Goal: Task Accomplishment & Management: Manage account settings

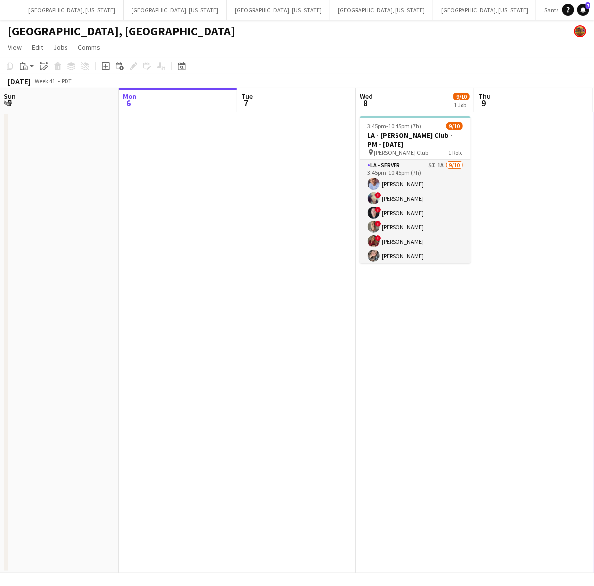
scroll to position [0, 302]
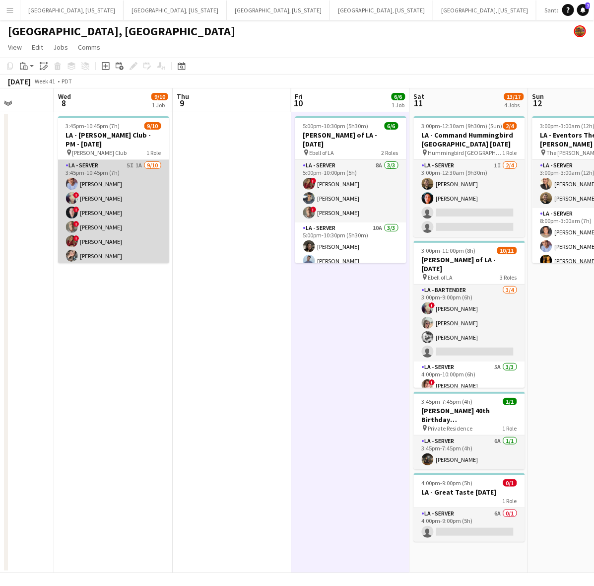
click at [145, 234] on app-card-role "LA - Server 5I 1A [DATE] 3:45pm-10:45pm (7h) [PERSON_NAME] ! [PERSON_NAME] ! [P…" at bounding box center [113, 241] width 111 height 163
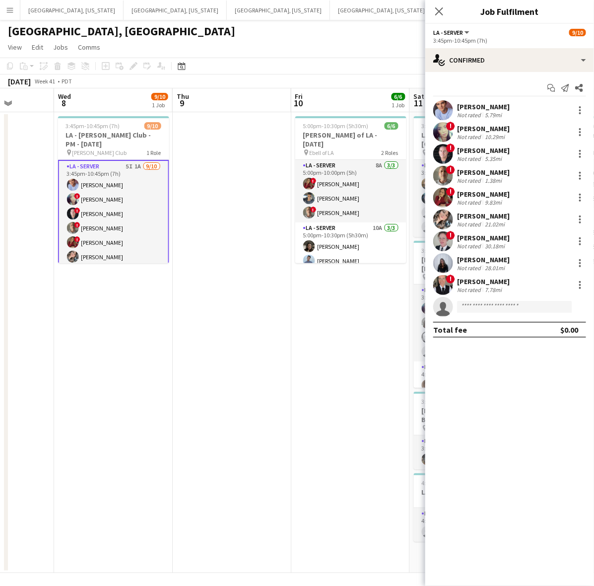
click at [164, 346] on app-date-cell "3:45pm-10:45pm (7h) 9/10 LA - [PERSON_NAME] Club - PM - [DATE] pin [PERSON_NAME…" at bounding box center [113, 342] width 119 height 461
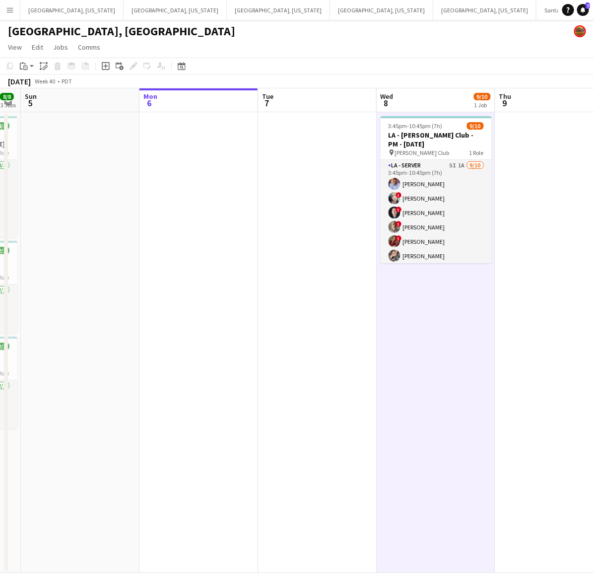
drag, startPoint x: 102, startPoint y: 378, endPoint x: 575, endPoint y: 285, distance: 482.0
click at [559, 289] on app-calendar-viewport "Fri 3 8/8 1 Job Sat 4 8/8 3 Jobs Sun 5 Mon 6 Tue 7 Wed 8 9/10 1 Job Thu 9 Fri 1…" at bounding box center [297, 330] width 594 height 485
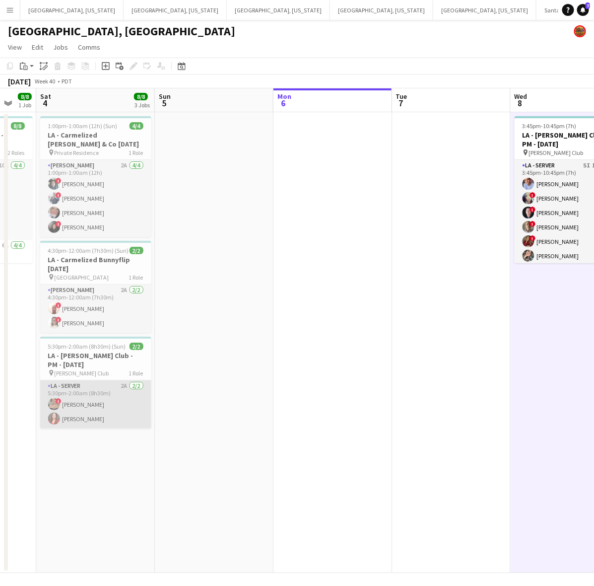
click at [90, 403] on app-card-role "LA - Server 2A [DATE] 5:30pm-2:00am (8h30m) ! [PERSON_NAME] [PERSON_NAME]" at bounding box center [95, 404] width 111 height 48
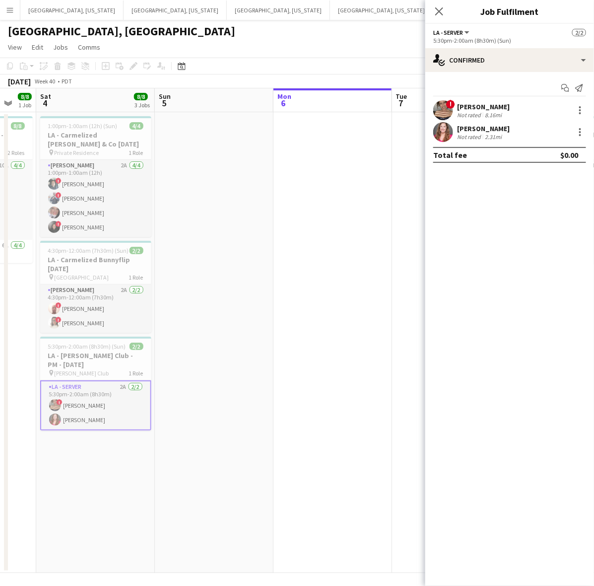
click at [513, 113] on div "! [PERSON_NAME] Not rated 8.16mi" at bounding box center [510, 110] width 169 height 20
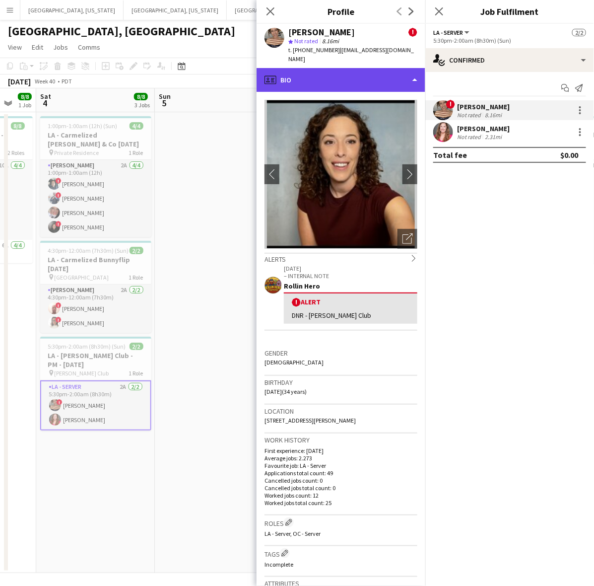
click at [352, 68] on div "profile Bio" at bounding box center [341, 80] width 169 height 24
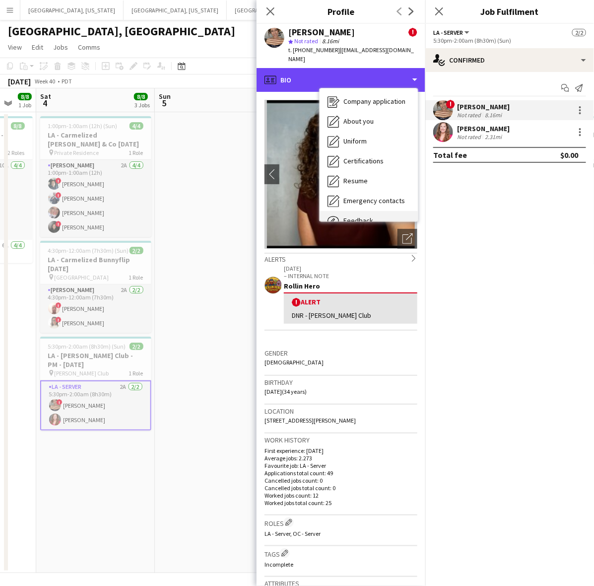
scroll to position [73, 0]
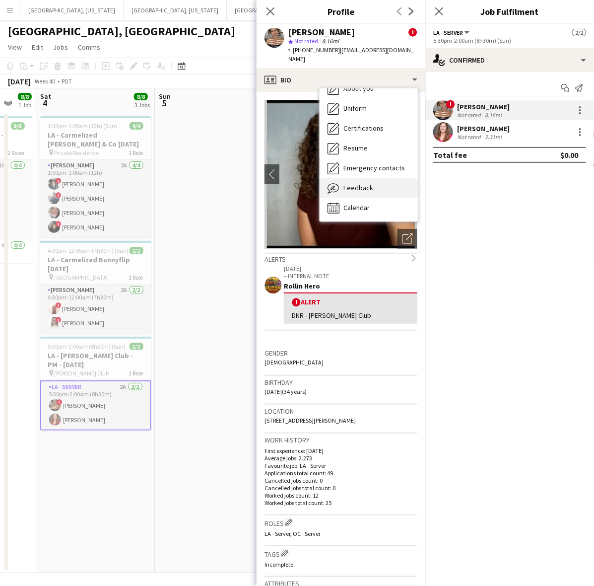
click at [366, 183] on span "Feedback" at bounding box center [359, 187] width 30 height 9
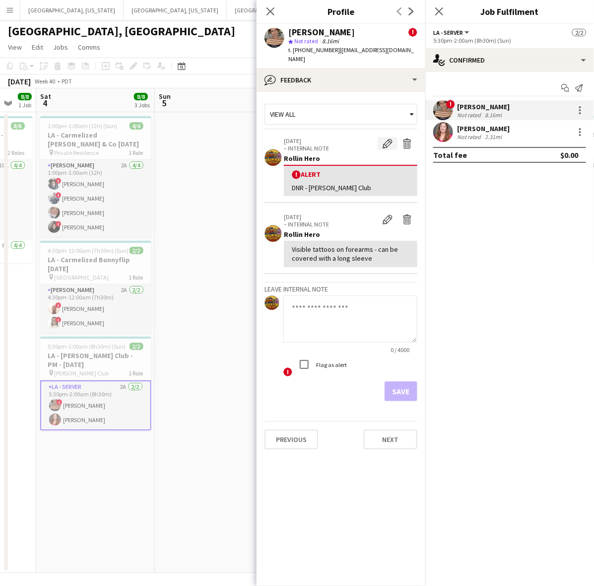
click at [381, 137] on button "Edit alert" at bounding box center [388, 143] width 20 height 13
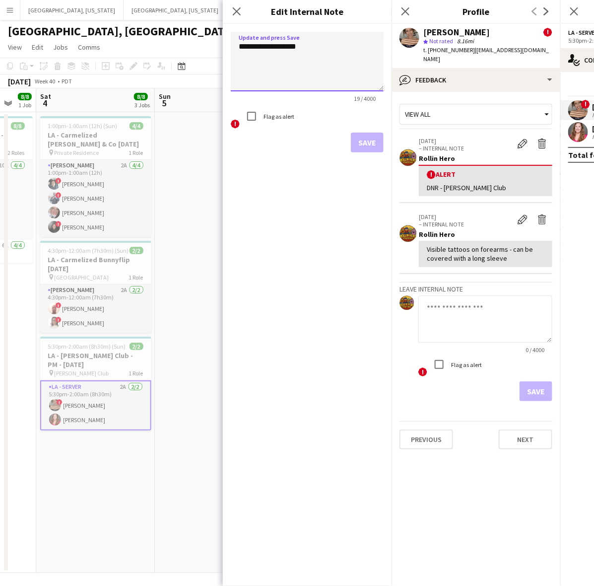
click at [314, 46] on textarea "**********" at bounding box center [307, 62] width 153 height 60
click at [303, 89] on textarea "**********" at bounding box center [307, 62] width 153 height 60
paste textarea "**********"
type textarea "**********"
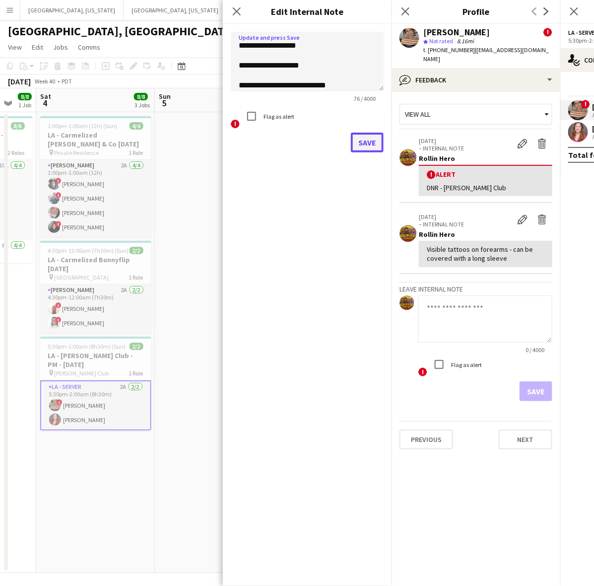
click at [370, 137] on button "Save" at bounding box center [367, 143] width 33 height 20
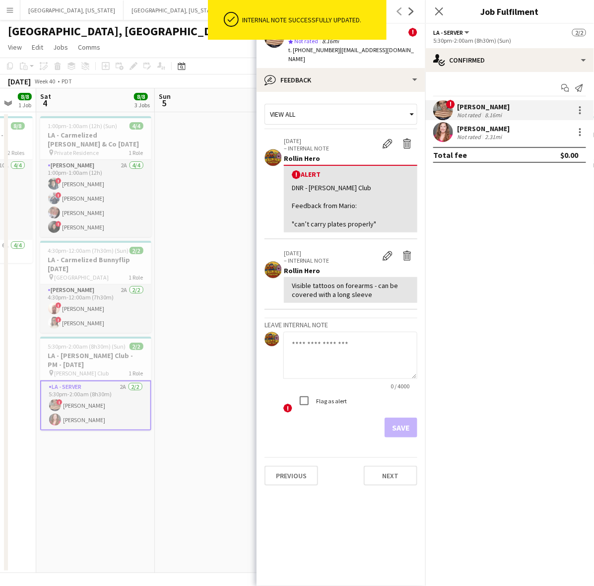
click at [208, 290] on app-date-cell at bounding box center [214, 342] width 119 height 461
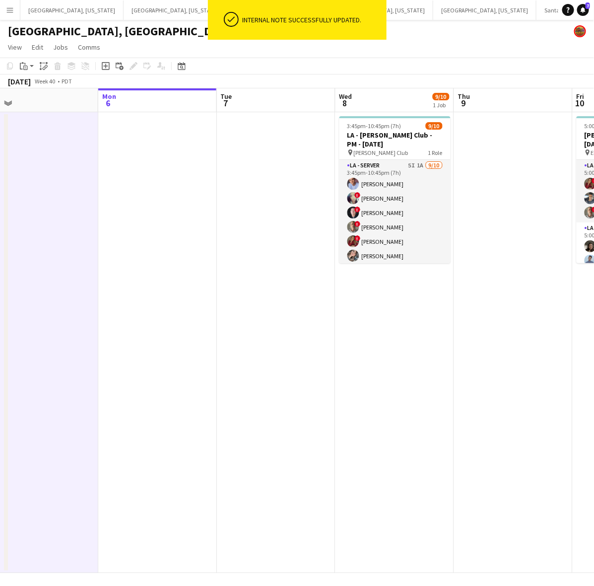
drag, startPoint x: 223, startPoint y: 329, endPoint x: 207, endPoint y: 332, distance: 17.1
click at [207, 332] on app-calendar-viewport "Thu 2 4/4 1 Job Fri 3 8/8 1 Job Sat 4 8/8 3 Jobs Sun 5 Mon 6 Tue 7 Wed 8 9/10 1…" at bounding box center [297, 330] width 594 height 485
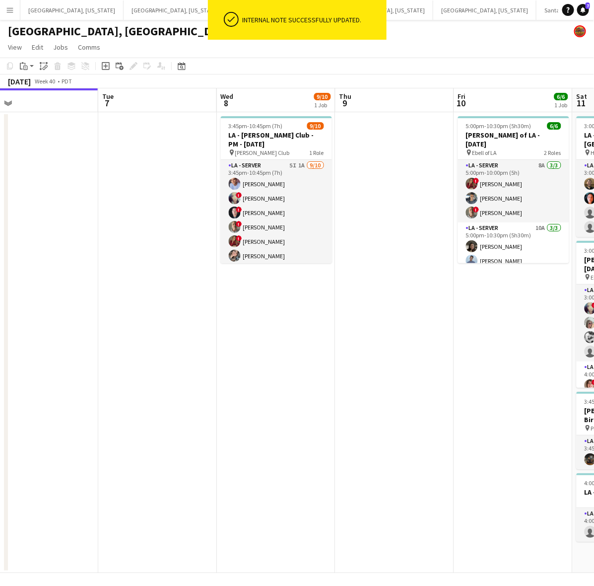
scroll to position [0, 291]
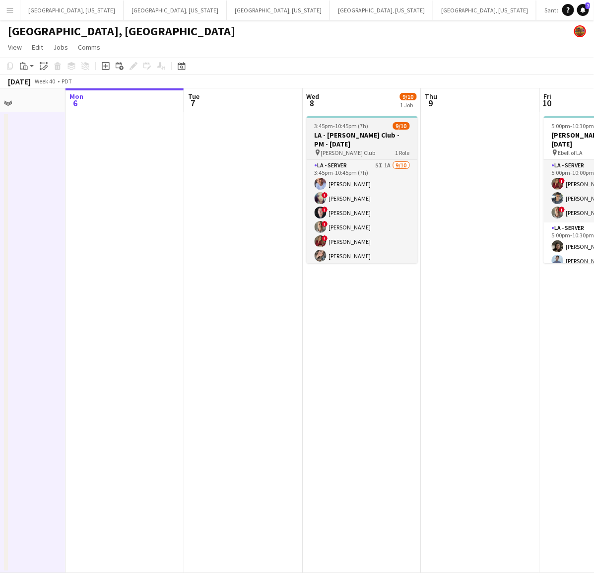
click at [380, 136] on h3 "LA - [PERSON_NAME] Club - PM - [DATE]" at bounding box center [362, 140] width 111 height 18
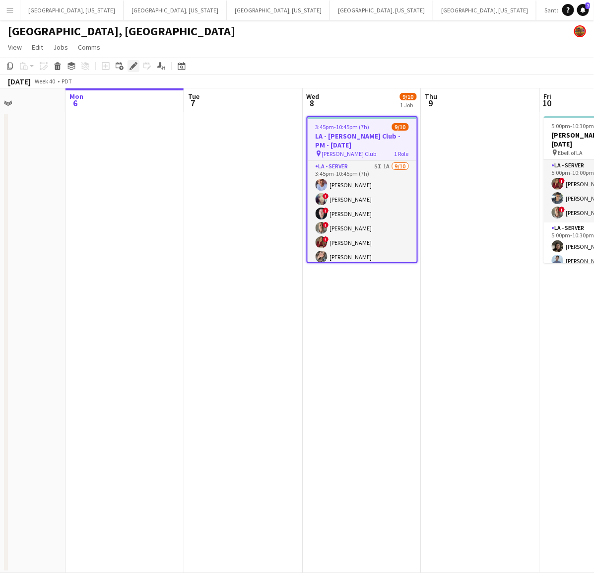
click at [132, 66] on icon "Edit" at bounding box center [134, 66] width 8 height 8
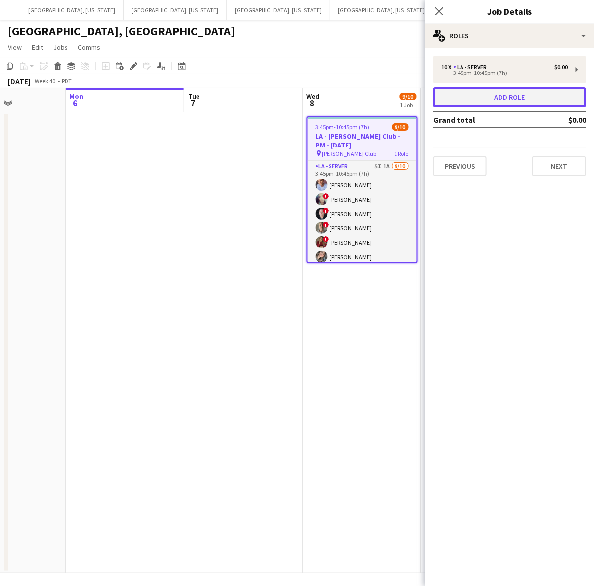
click at [527, 93] on button "Add role" at bounding box center [510, 97] width 153 height 20
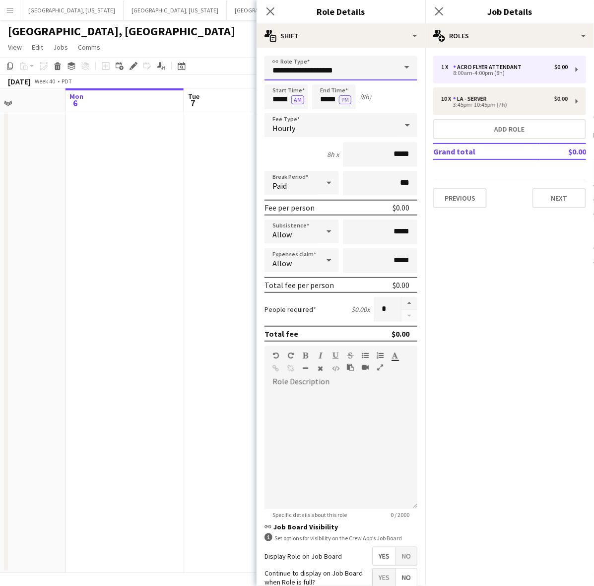
click at [286, 73] on input "**********" at bounding box center [341, 68] width 153 height 25
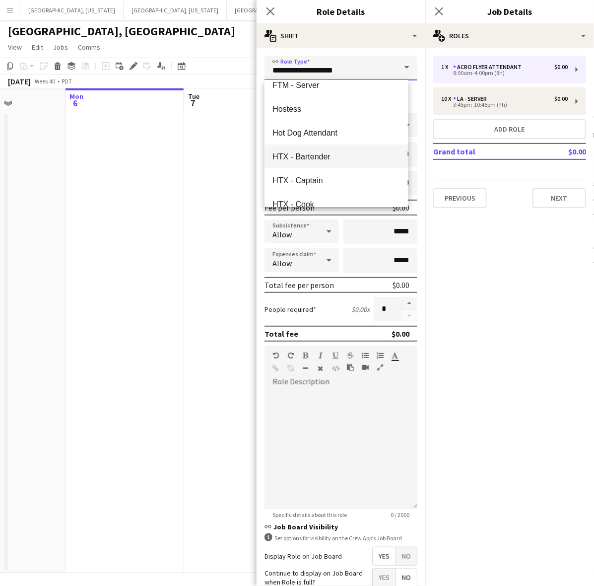
scroll to position [1055, 0]
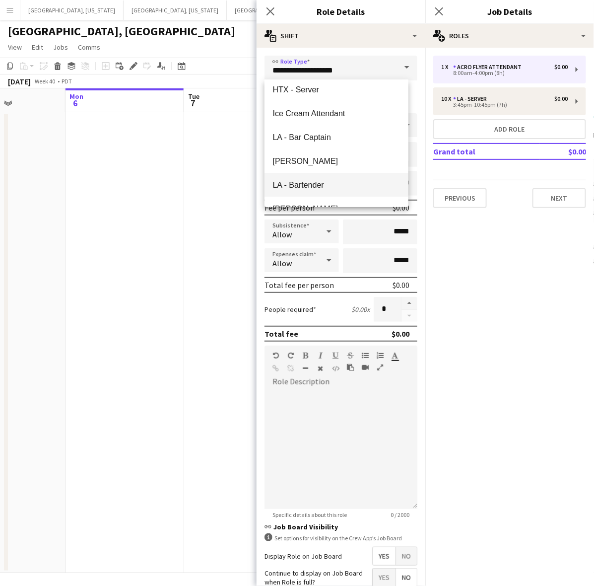
click at [316, 184] on span "LA - Bartender" at bounding box center [337, 184] width 128 height 9
type input "**********"
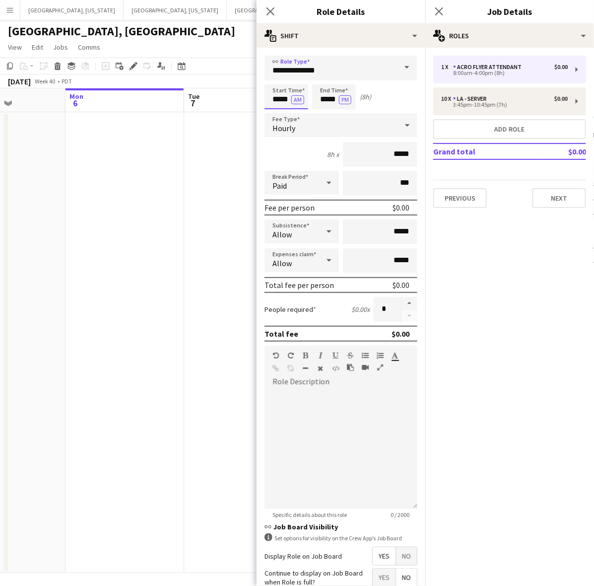
drag, startPoint x: 269, startPoint y: 98, endPoint x: 386, endPoint y: 102, distance: 117.2
click at [386, 102] on div "Start Time ***** AM End Time ***** PM (8h)" at bounding box center [341, 96] width 153 height 25
type input "*****"
click at [291, 95] on button "AM" at bounding box center [297, 99] width 13 height 9
click at [403, 120] on icon at bounding box center [408, 125] width 12 height 20
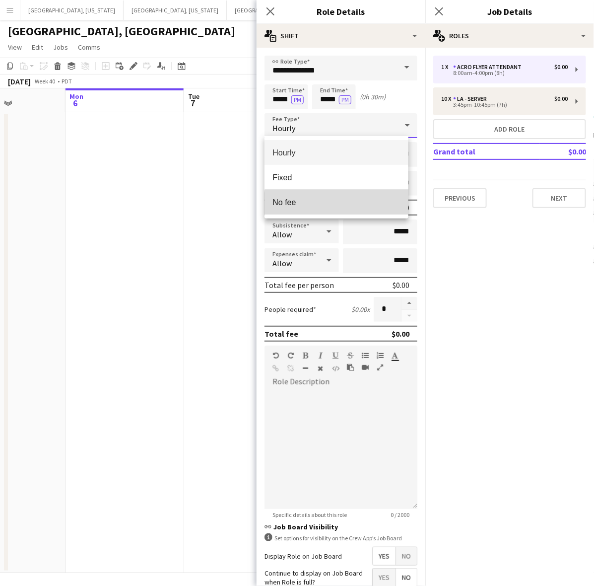
click at [360, 213] on mat-option "No fee" at bounding box center [337, 202] width 144 height 25
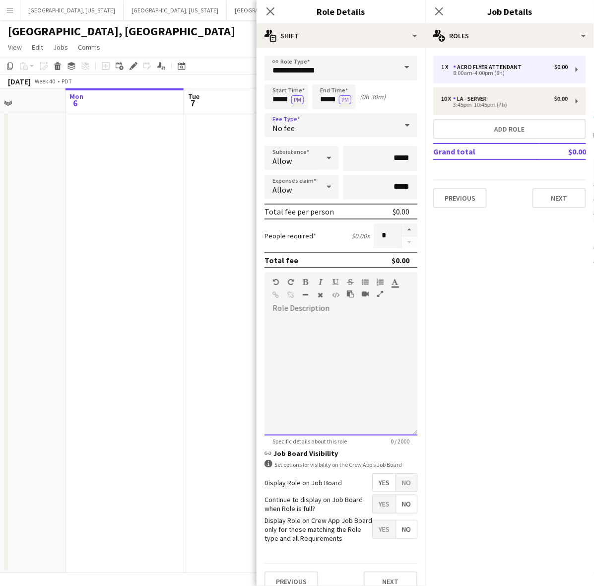
click at [309, 355] on div at bounding box center [341, 375] width 153 height 119
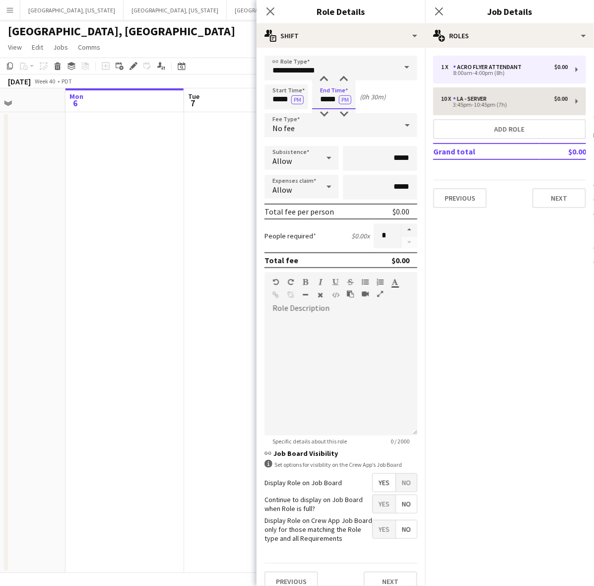
drag, startPoint x: 324, startPoint y: 96, endPoint x: 440, endPoint y: 97, distance: 116.2
click at [440, 97] on body "Menu Boards Boards Boards All jobs Status Workforce Workforce My Workforce Recr…" at bounding box center [297, 293] width 594 height 586
click at [318, 101] on input "*****" at bounding box center [334, 96] width 44 height 25
drag, startPoint x: 319, startPoint y: 98, endPoint x: 367, endPoint y: 97, distance: 48.7
click at [367, 97] on div "Start Time ***** PM End Time ***** PM (0h 30m)" at bounding box center [341, 96] width 153 height 25
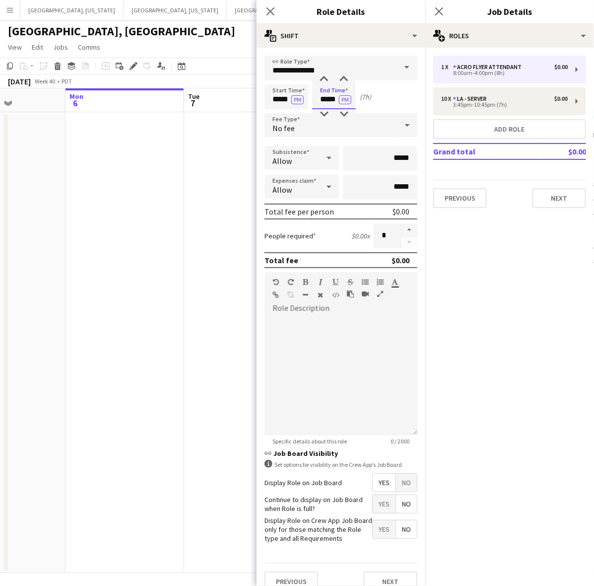
type input "*****"
click at [340, 374] on div at bounding box center [341, 375] width 153 height 119
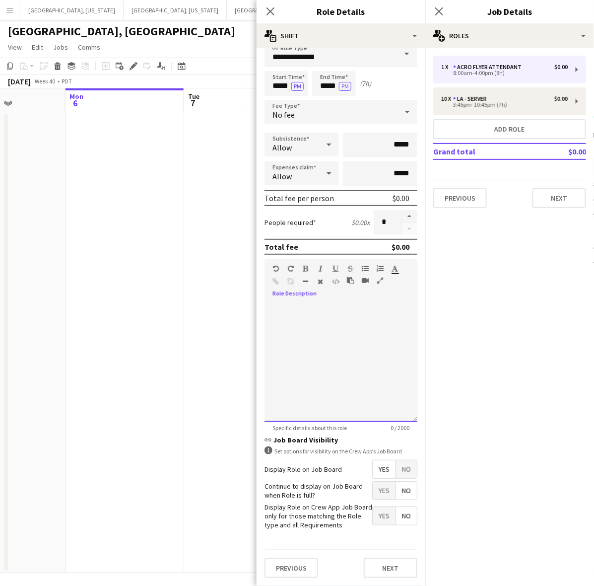
scroll to position [20, 0]
click at [376, 482] on span "Yes" at bounding box center [384, 491] width 23 height 18
drag, startPoint x: 388, startPoint y: 564, endPoint x: 395, endPoint y: 561, distance: 7.1
click at [390, 564] on button "Next" at bounding box center [391, 568] width 54 height 20
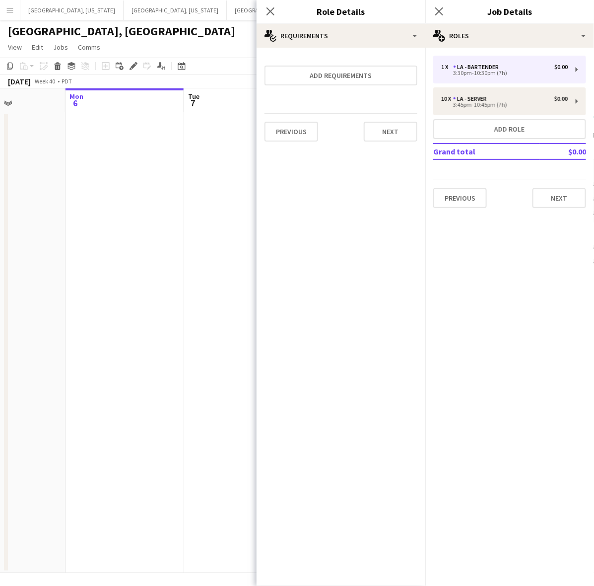
scroll to position [0, 0]
click at [199, 160] on app-date-cell at bounding box center [243, 342] width 119 height 461
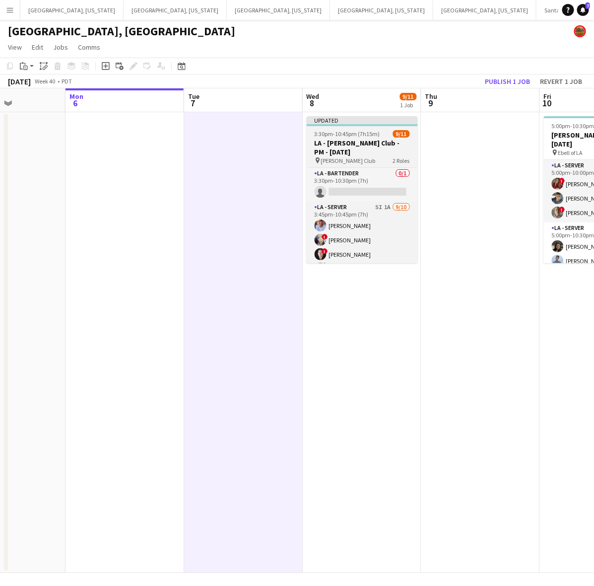
click at [373, 143] on h3 "LA - [PERSON_NAME] Club - PM - [DATE]" at bounding box center [362, 148] width 111 height 18
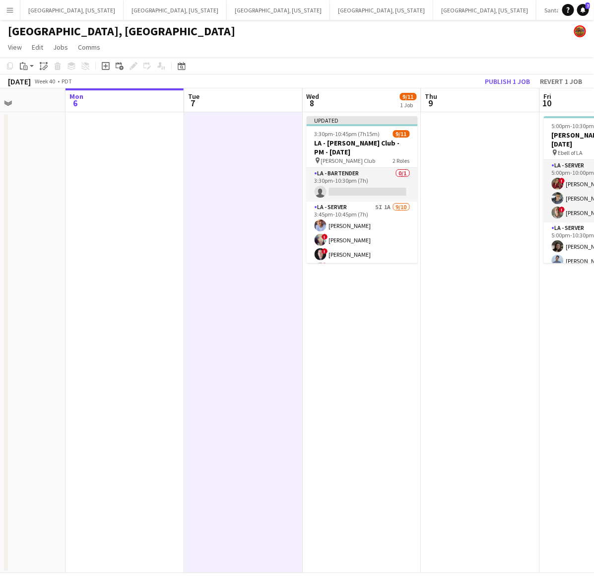
scroll to position [0, 291]
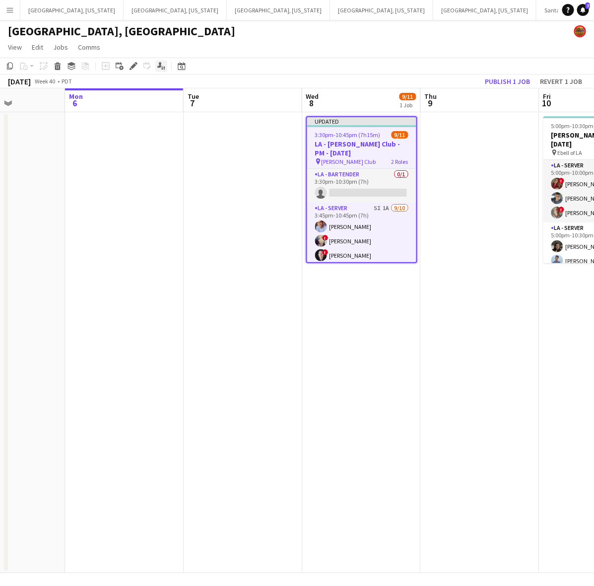
click at [132, 66] on icon at bounding box center [133, 66] width 5 height 5
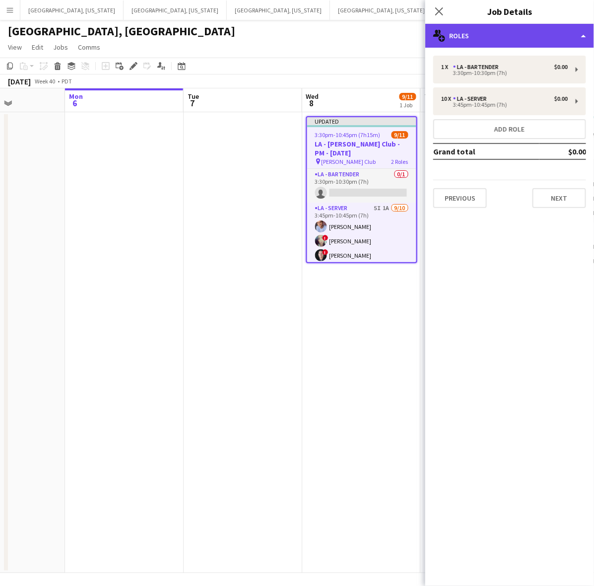
click at [535, 34] on div "multiple-users-add Roles" at bounding box center [510, 36] width 169 height 24
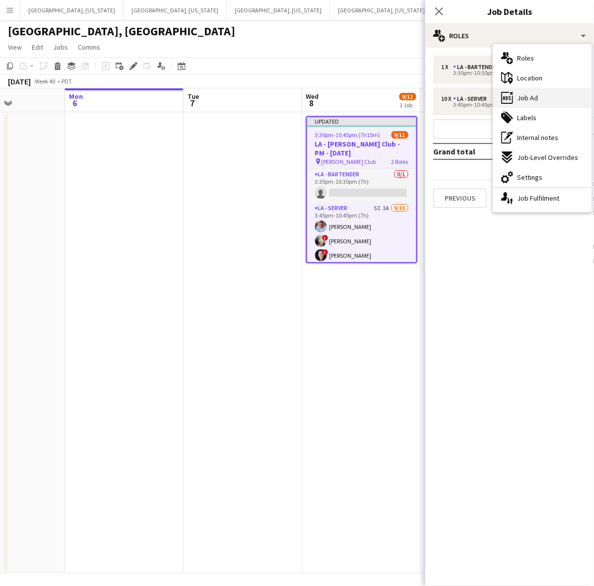
click at [551, 92] on div "ads-window Job Ad" at bounding box center [543, 98] width 98 height 20
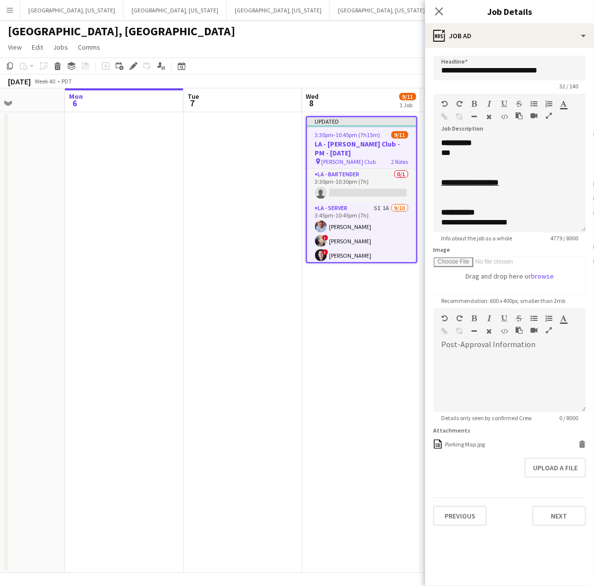
drag, startPoint x: 583, startPoint y: 192, endPoint x: 530, endPoint y: 616, distance: 427.4
click at [530, 585] on html "Menu Boards Boards Boards All jobs Status Workforce Workforce My Workforce Recr…" at bounding box center [297, 293] width 594 height 586
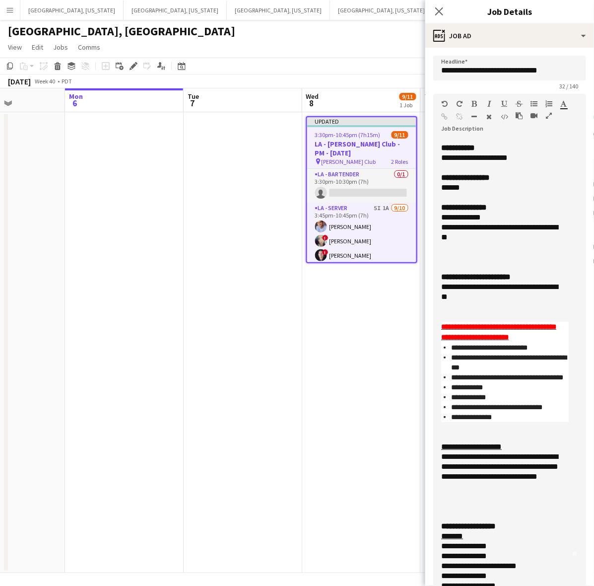
scroll to position [124, 0]
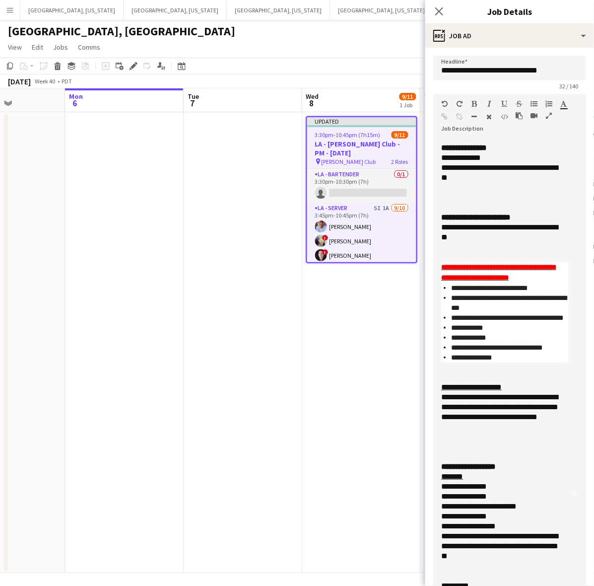
click at [439, 229] on div "**********" at bounding box center [506, 379] width 144 height 483
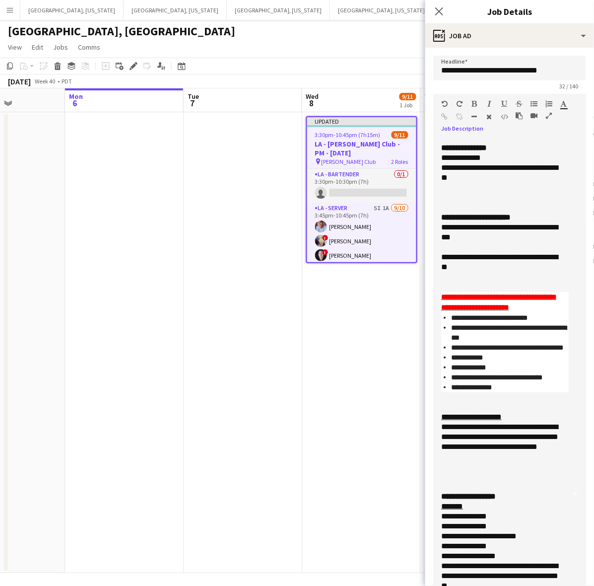
click at [498, 402] on div at bounding box center [505, 397] width 128 height 10
click at [309, 66] on app-toolbar "Copy Paste Paste Ctrl+V Paste with crew Ctrl+Shift+V Paste linked Job [GEOGRAPH…" at bounding box center [297, 66] width 594 height 17
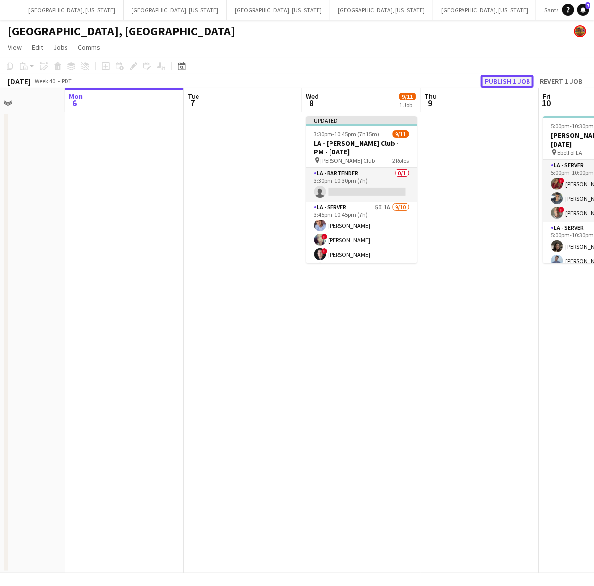
click at [505, 83] on button "Publish 1 job" at bounding box center [507, 81] width 53 height 13
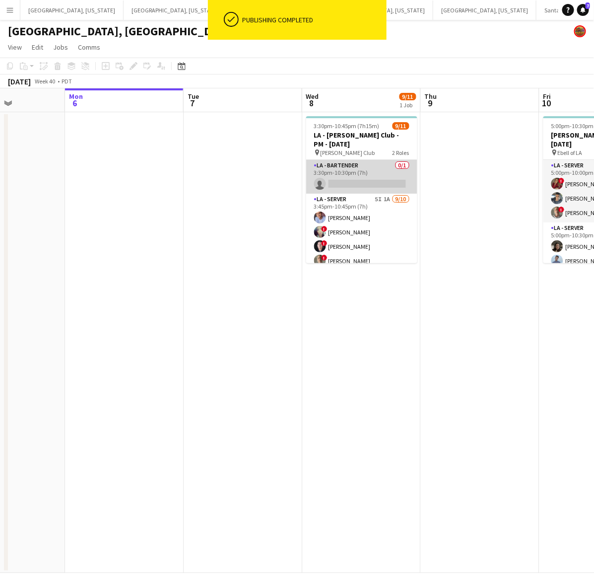
drag, startPoint x: 349, startPoint y: 185, endPoint x: 358, endPoint y: 179, distance: 10.9
click at [349, 184] on app-card-role "LA - Bartender 0/1 3:30pm-10:30pm (7h) single-neutral-actions" at bounding box center [361, 177] width 111 height 34
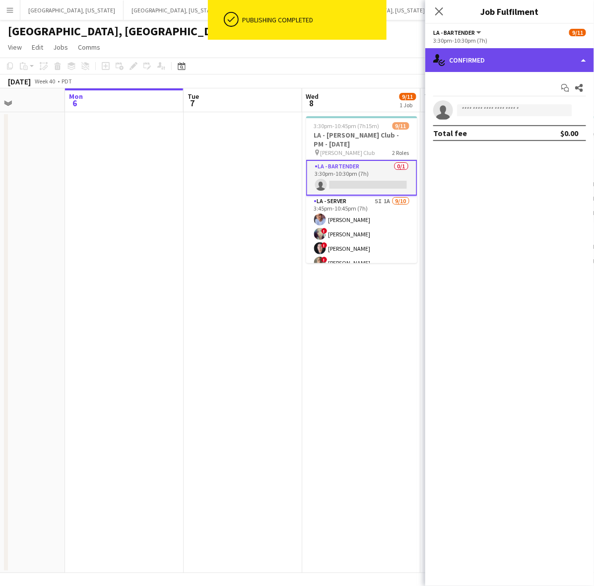
click at [490, 55] on div "single-neutral-actions-check-2 Confirmed" at bounding box center [510, 60] width 169 height 24
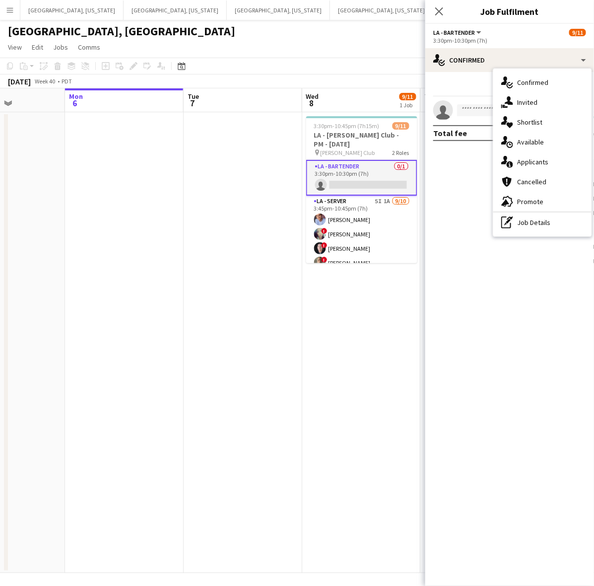
click at [531, 197] on span "Promote" at bounding box center [530, 201] width 26 height 9
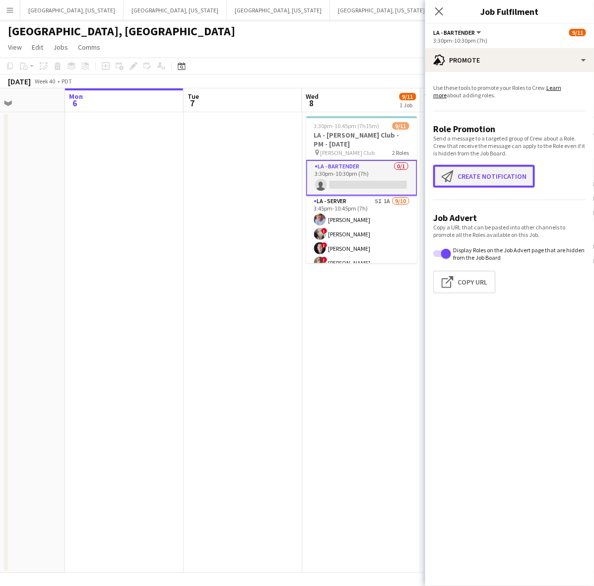
click at [508, 165] on button "Create notification Create notification" at bounding box center [485, 176] width 102 height 23
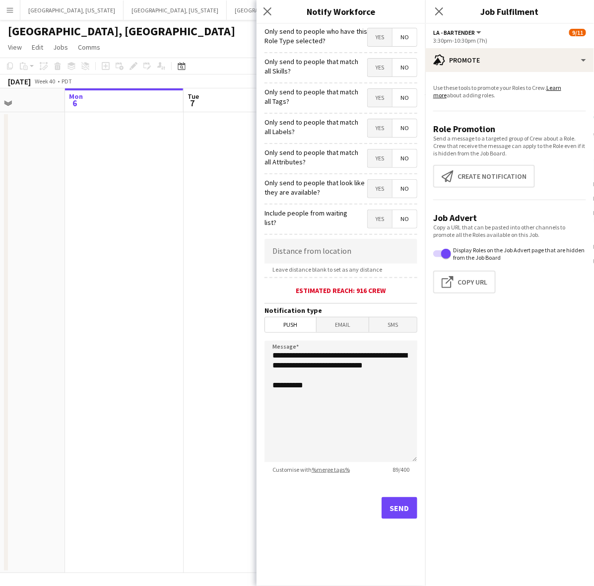
click at [376, 39] on span "Yes" at bounding box center [380, 37] width 24 height 18
click at [406, 507] on button "Send" at bounding box center [400, 508] width 36 height 22
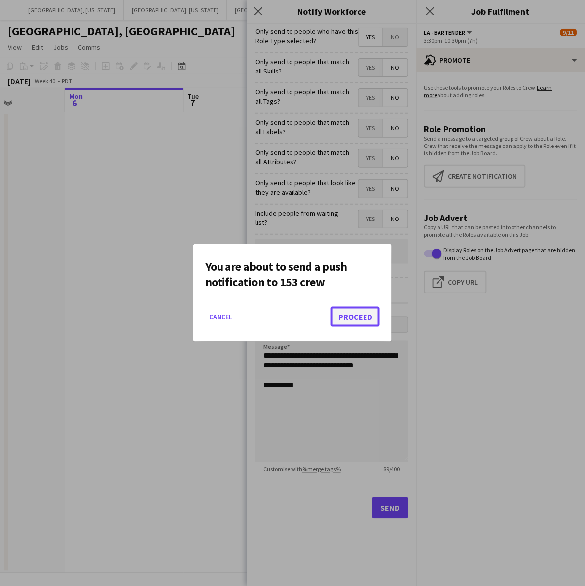
click at [366, 307] on button "Proceed" at bounding box center [355, 317] width 49 height 20
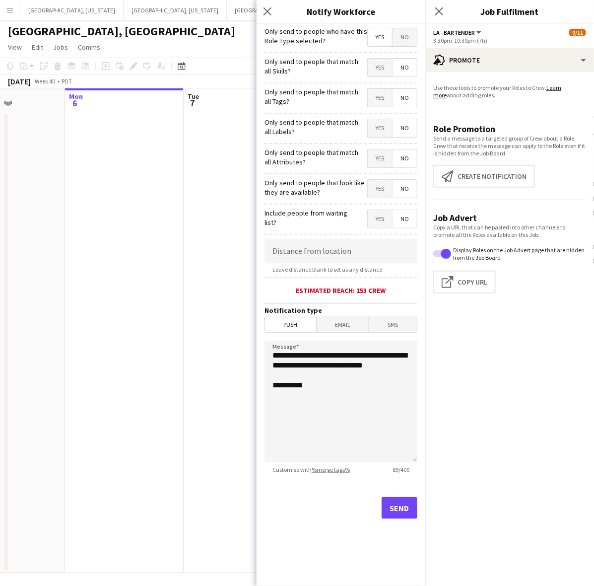
click at [191, 375] on app-date-cell at bounding box center [243, 342] width 119 height 461
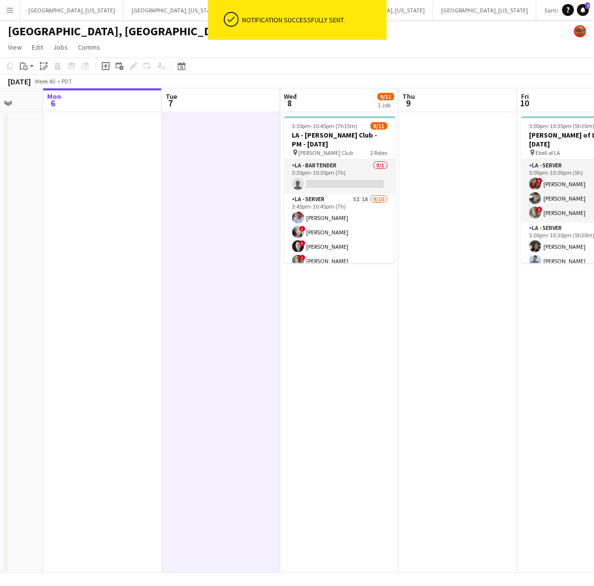
drag, startPoint x: 485, startPoint y: 229, endPoint x: 102, endPoint y: 279, distance: 386.1
click at [103, 282] on app-calendar-viewport "Fri 3 8/8 1 Job Sat 4 8/8 3 Jobs Sun 5 Mon 6 Tue 7 Wed 8 9/11 1 Job Thu 9 Fri 1…" at bounding box center [297, 330] width 594 height 485
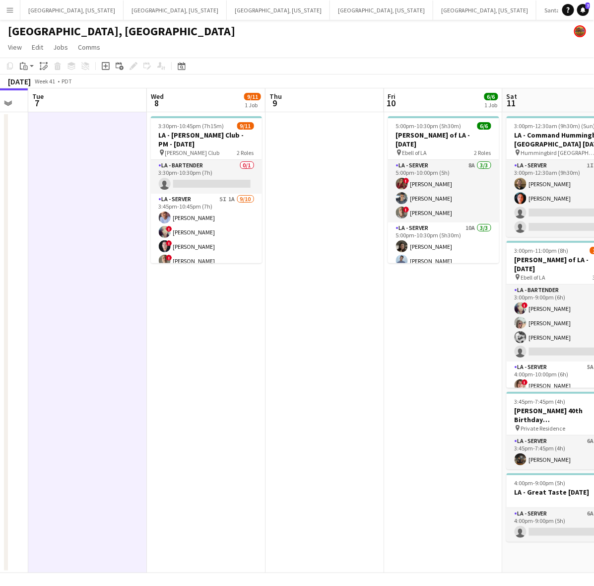
scroll to position [0, 306]
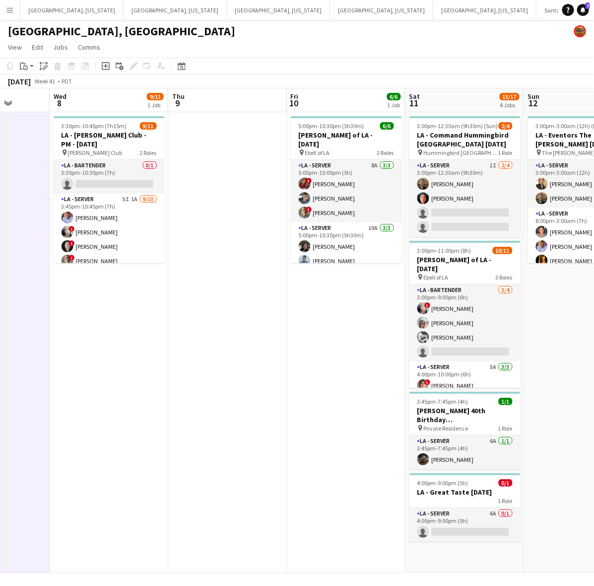
drag, startPoint x: 233, startPoint y: 345, endPoint x: 367, endPoint y: 319, distance: 136.6
click at [367, 319] on app-calendar-viewport "Sun 5 Mon 6 Tue 7 Wed 8 9/11 1 Job Thu 9 Fri 10 6/6 1 Job Sat 11 13/17 4 Jobs S…" at bounding box center [297, 330] width 594 height 485
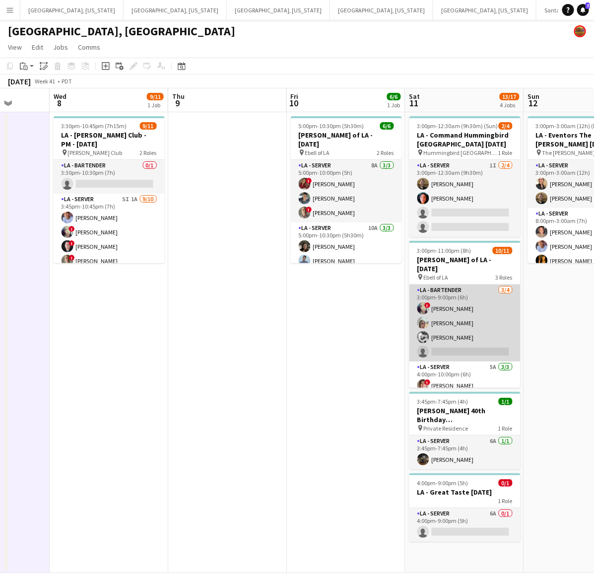
click at [478, 309] on app-card-role "LA - Bartender [DATE] 3:00pm-9:00pm (6h) ! [PERSON_NAME] [PERSON_NAME] [PERSON_…" at bounding box center [465, 323] width 111 height 77
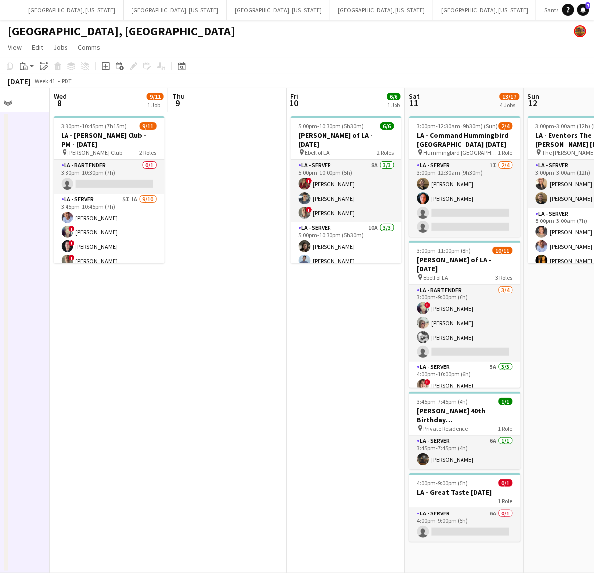
scroll to position [0, 306]
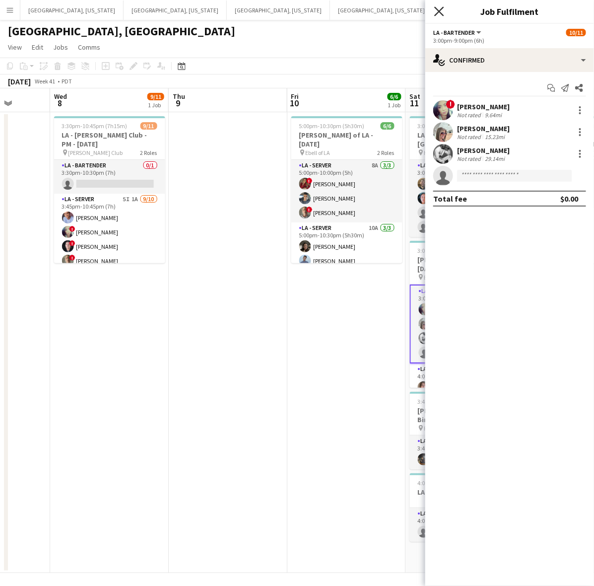
click at [438, 7] on icon "Close pop-in" at bounding box center [439, 10] width 9 height 9
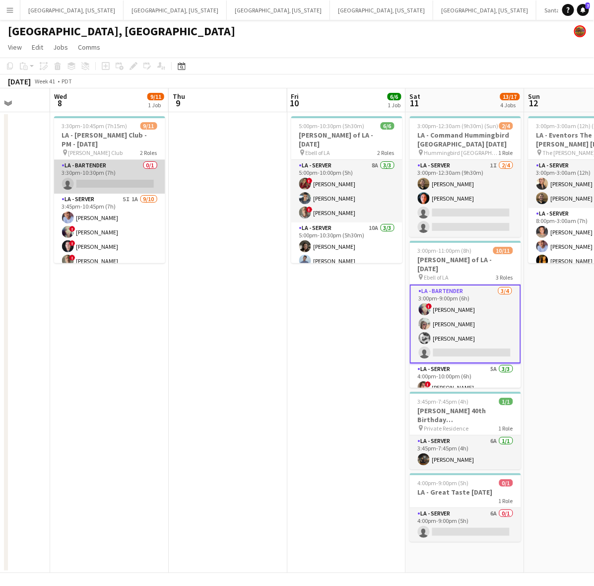
click at [125, 171] on app-card-role "LA - Bartender 0/1 3:30pm-10:30pm (7h) single-neutral-actions" at bounding box center [109, 177] width 111 height 34
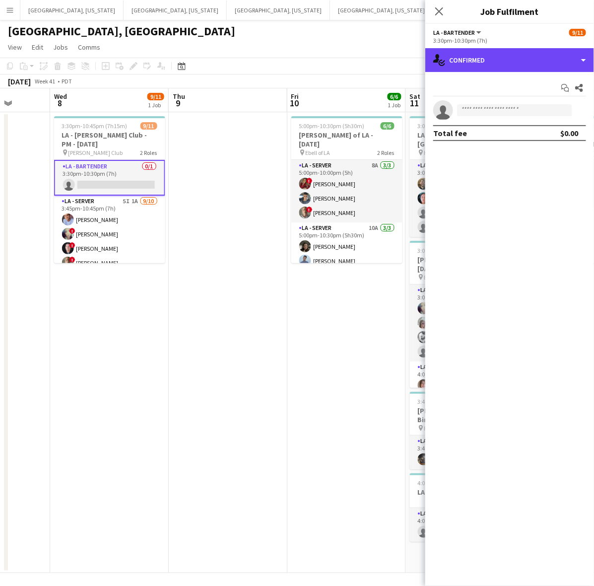
click at [518, 65] on div "single-neutral-actions-check-2 Confirmed" at bounding box center [510, 60] width 169 height 24
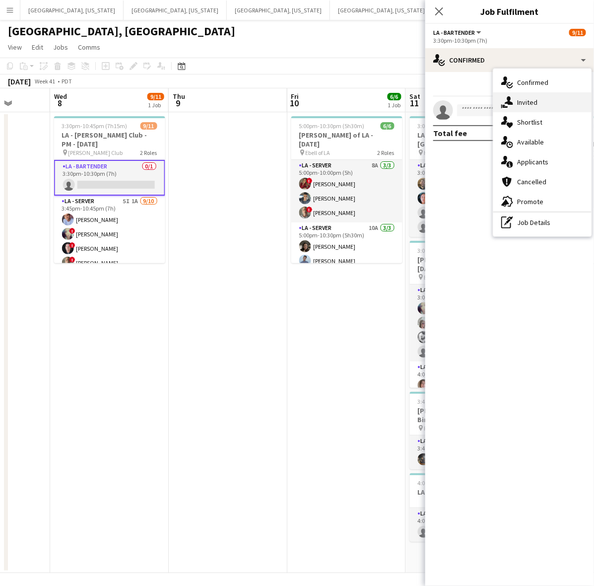
click at [525, 102] on span "Invited" at bounding box center [527, 102] width 20 height 9
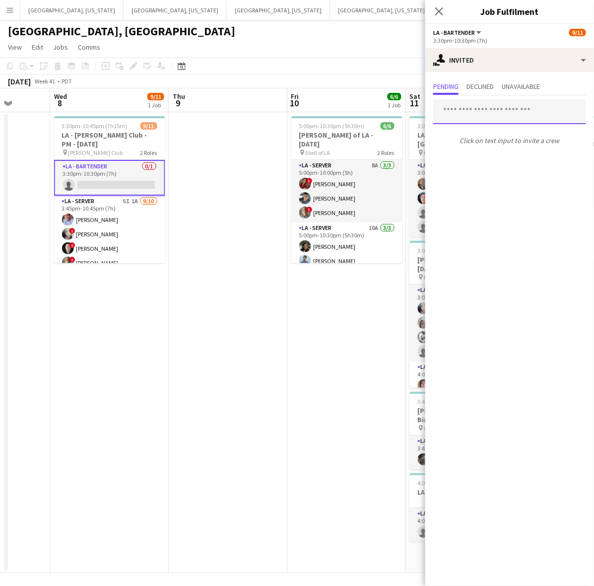
click at [487, 109] on input "text" at bounding box center [510, 111] width 153 height 25
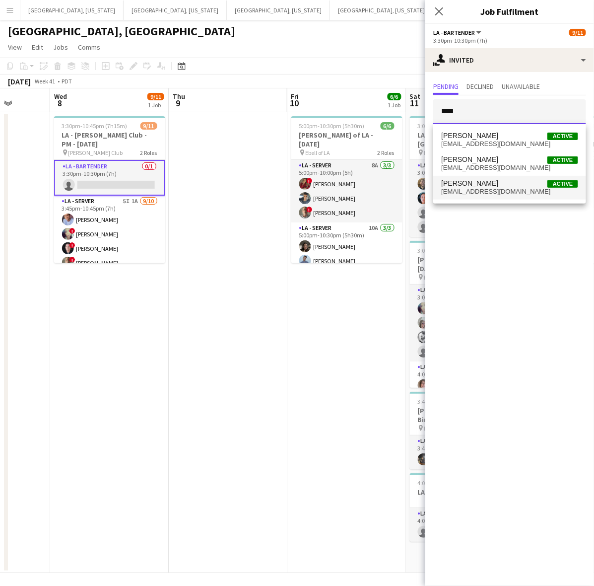
type input "****"
click at [486, 191] on span "[EMAIL_ADDRESS][DOMAIN_NAME]" at bounding box center [509, 192] width 137 height 8
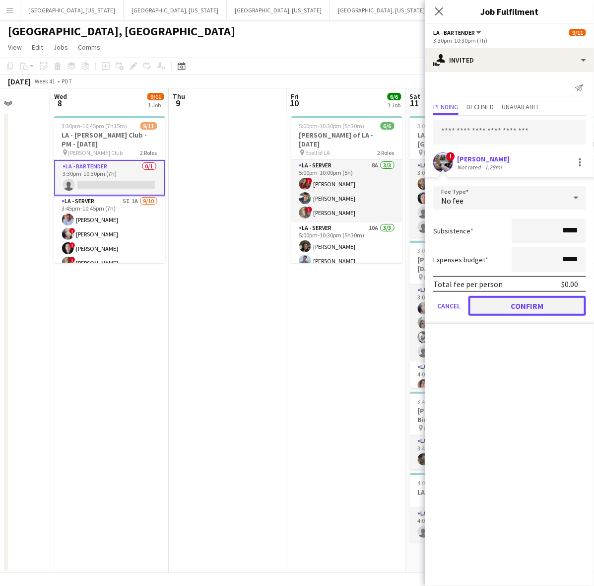
drag, startPoint x: 508, startPoint y: 306, endPoint x: 493, endPoint y: 304, distance: 15.0
click at [508, 304] on button "Confirm" at bounding box center [528, 306] width 118 height 20
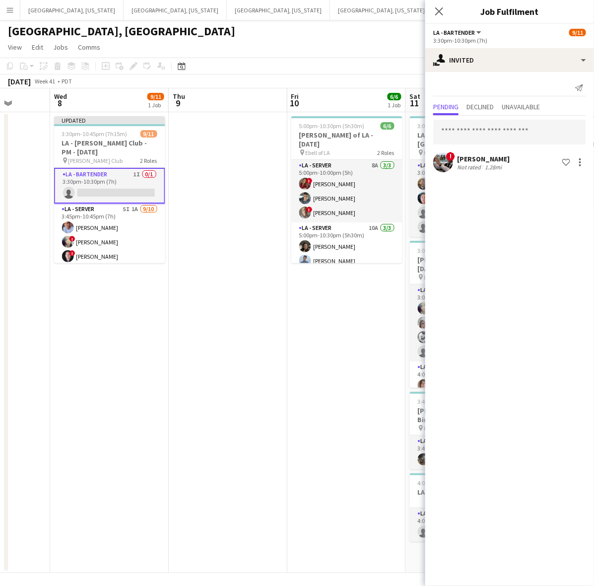
drag, startPoint x: 379, startPoint y: 316, endPoint x: 407, endPoint y: 251, distance: 70.5
click at [379, 315] on app-date-cell "5:00pm-10:30pm (5h30m) 6/6 [PERSON_NAME] of LA - [DATE] pin Ebell of LA 2 Roles…" at bounding box center [347, 342] width 119 height 461
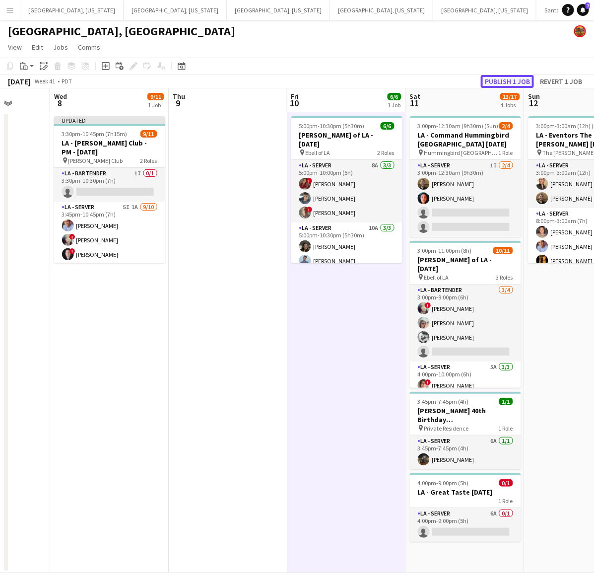
click at [494, 85] on button "Publish 1 job" at bounding box center [507, 81] width 53 height 13
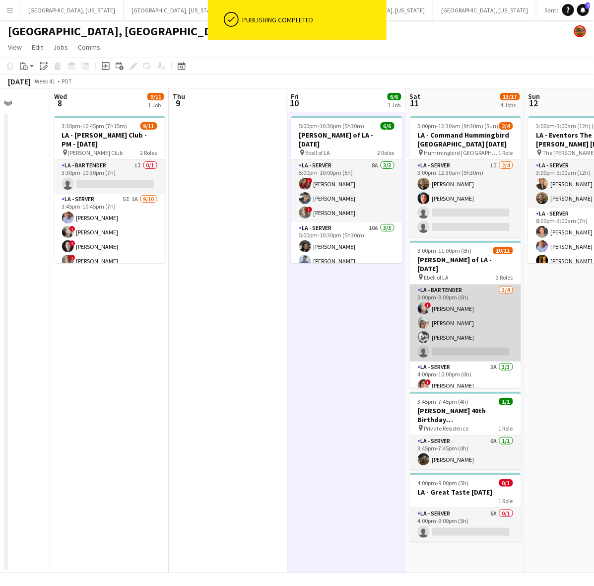
click at [450, 311] on app-card-role "LA - Bartender [DATE] 3:00pm-9:00pm (6h) ! [PERSON_NAME] [PERSON_NAME] [PERSON_…" at bounding box center [465, 323] width 111 height 77
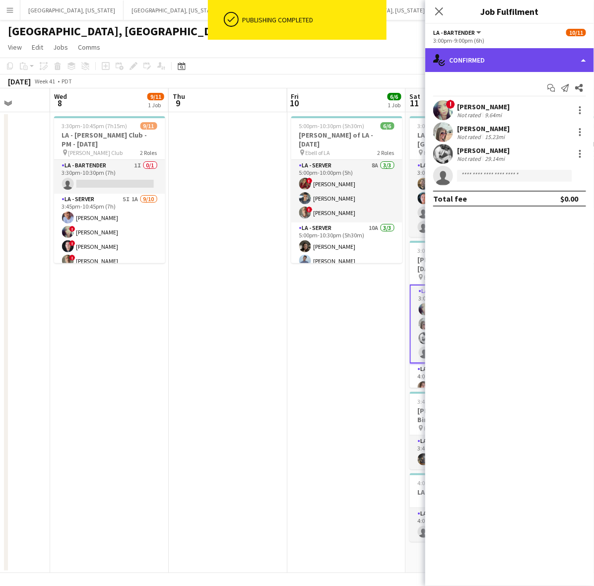
click at [486, 55] on div "single-neutral-actions-check-2 Confirmed" at bounding box center [510, 60] width 169 height 24
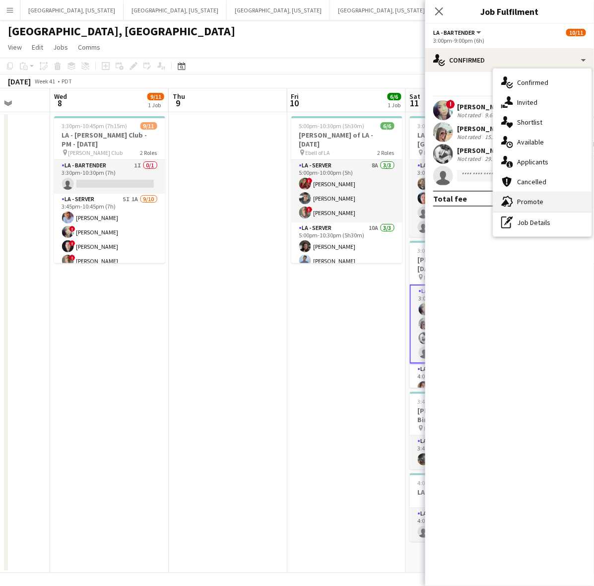
click at [547, 201] on div "advertising-megaphone Promote" at bounding box center [543, 202] width 98 height 20
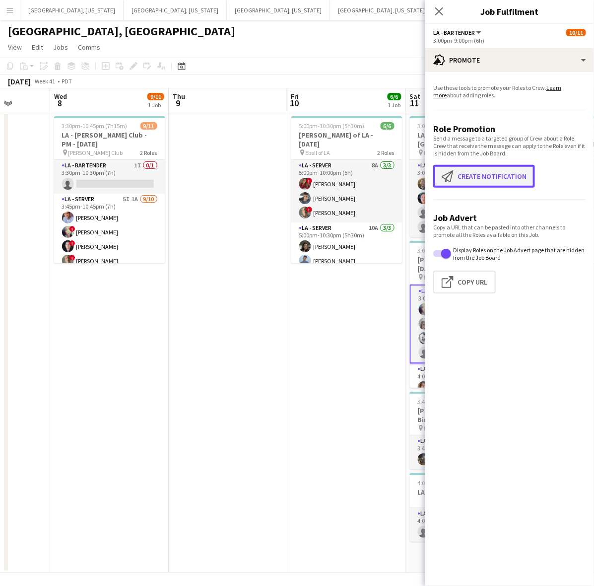
click at [483, 180] on button "Create notification Create notification" at bounding box center [485, 176] width 102 height 23
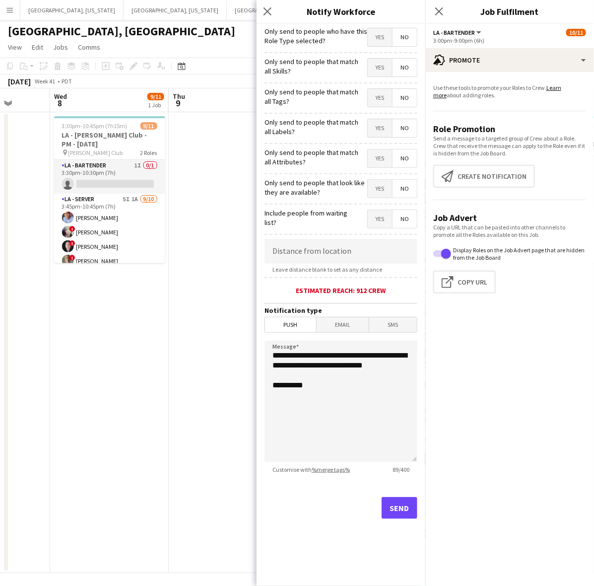
click at [380, 33] on span "Yes" at bounding box center [380, 37] width 24 height 18
click at [401, 503] on button "Send" at bounding box center [400, 508] width 36 height 22
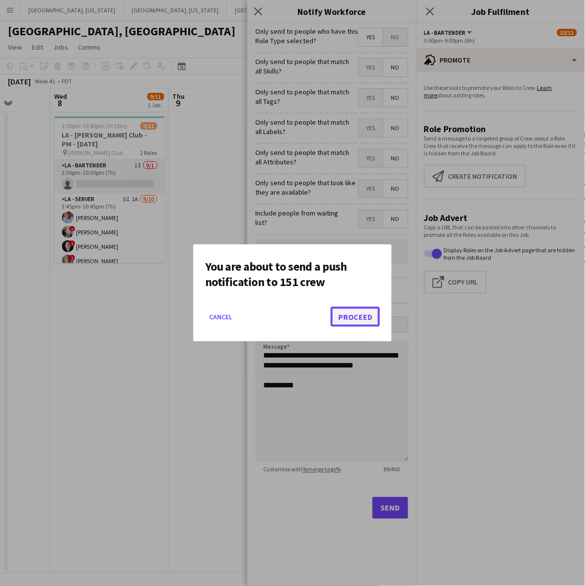
click at [354, 321] on button "Proceed" at bounding box center [355, 317] width 49 height 20
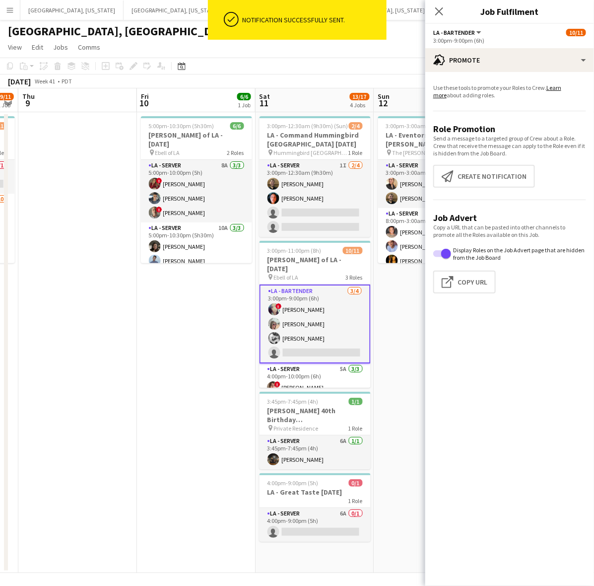
scroll to position [0, 365]
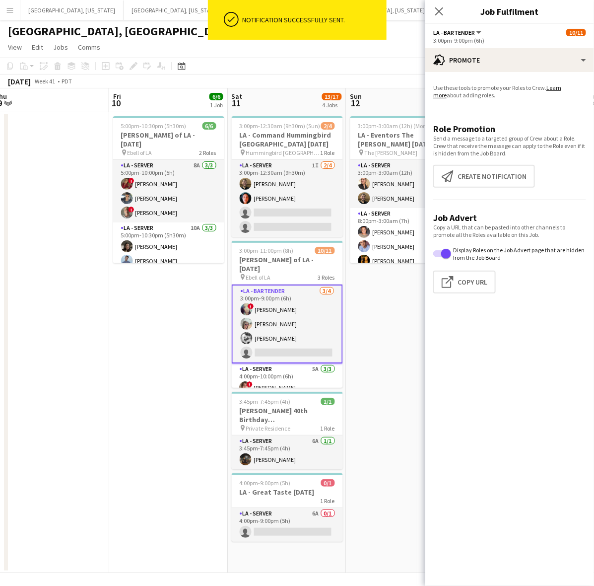
drag, startPoint x: 179, startPoint y: 375, endPoint x: -10, endPoint y: 454, distance: 205.2
click at [0, 454] on html "ok-circled Notification successfully sent. Menu Boards Boards Boards All jobs S…" at bounding box center [297, 293] width 594 height 586
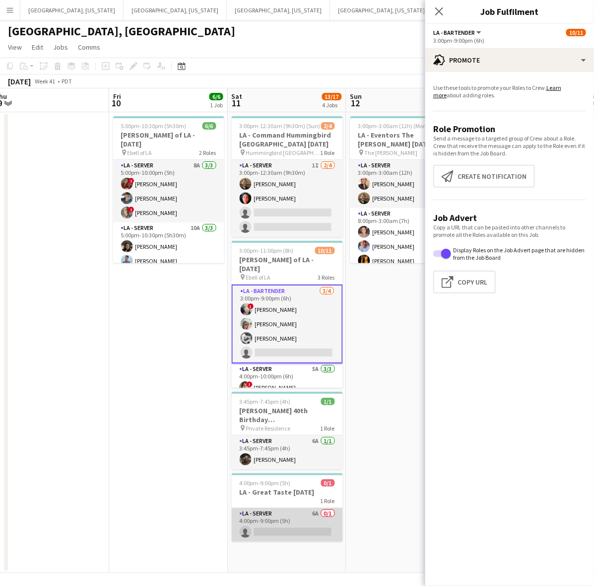
click at [298, 526] on app-card-role "LA - Server 6A 0/1 4:00pm-9:00pm (5h) single-neutral-actions" at bounding box center [287, 525] width 111 height 34
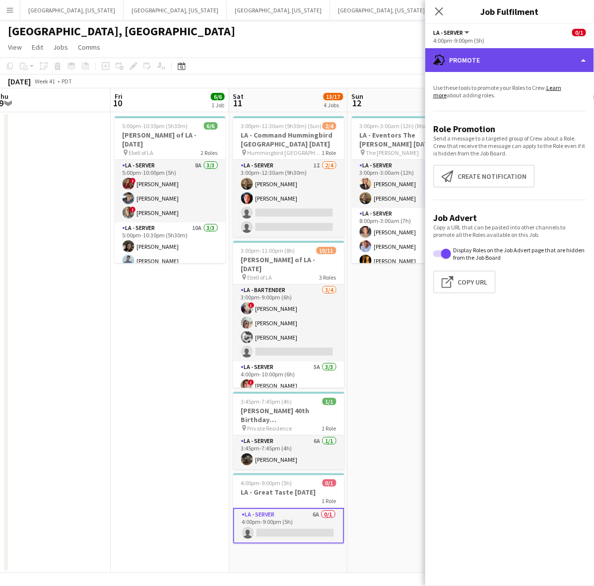
click at [492, 64] on div "advertising-megaphone Promote" at bounding box center [510, 60] width 169 height 24
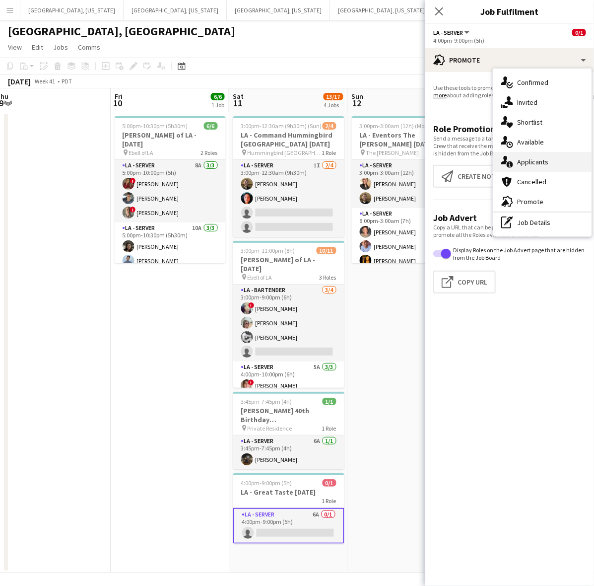
click at [517, 160] on div "single-neutral-actions-information Applicants" at bounding box center [543, 162] width 98 height 20
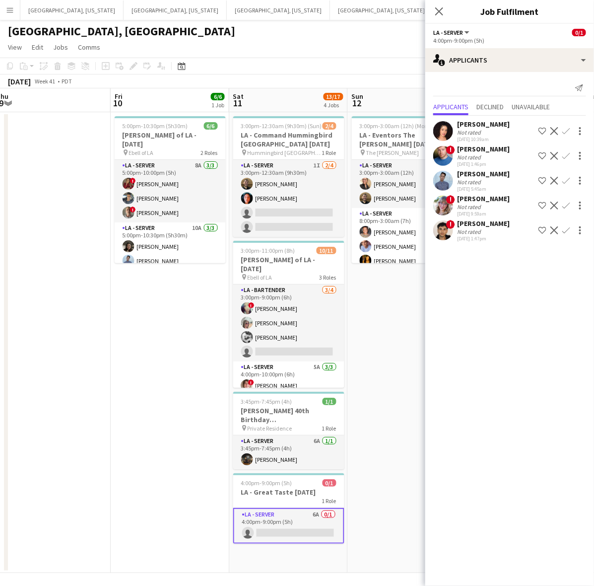
click at [358, 56] on app-page-menu "View Day view expanded Day view collapsed Month view Date picker Jump to [DATE]…" at bounding box center [297, 48] width 594 height 19
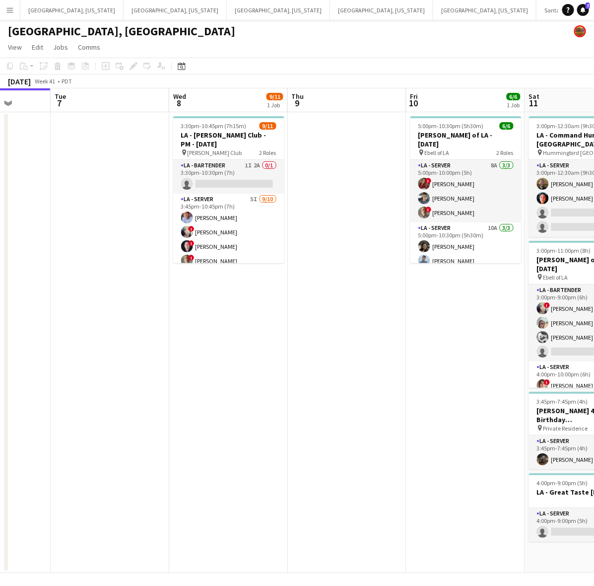
drag, startPoint x: 191, startPoint y: 361, endPoint x: 383, endPoint y: 267, distance: 213.6
click at [470, 324] on app-calendar-viewport "Sat 4 8/8 3 Jobs Sun 5 Mon 6 Tue 7 Wed 8 9/11 1 Job Thu 9 Fri 10 6/6 1 Job Sat …" at bounding box center [297, 330] width 594 height 485
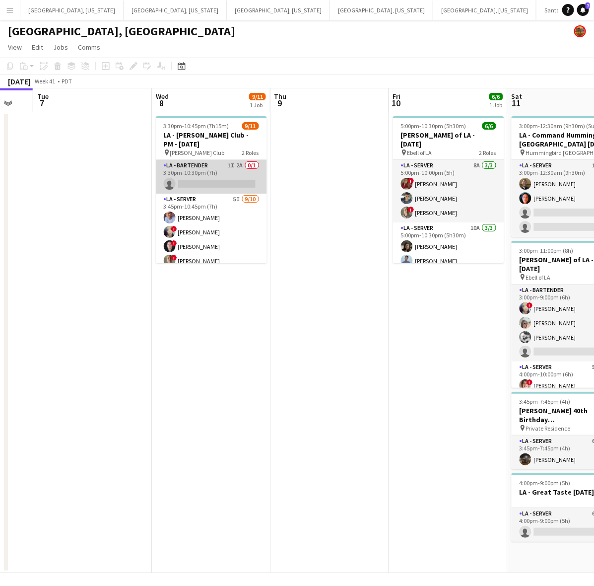
click at [237, 175] on app-card-role "LA - Bartender 1I 2A 0/1 3:30pm-10:30pm (7h) single-neutral-actions" at bounding box center [211, 177] width 111 height 34
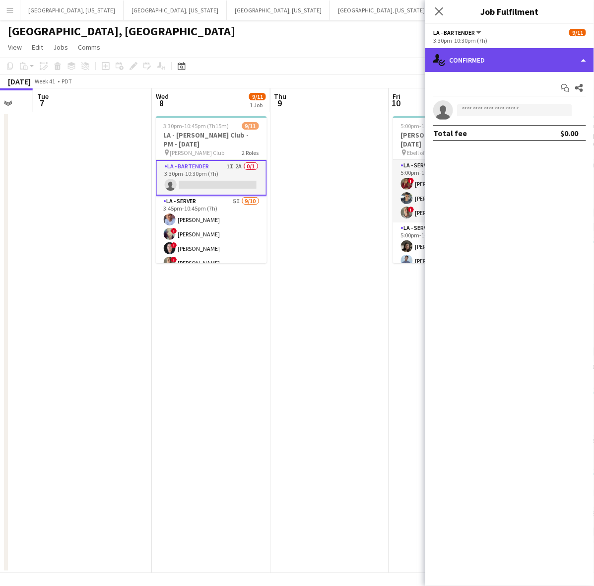
click at [464, 61] on div "single-neutral-actions-check-2 Confirmed" at bounding box center [510, 60] width 169 height 24
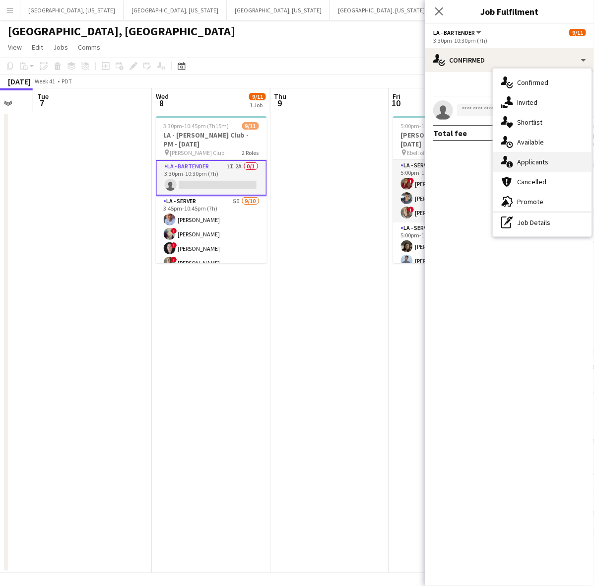
click at [526, 154] on div "single-neutral-actions-information Applicants" at bounding box center [543, 162] width 98 height 20
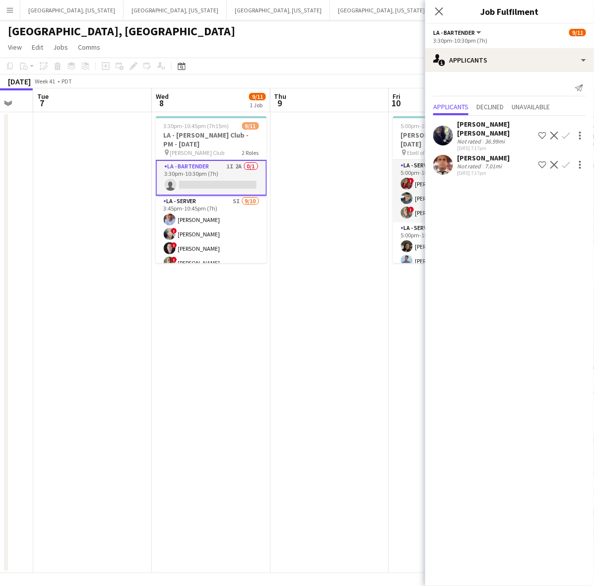
click at [444, 161] on app-user-avatar at bounding box center [444, 165] width 20 height 20
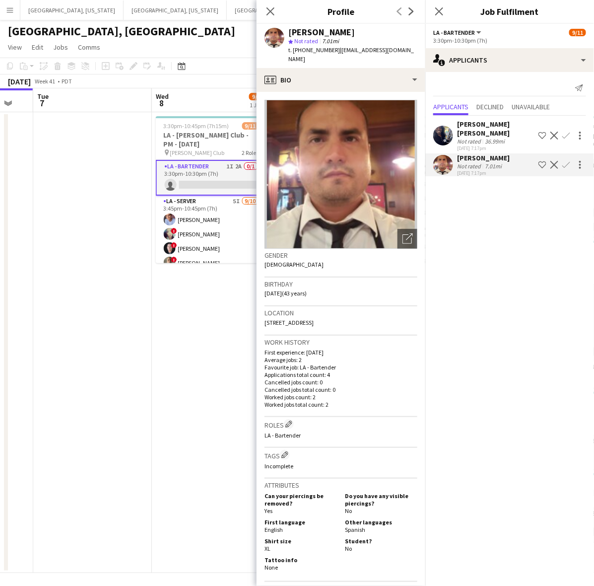
click at [444, 161] on app-user-avatar at bounding box center [444, 165] width 20 height 20
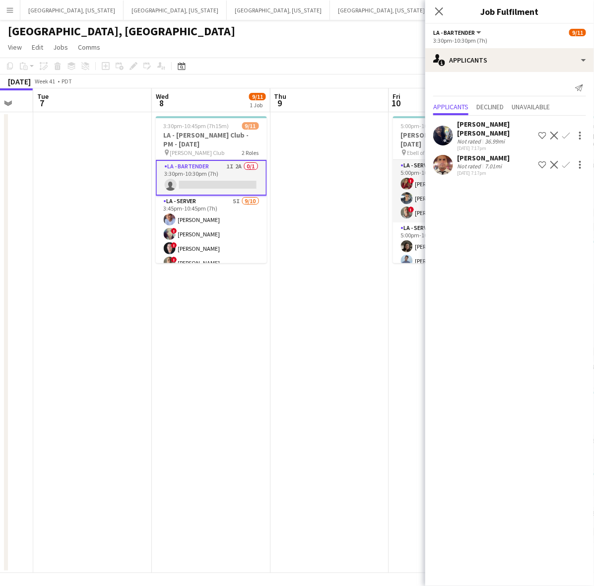
click at [444, 161] on app-user-avatar at bounding box center [444, 165] width 20 height 20
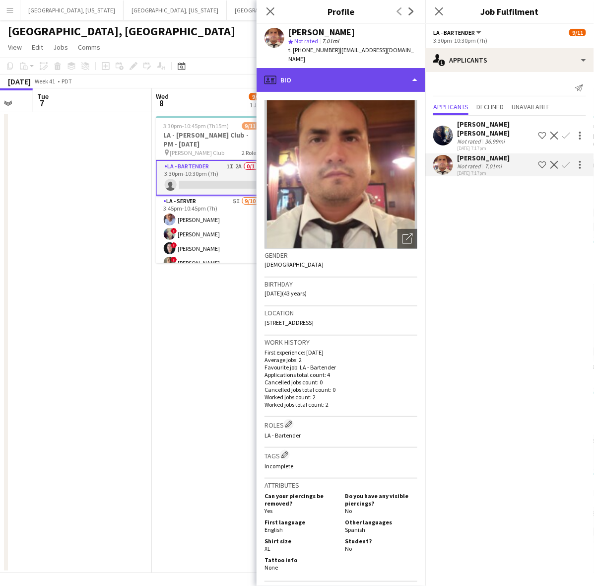
click at [399, 76] on div "profile Bio" at bounding box center [341, 80] width 169 height 24
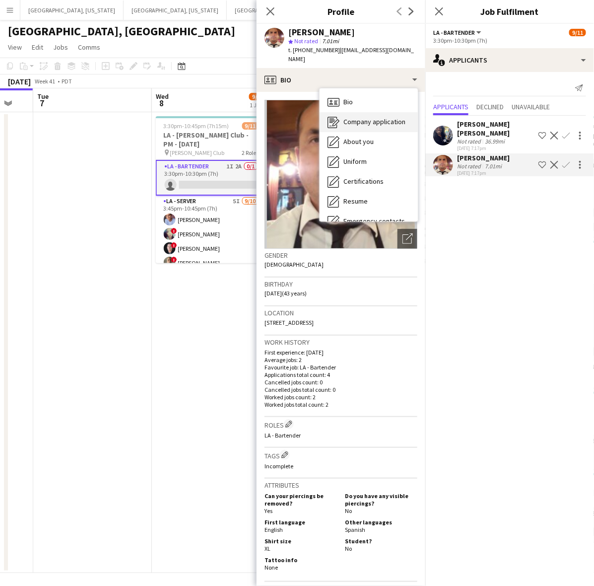
click at [398, 117] on span "Company application" at bounding box center [375, 121] width 62 height 9
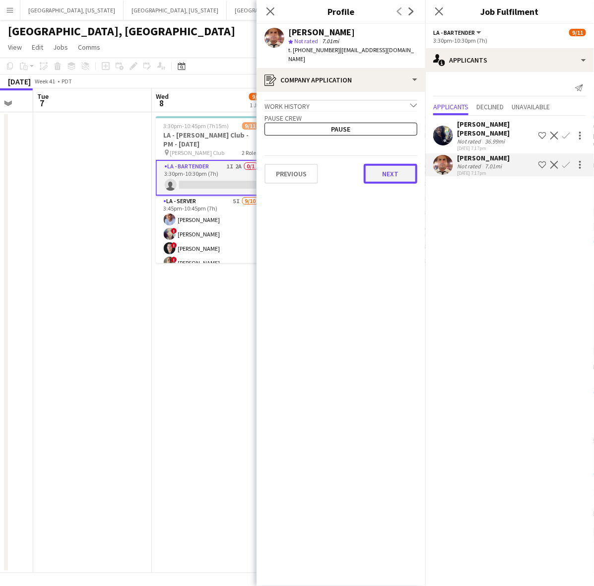
click at [406, 171] on button "Next" at bounding box center [391, 174] width 54 height 20
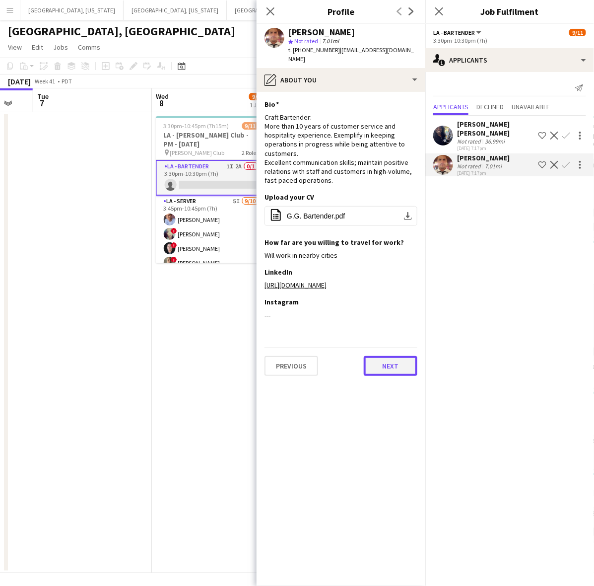
click at [392, 357] on button "Next" at bounding box center [391, 366] width 54 height 20
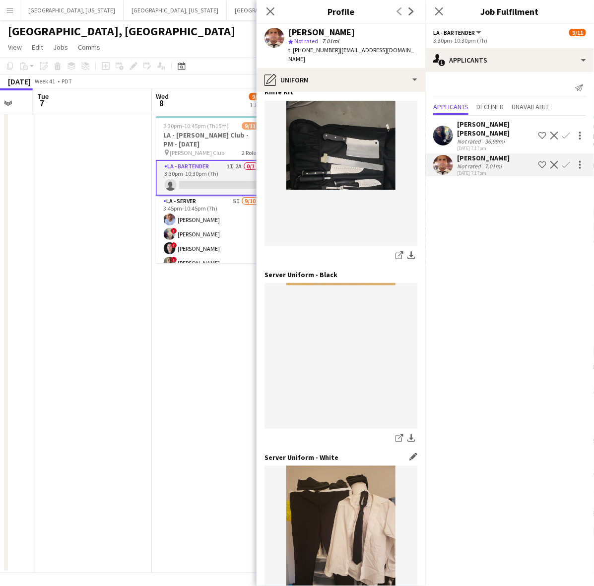
scroll to position [248, 0]
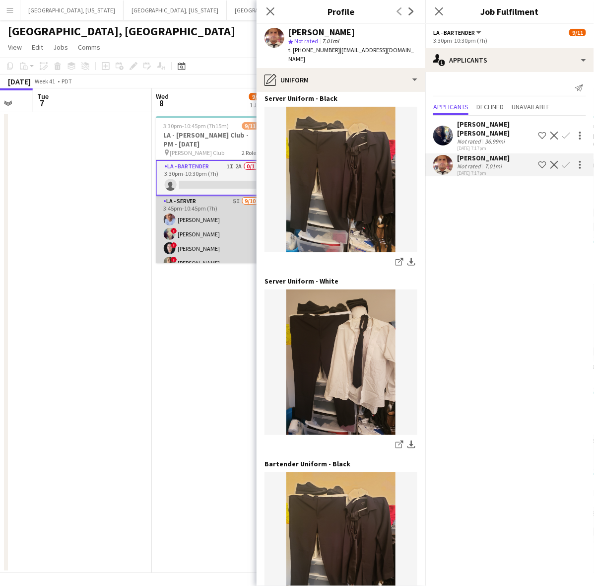
click at [206, 226] on app-card-role "LA - Server 5I [DATE] 3:45pm-10:45pm (7h) [PERSON_NAME] ! [PERSON_NAME] ! [PERS…" at bounding box center [211, 277] width 111 height 163
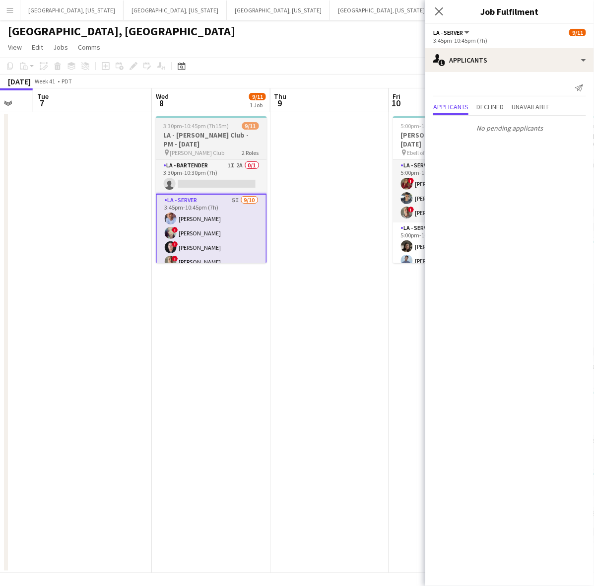
click at [204, 133] on h3 "LA - [PERSON_NAME] Club - PM - [DATE]" at bounding box center [211, 140] width 111 height 18
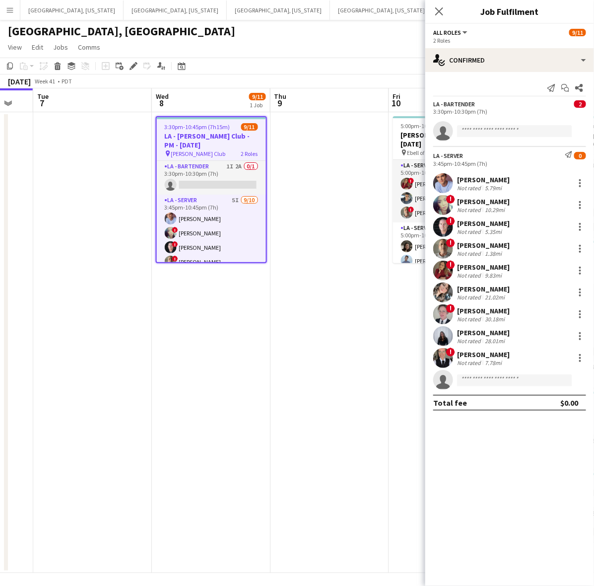
click at [133, 67] on icon at bounding box center [133, 66] width 5 height 5
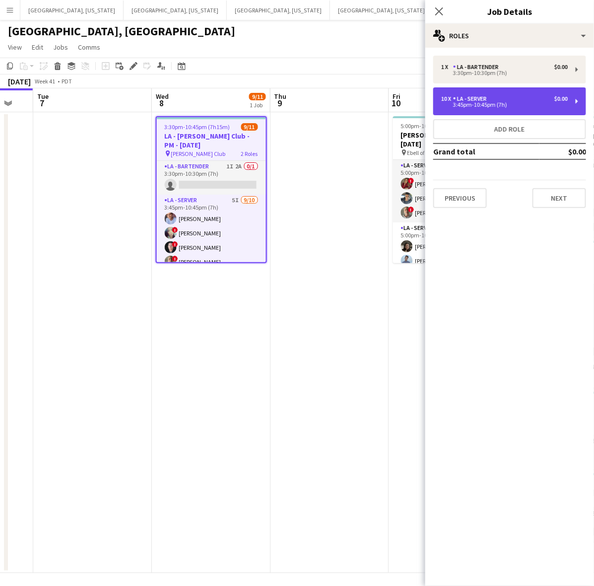
click at [475, 105] on div "3:45pm-10:45pm (7h)" at bounding box center [504, 104] width 127 height 5
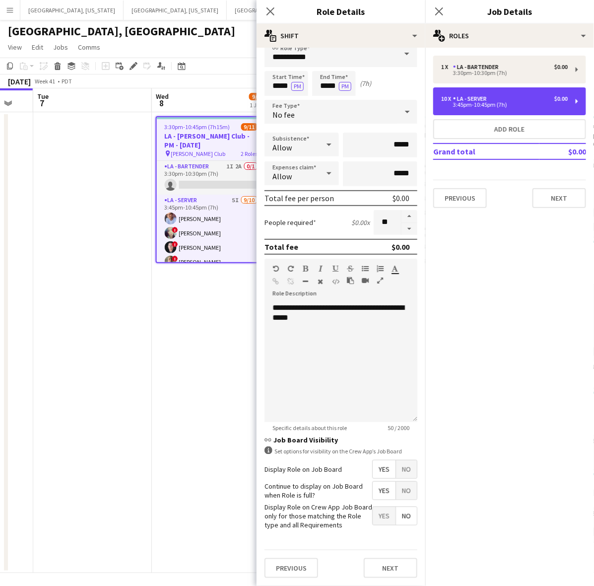
scroll to position [20, 0]
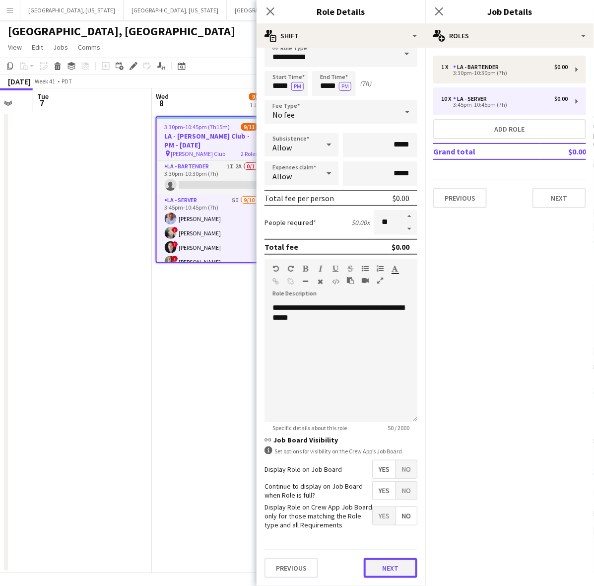
click at [383, 573] on button "Next" at bounding box center [391, 568] width 54 height 20
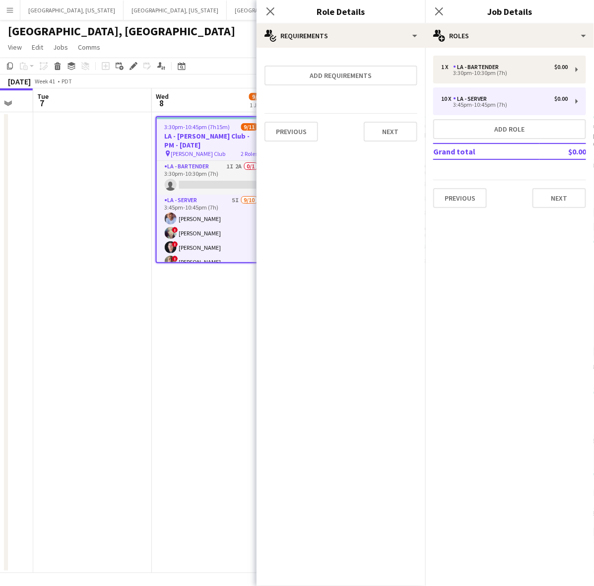
scroll to position [0, 0]
click at [396, 122] on button "Next" at bounding box center [391, 132] width 54 height 20
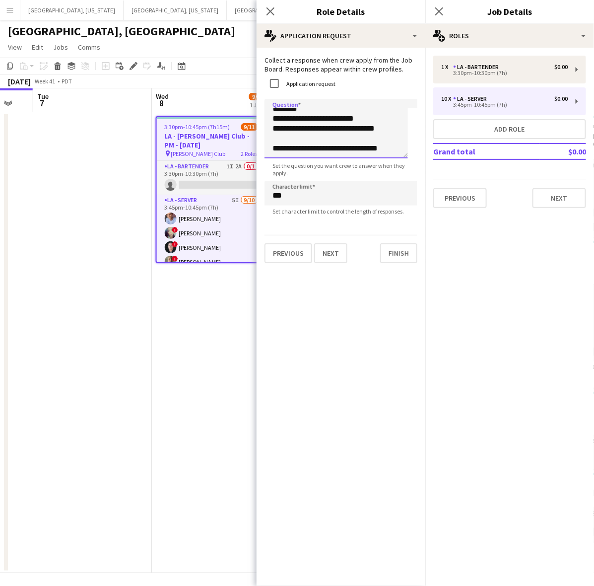
scroll to position [7, 0]
drag, startPoint x: 272, startPoint y: 112, endPoint x: 422, endPoint y: 337, distance: 270.4
click at [422, 337] on mat-expansion-panel "**********" at bounding box center [341, 317] width 169 height 538
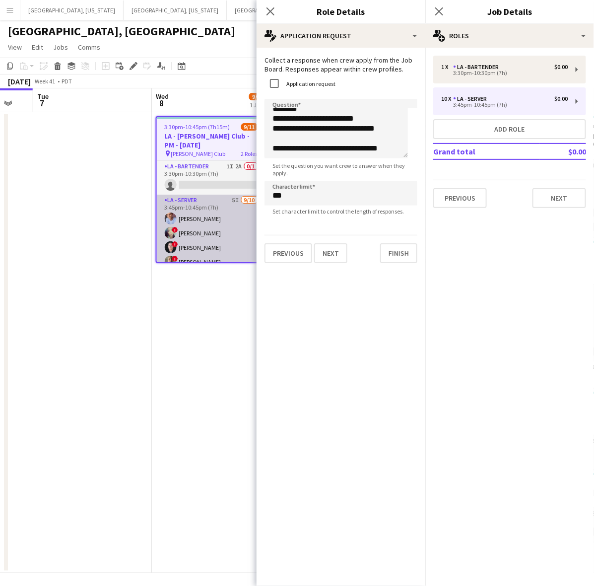
drag, startPoint x: 221, startPoint y: 318, endPoint x: 208, endPoint y: 218, distance: 101.2
click at [221, 316] on app-date-cell "3:30pm-10:45pm (7h15m) 9/11 LA - [PERSON_NAME] Club - PM - [DATE] pin [PERSON_N…" at bounding box center [211, 342] width 119 height 461
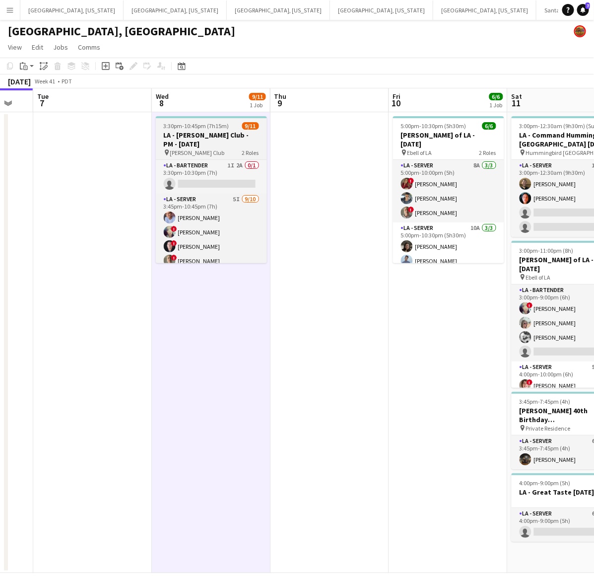
click at [176, 125] on span "3:30pm-10:45pm (7h15m)" at bounding box center [197, 125] width 66 height 7
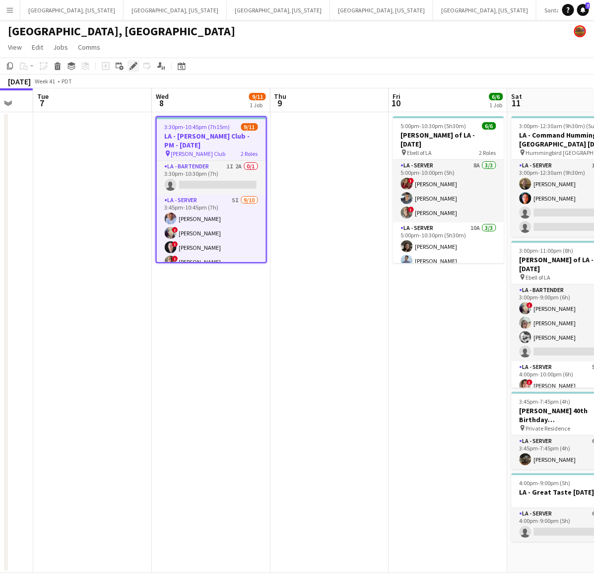
click at [132, 69] on icon at bounding box center [133, 66] width 5 height 5
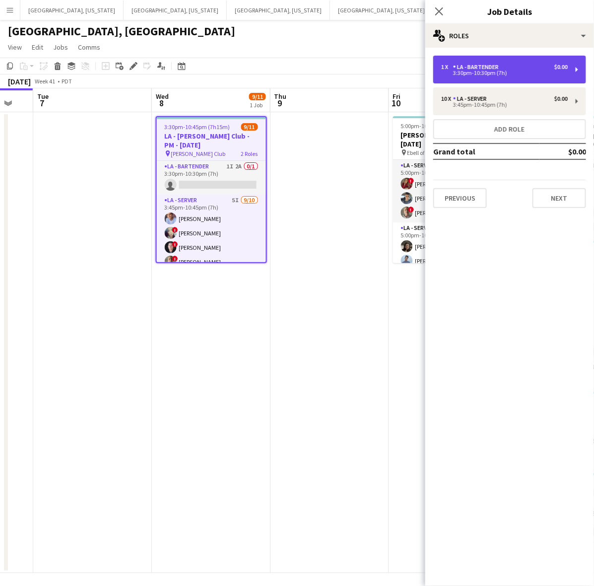
click at [548, 58] on div "1 x LA - Bartender $0.00 3:30pm-10:30pm (7h)" at bounding box center [510, 70] width 153 height 28
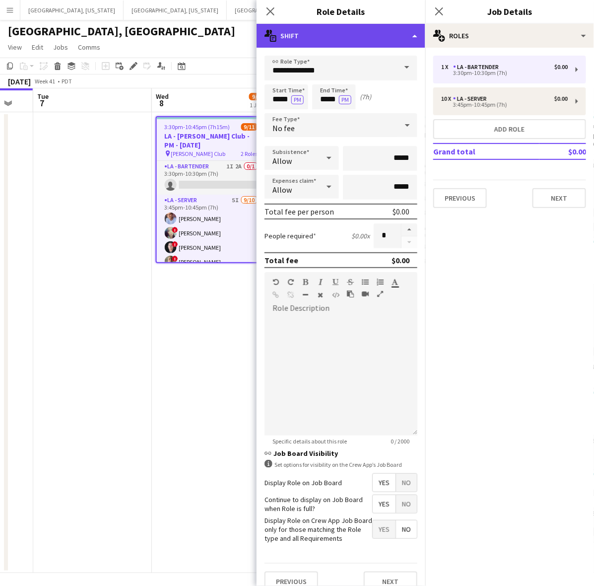
click at [361, 31] on div "multiple-actions-text Shift" at bounding box center [341, 36] width 169 height 24
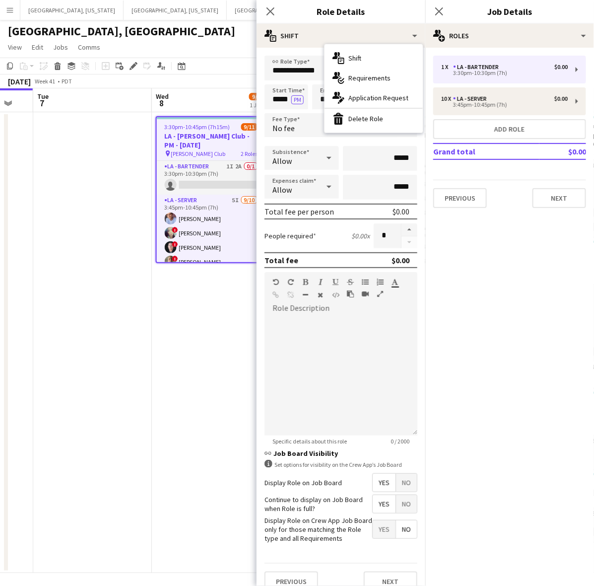
click at [371, 115] on div "bin-2 Delete Role" at bounding box center [374, 119] width 98 height 20
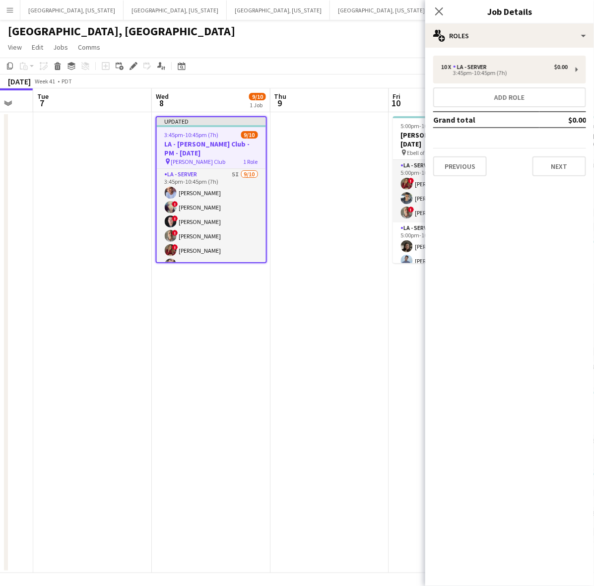
click at [344, 55] on app-page-menu "View Day view expanded Day view collapsed Month view Date picker Jump to [DATE]…" at bounding box center [297, 48] width 594 height 19
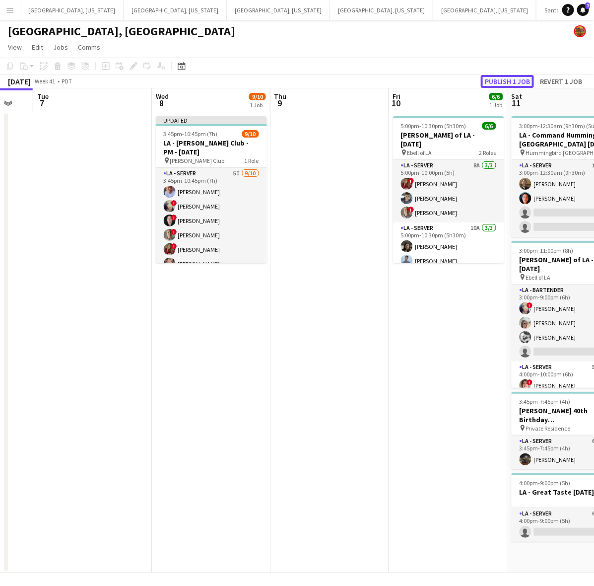
click at [519, 78] on button "Publish 1 job" at bounding box center [507, 81] width 53 height 13
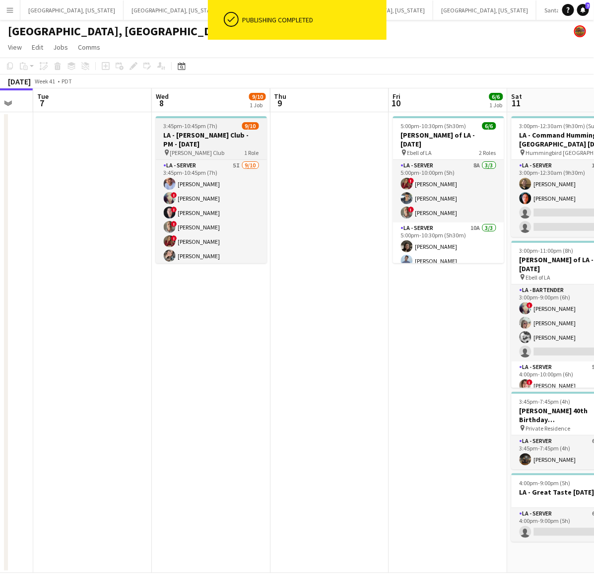
click at [210, 139] on h3 "LA - [PERSON_NAME] Club - PM - [DATE]" at bounding box center [211, 140] width 111 height 18
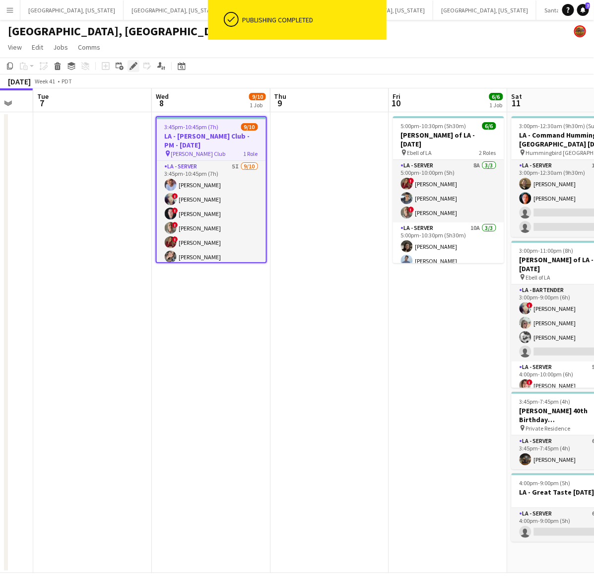
drag, startPoint x: 133, startPoint y: 64, endPoint x: 257, endPoint y: 82, distance: 125.5
click at [134, 65] on icon "Edit" at bounding box center [134, 66] width 8 height 8
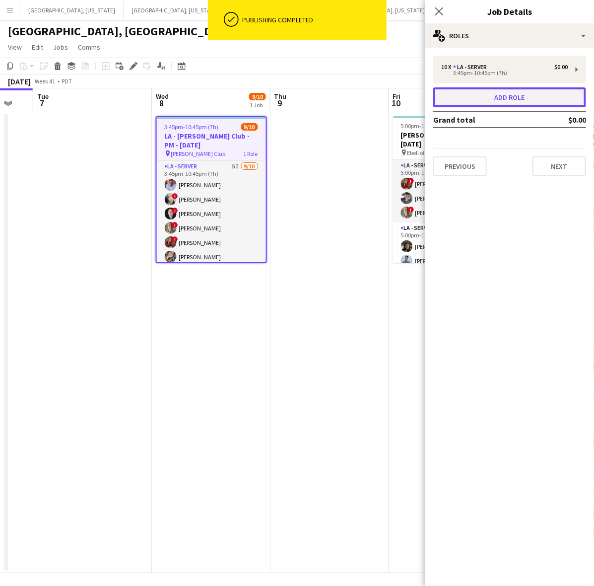
click at [508, 101] on button "Add role" at bounding box center [510, 97] width 153 height 20
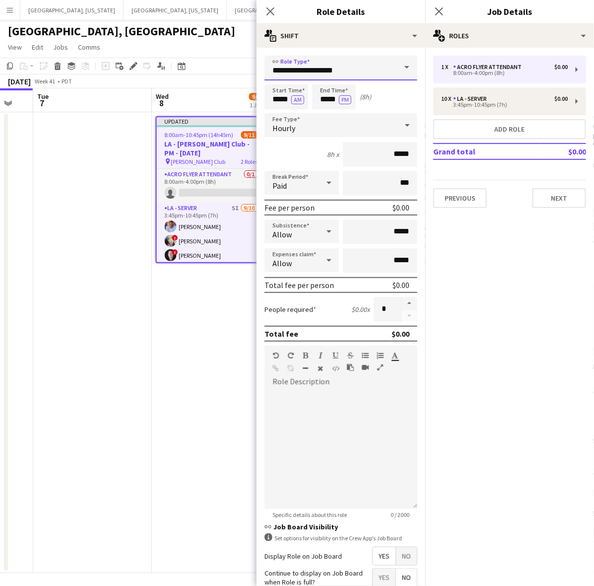
click at [309, 63] on input "**********" at bounding box center [341, 68] width 153 height 25
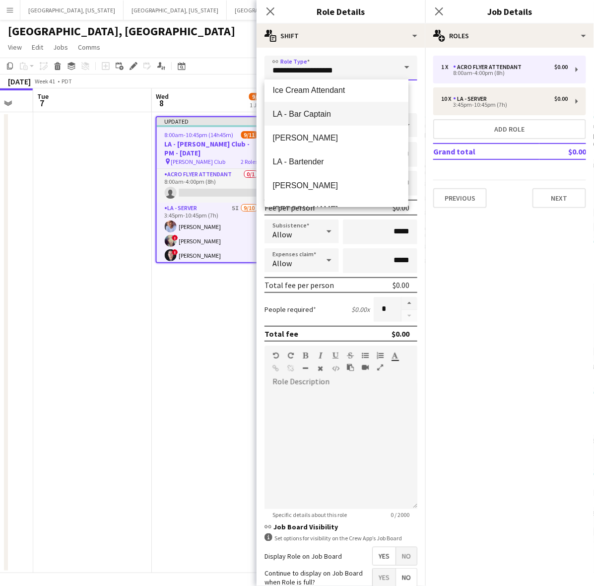
scroll to position [1055, 0]
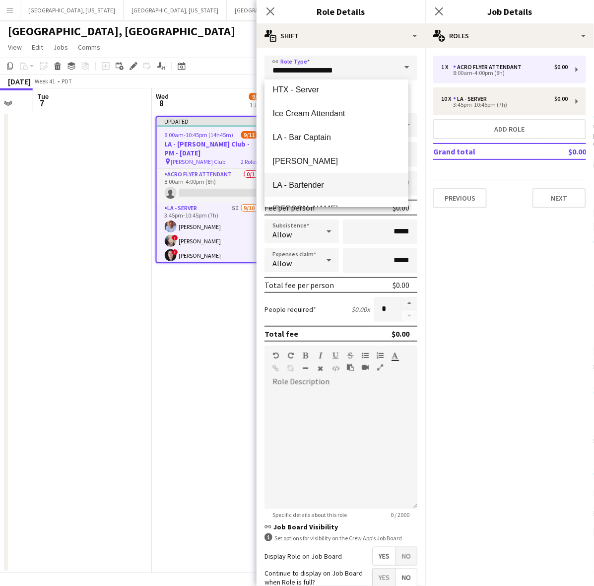
click at [315, 182] on span "LA - Bartender" at bounding box center [337, 184] width 128 height 9
type input "**********"
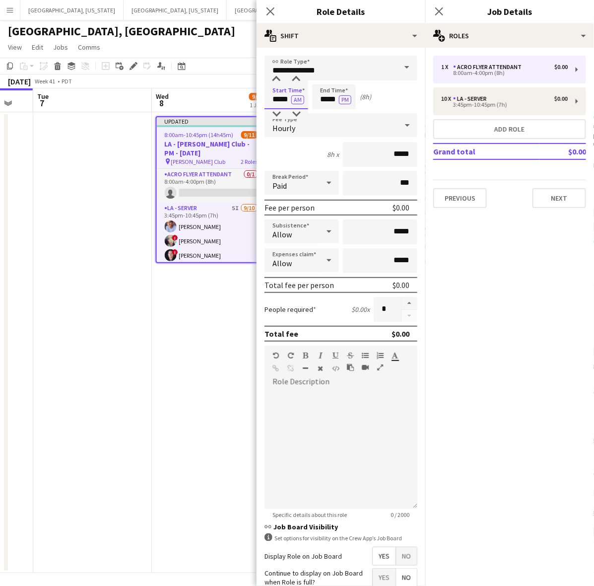
drag, startPoint x: 270, startPoint y: 95, endPoint x: 361, endPoint y: 106, distance: 91.5
click at [360, 106] on div "Start Time ***** AM End Time ***** PM (8h)" at bounding box center [341, 96] width 153 height 25
type input "*****"
click at [291, 95] on button "AM" at bounding box center [297, 99] width 13 height 9
type input "*****"
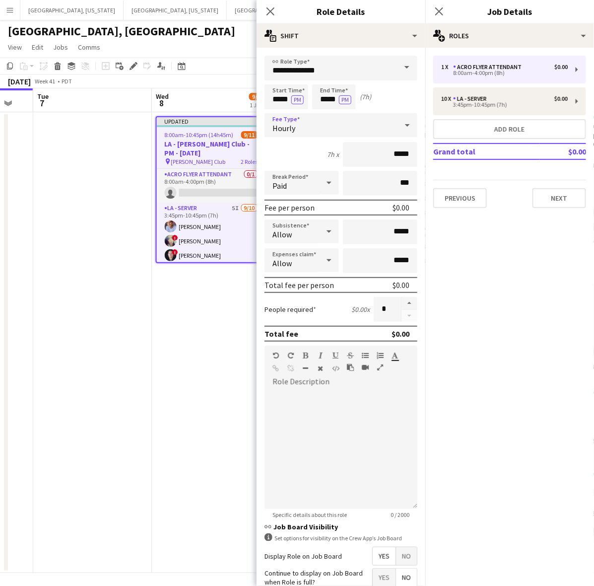
click at [402, 122] on icon at bounding box center [408, 125] width 12 height 20
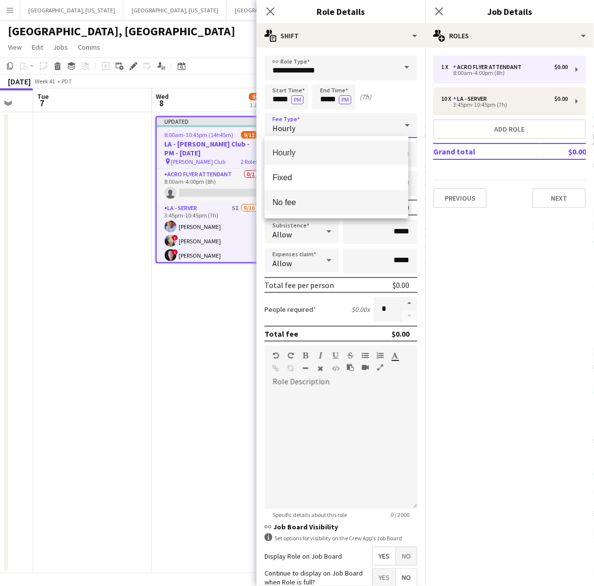
click at [378, 197] on mat-option "No fee" at bounding box center [337, 202] width 144 height 25
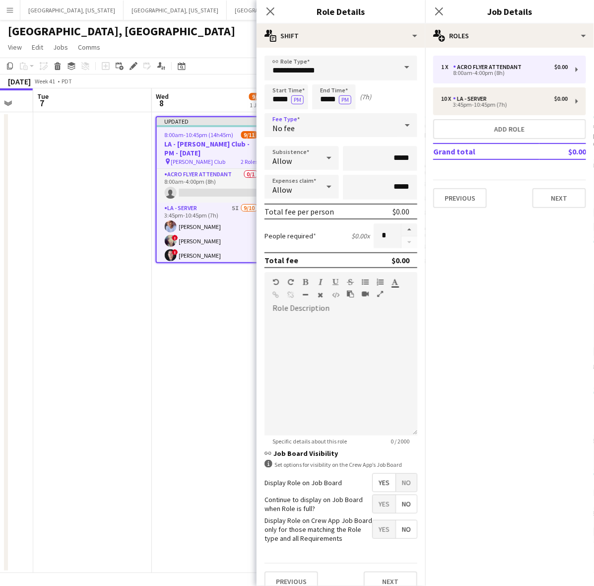
click at [374, 502] on span "Yes" at bounding box center [384, 504] width 23 height 18
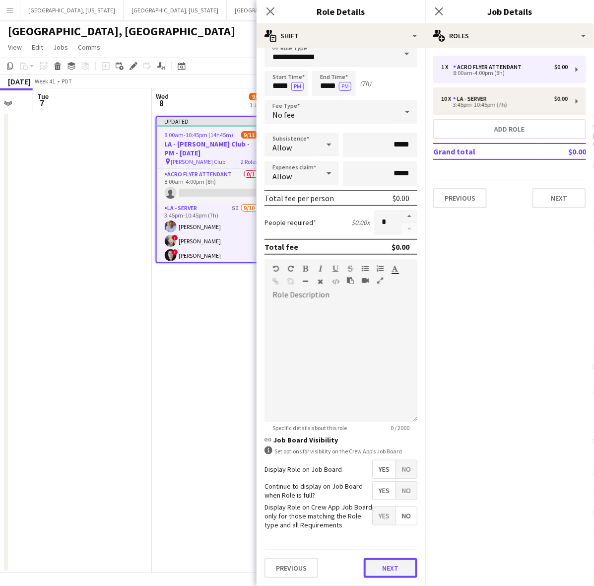
click at [390, 567] on button "Next" at bounding box center [391, 568] width 54 height 20
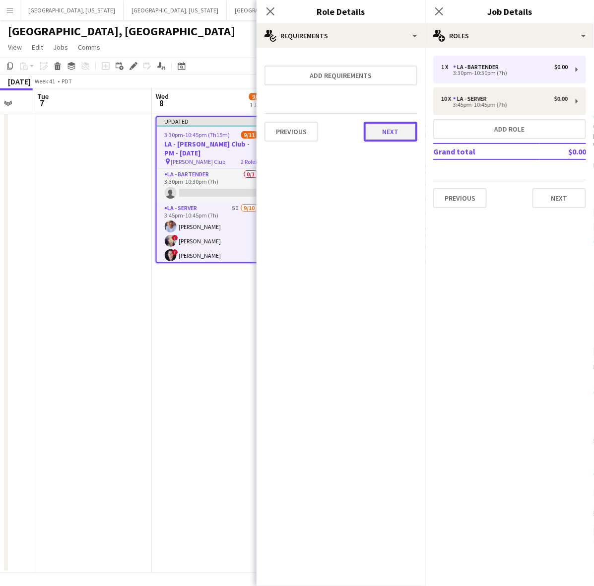
click at [377, 128] on button "Next" at bounding box center [391, 132] width 54 height 20
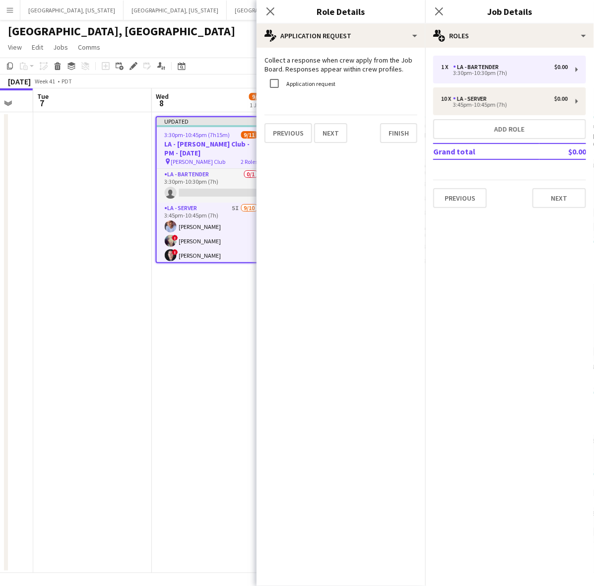
click at [339, 87] on div "Application request" at bounding box center [341, 83] width 153 height 21
click at [316, 86] on label "Application request" at bounding box center [310, 83] width 51 height 7
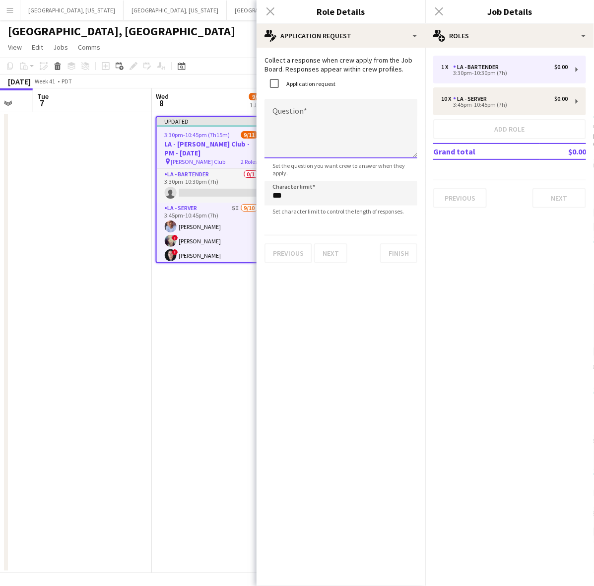
click at [311, 122] on textarea "Question" at bounding box center [341, 129] width 153 height 60
paste textarea "**********"
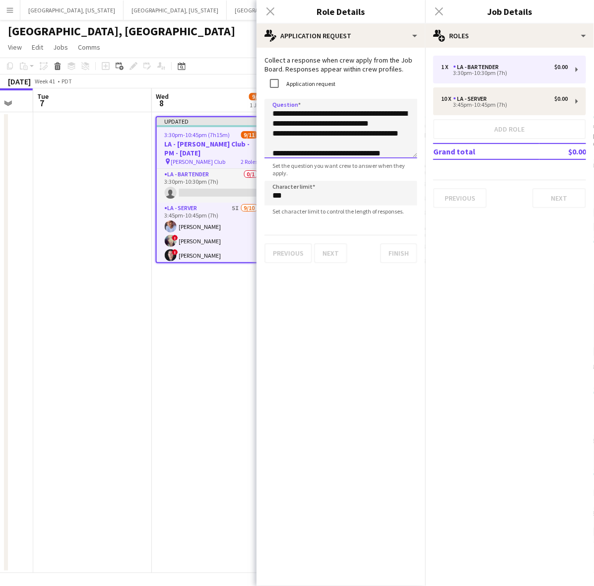
scroll to position [180, 0]
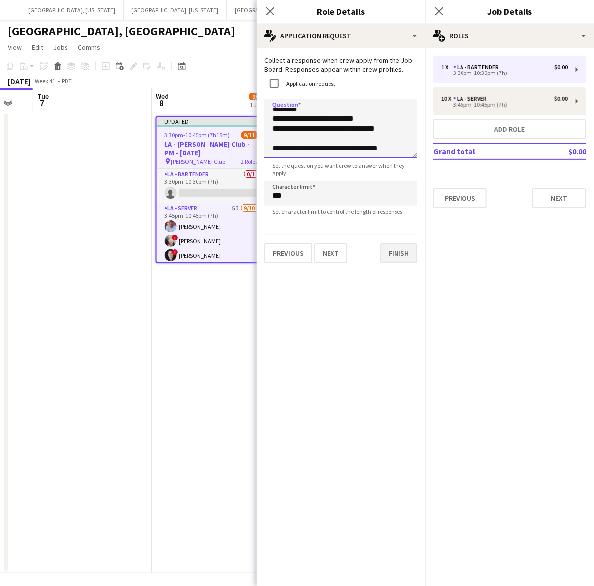
type textarea "**********"
click at [404, 256] on button "Finish" at bounding box center [398, 253] width 37 height 20
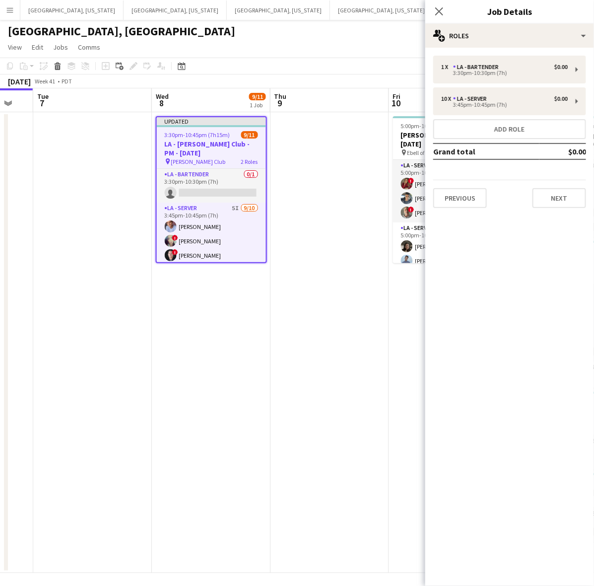
click at [292, 296] on app-date-cell at bounding box center [330, 342] width 119 height 461
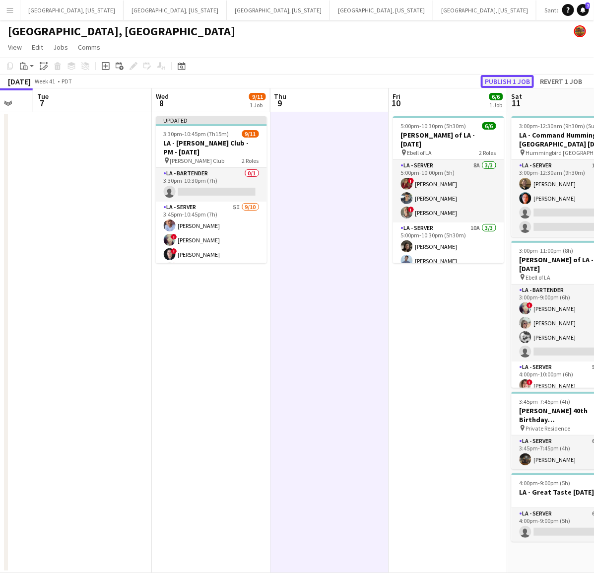
click at [493, 80] on button "Publish 1 job" at bounding box center [507, 81] width 53 height 13
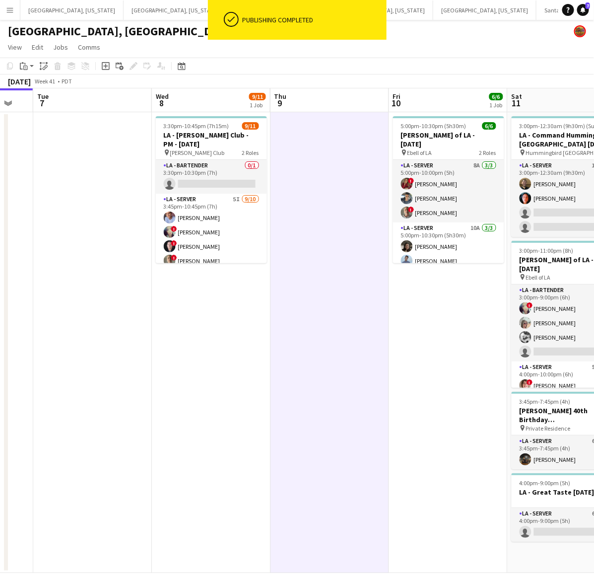
drag, startPoint x: 225, startPoint y: 167, endPoint x: 307, endPoint y: 138, distance: 87.0
click at [225, 167] on app-card-role "LA - Bartender 0/1 3:30pm-10:30pm (7h) single-neutral-actions" at bounding box center [211, 177] width 111 height 34
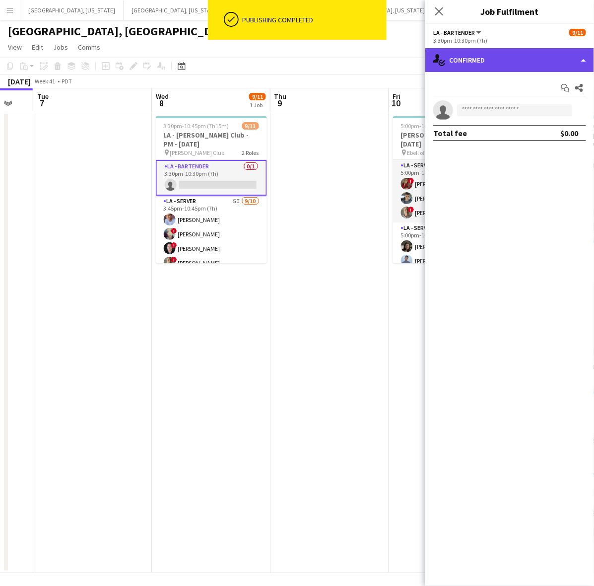
click at [468, 57] on div "single-neutral-actions-check-2 Confirmed" at bounding box center [510, 60] width 169 height 24
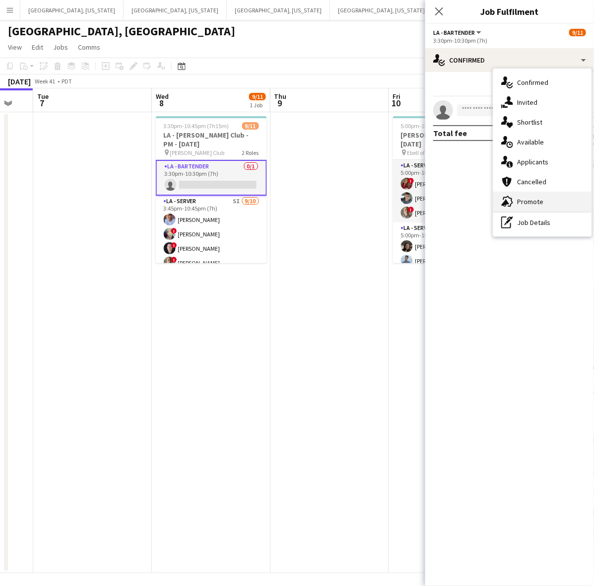
click at [535, 195] on div "advertising-megaphone Promote" at bounding box center [543, 202] width 98 height 20
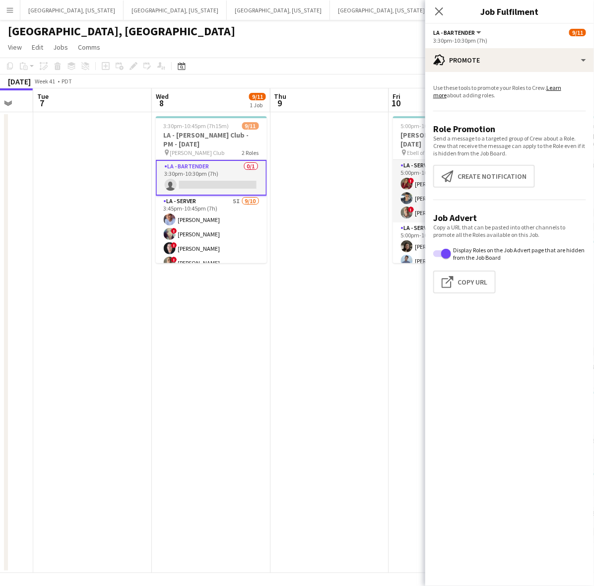
click at [511, 160] on app-promote-tab "Use these tools to promote your Roles to Crew. Learn more about adding roles. R…" at bounding box center [510, 190] width 169 height 221
drag, startPoint x: 510, startPoint y: 167, endPoint x: 494, endPoint y: 111, distance: 58.5
click at [510, 167] on button "Create notification Create notification" at bounding box center [485, 176] width 102 height 23
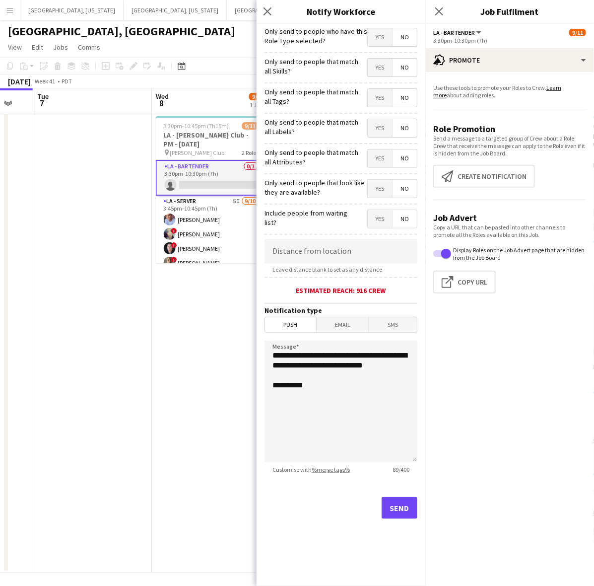
click at [378, 33] on span "Yes" at bounding box center [380, 37] width 24 height 18
click at [406, 510] on button "Send" at bounding box center [400, 508] width 36 height 22
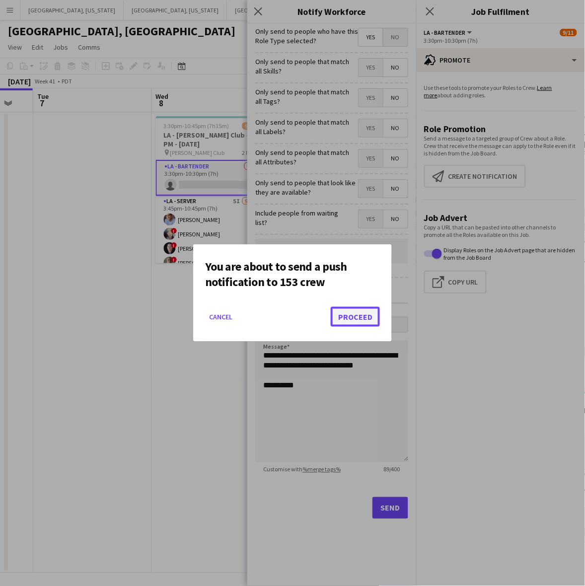
click at [366, 311] on button "Proceed" at bounding box center [355, 317] width 49 height 20
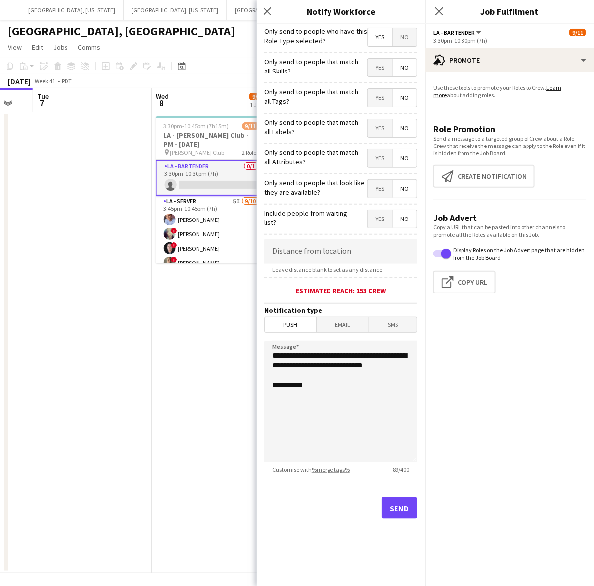
click at [267, 325] on span "Push" at bounding box center [290, 324] width 51 height 15
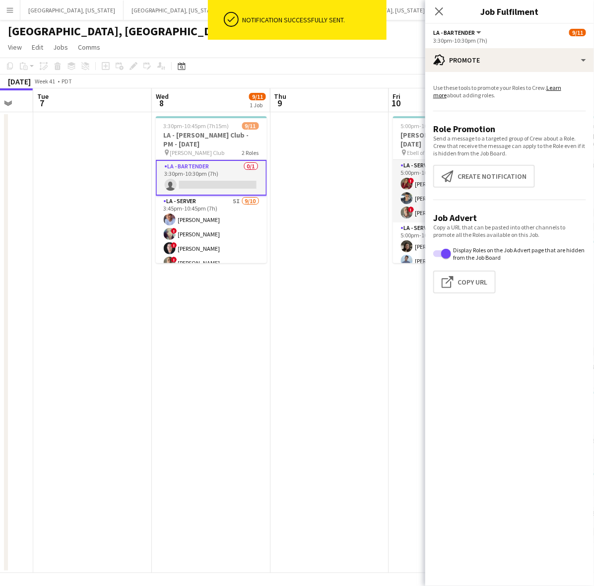
click at [353, 283] on app-date-cell at bounding box center [330, 342] width 119 height 461
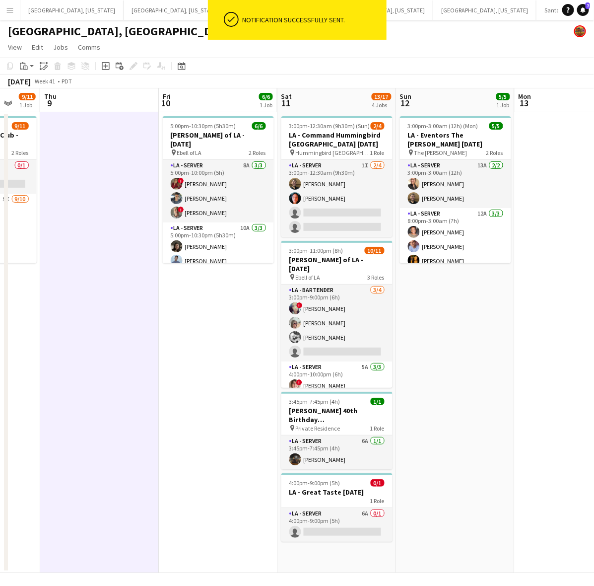
drag, startPoint x: 475, startPoint y: 250, endPoint x: 239, endPoint y: 336, distance: 251.7
click at [239, 337] on app-calendar-viewport "Mon 6 Tue 7 Wed 8 9/11 1 Job Thu 9 Fri 10 6/6 1 Job Sat 11 13/17 4 Jobs Sun 12 …" at bounding box center [297, 330] width 594 height 485
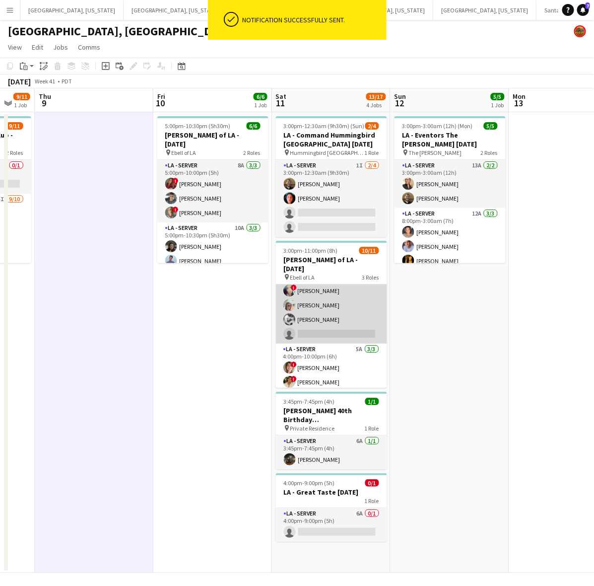
scroll to position [0, 0]
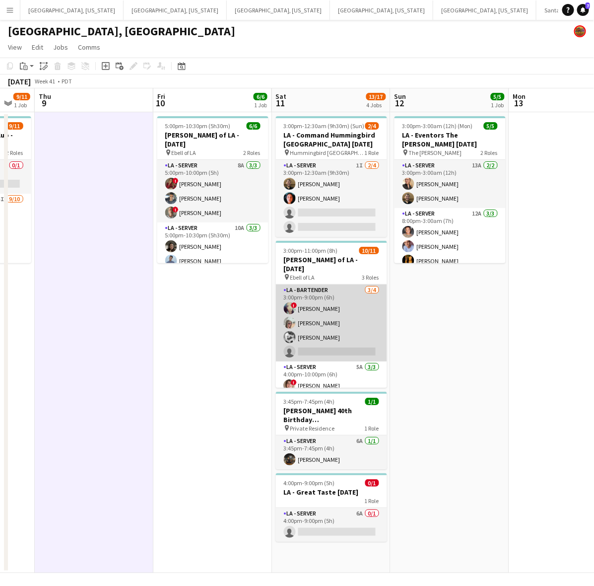
click at [329, 308] on app-card-role "LA - Bartender [DATE] 3:00pm-9:00pm (6h) ! [PERSON_NAME] [PERSON_NAME] [PERSON_…" at bounding box center [331, 323] width 111 height 77
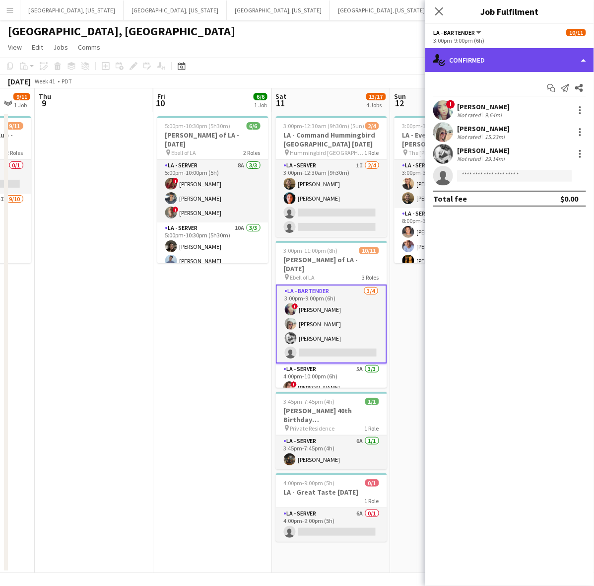
click at [480, 58] on div "single-neutral-actions-check-2 Confirmed" at bounding box center [510, 60] width 169 height 24
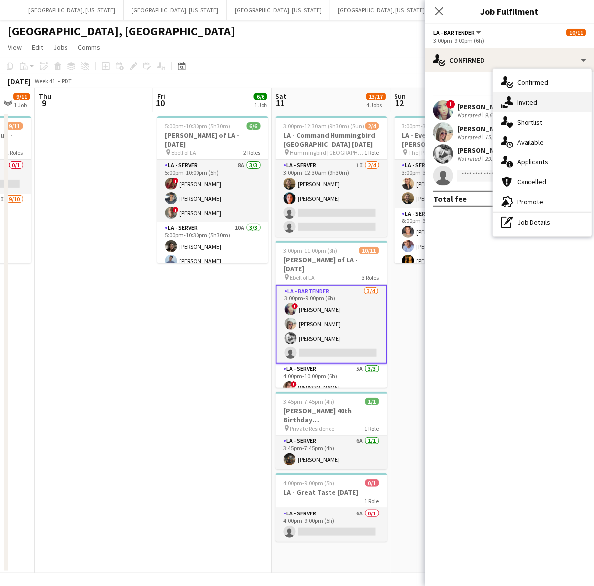
click at [513, 98] on icon "single-neutral-actions-share-1" at bounding box center [508, 102] width 12 height 12
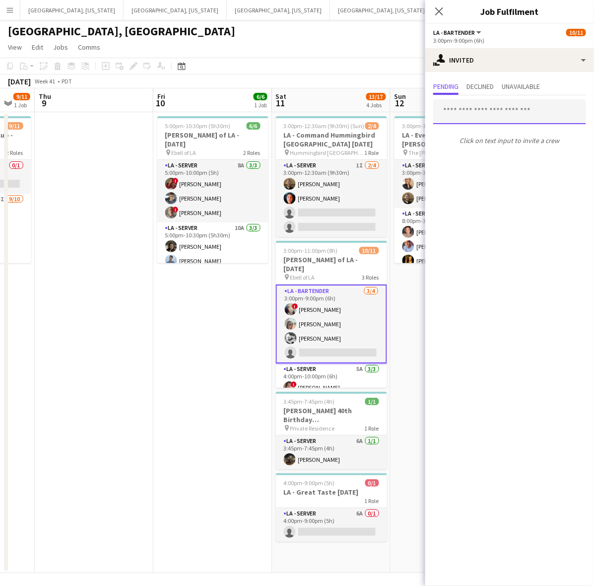
click at [475, 110] on input "text" at bounding box center [510, 111] width 153 height 25
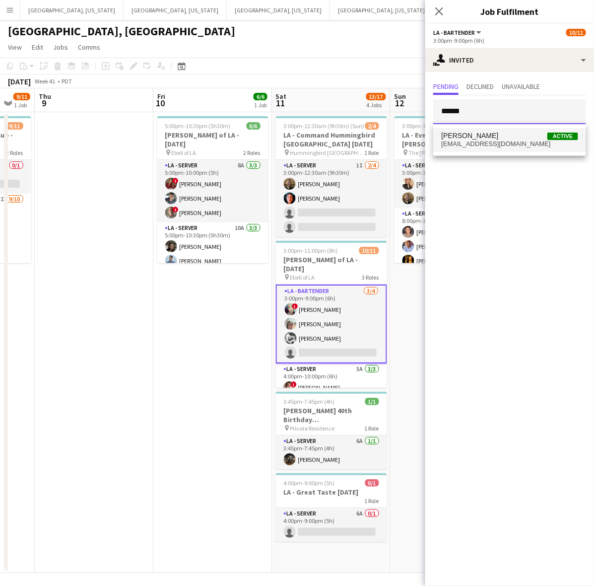
type input "******"
click at [495, 135] on span "[PERSON_NAME]" at bounding box center [469, 136] width 57 height 8
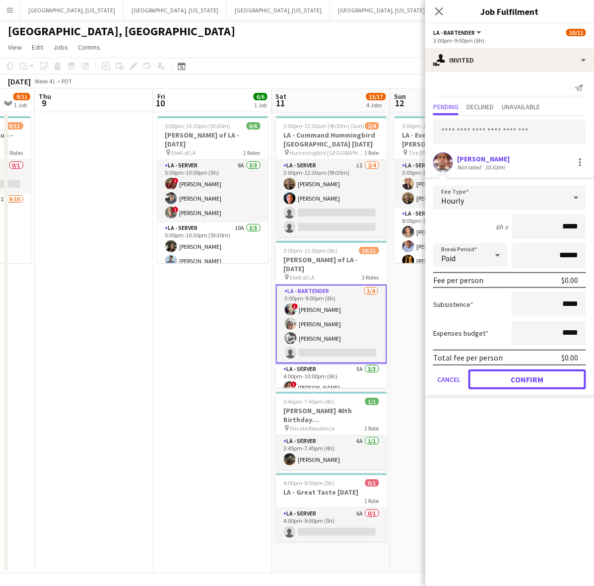
click at [521, 381] on button "Confirm" at bounding box center [528, 379] width 118 height 20
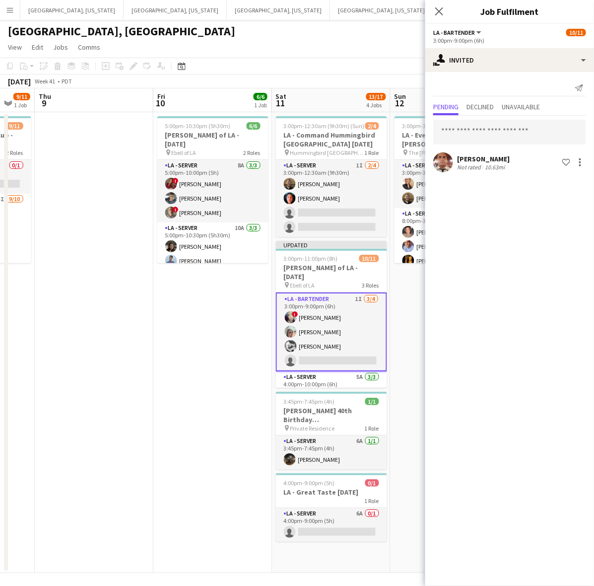
click at [377, 33] on div "[GEOGRAPHIC_DATA], [GEOGRAPHIC_DATA]" at bounding box center [297, 29] width 594 height 19
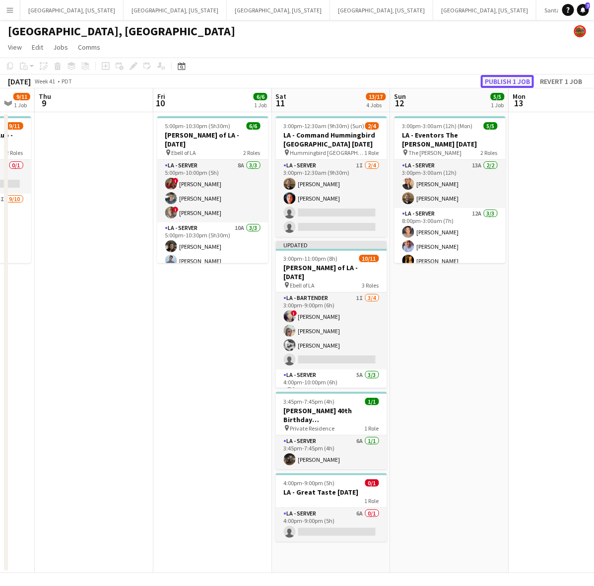
click at [529, 81] on button "Publish 1 job" at bounding box center [507, 81] width 53 height 13
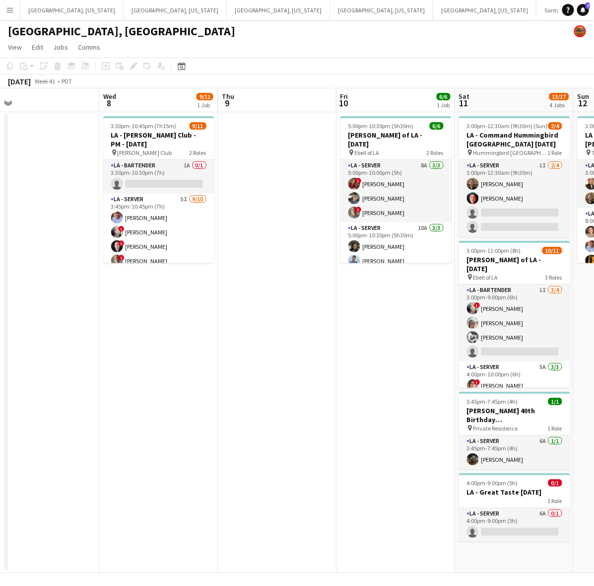
drag, startPoint x: 75, startPoint y: 392, endPoint x: 247, endPoint y: 362, distance: 174.6
click at [257, 396] on app-calendar-viewport "Sun 5 Mon 6 Tue 7 Wed 8 9/11 1 Job Thu 9 Fri 10 6/6 1 Job Sat 11 13/17 4 Jobs S…" at bounding box center [297, 330] width 594 height 485
click at [179, 175] on app-card-role "LA - Bartender 1A 0/1 3:30pm-10:30pm (7h) single-neutral-actions" at bounding box center [159, 177] width 111 height 34
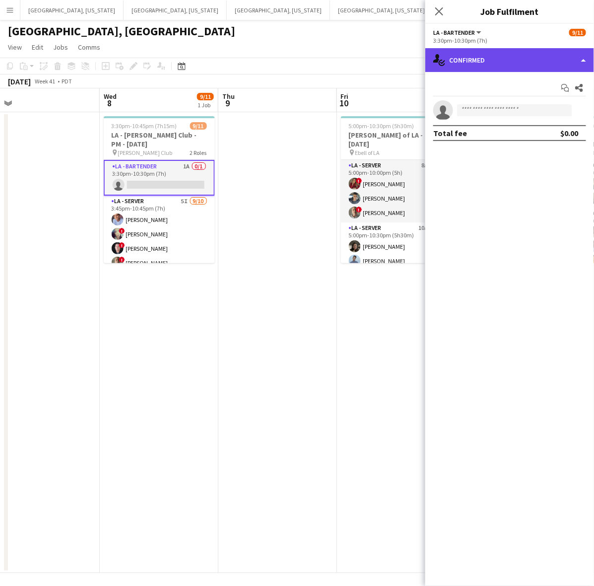
click at [485, 58] on div "single-neutral-actions-check-2 Confirmed" at bounding box center [510, 60] width 169 height 24
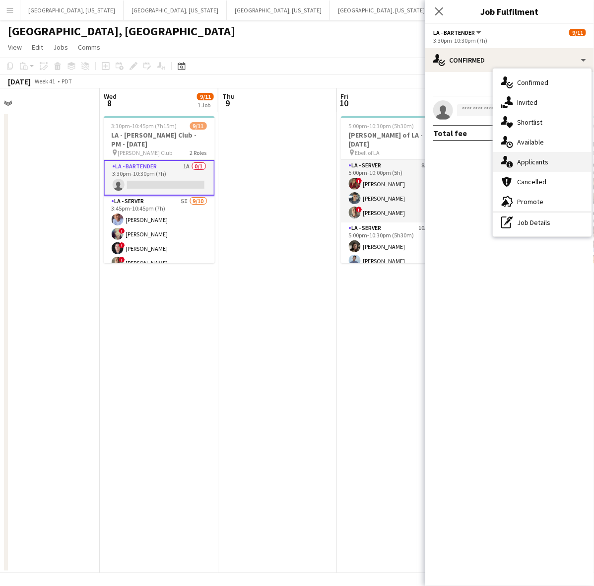
click at [546, 154] on div "single-neutral-actions-information Applicants" at bounding box center [543, 162] width 98 height 20
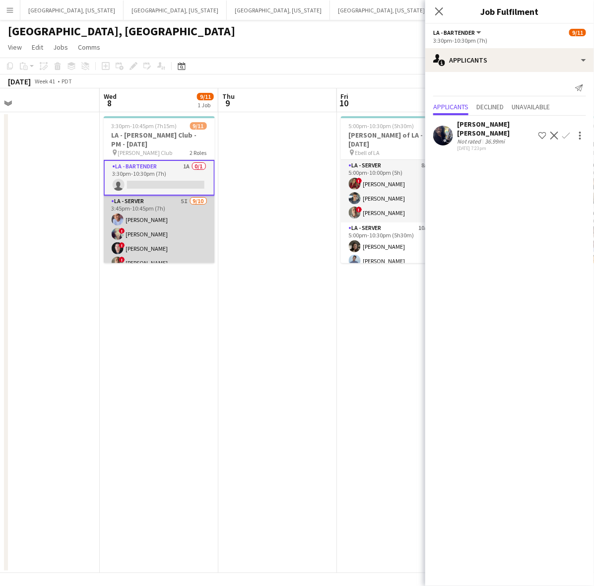
click at [168, 223] on app-card-role "LA - Server 5I [DATE] 3:45pm-10:45pm (7h) [PERSON_NAME] ! [PERSON_NAME] ! [PERS…" at bounding box center [159, 277] width 111 height 163
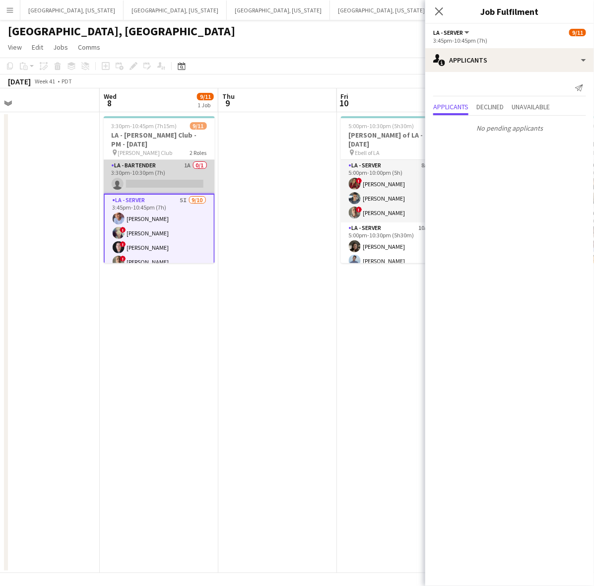
click at [186, 168] on app-card-role "LA - Bartender 1A 0/1 3:30pm-10:30pm (7h) single-neutral-actions" at bounding box center [159, 177] width 111 height 34
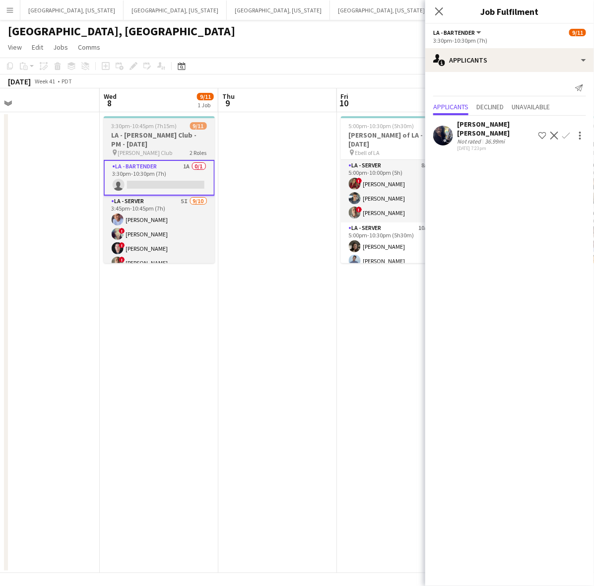
click at [154, 146] on h3 "LA - [PERSON_NAME] Club - PM - [DATE]" at bounding box center [159, 140] width 111 height 18
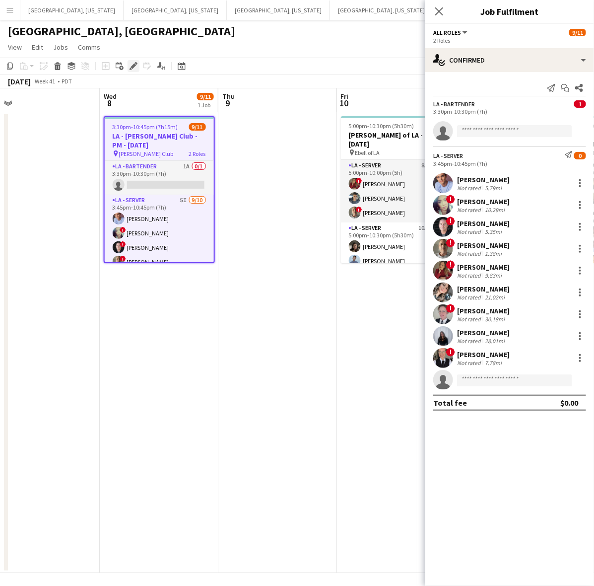
click at [136, 69] on icon "Edit" at bounding box center [134, 66] width 8 height 8
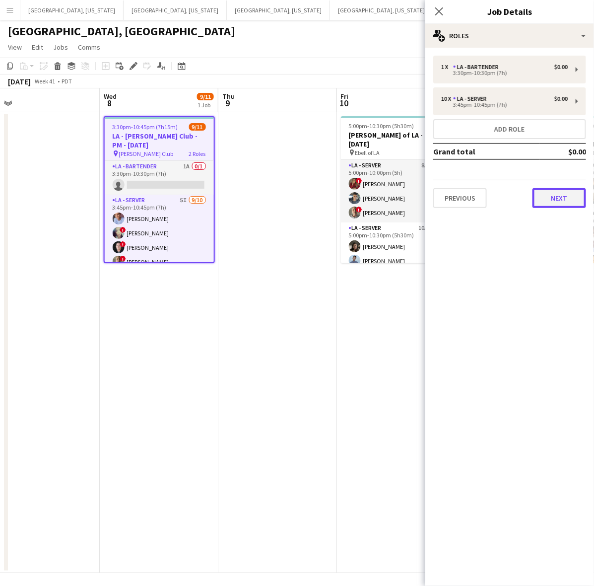
click at [549, 189] on button "Next" at bounding box center [560, 198] width 54 height 20
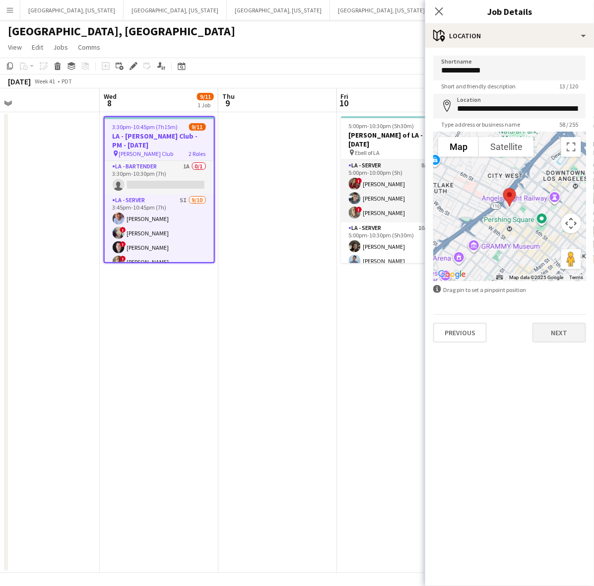
click at [569, 321] on div "Previous Next" at bounding box center [510, 328] width 153 height 28
drag, startPoint x: 569, startPoint y: 333, endPoint x: 567, endPoint y: 323, distance: 9.6
click at [569, 333] on button "Next" at bounding box center [560, 333] width 54 height 20
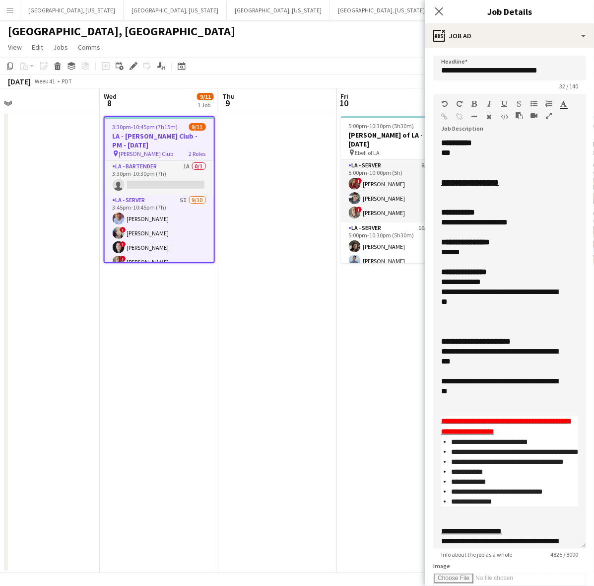
drag, startPoint x: 582, startPoint y: 189, endPoint x: 467, endPoint y: 413, distance: 251.9
click at [549, 549] on div "**********" at bounding box center [510, 343] width 153 height 411
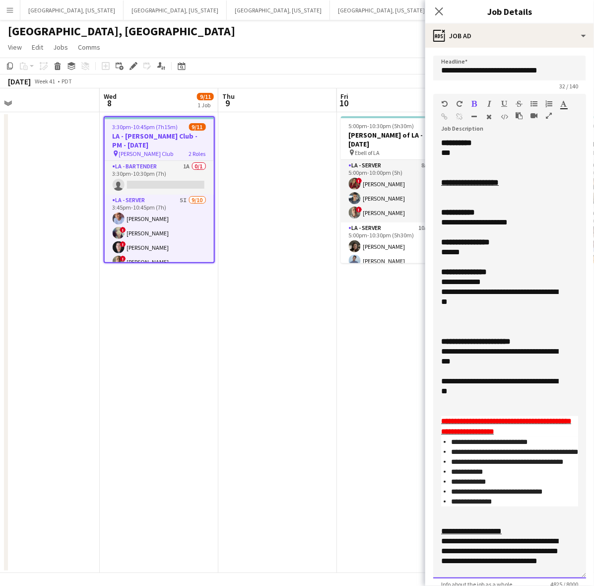
click at [470, 238] on b "**********" at bounding box center [465, 241] width 49 height 7
drag, startPoint x: 516, startPoint y: 312, endPoint x: 415, endPoint y: 318, distance: 101.5
click at [516, 313] on div at bounding box center [509, 312] width 137 height 10
click at [289, 335] on app-date-cell at bounding box center [277, 342] width 119 height 461
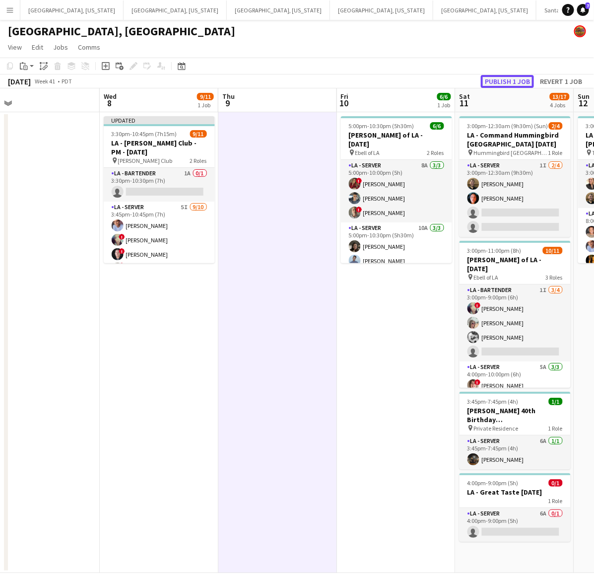
click at [509, 75] on button "Publish 1 job" at bounding box center [507, 81] width 53 height 13
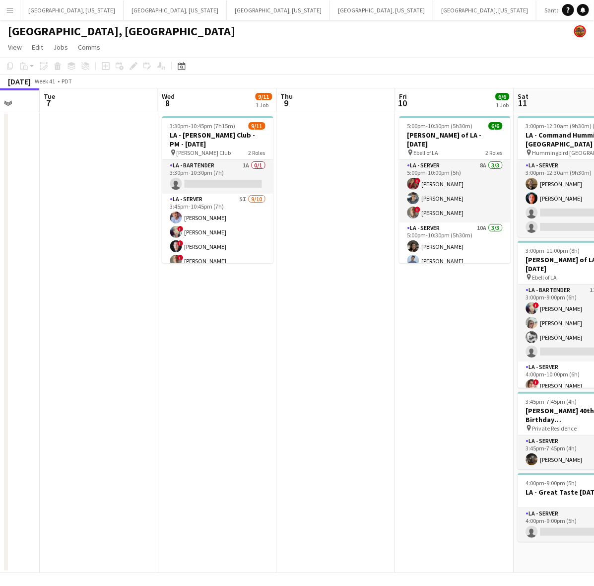
drag, startPoint x: 298, startPoint y: 252, endPoint x: 73, endPoint y: 300, distance: 230.5
click at [89, 298] on app-calendar-viewport "Fri 3 8/8 1 Job Sat 4 8/8 3 Jobs Sun 5 Mon 6 Tue 7 Wed 8 9/11 1 Job Thu 9 Fri 1…" at bounding box center [297, 330] width 594 height 485
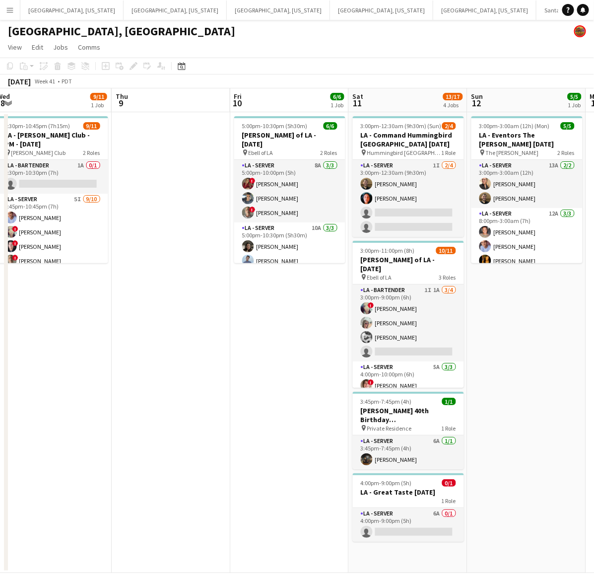
scroll to position [0, 353]
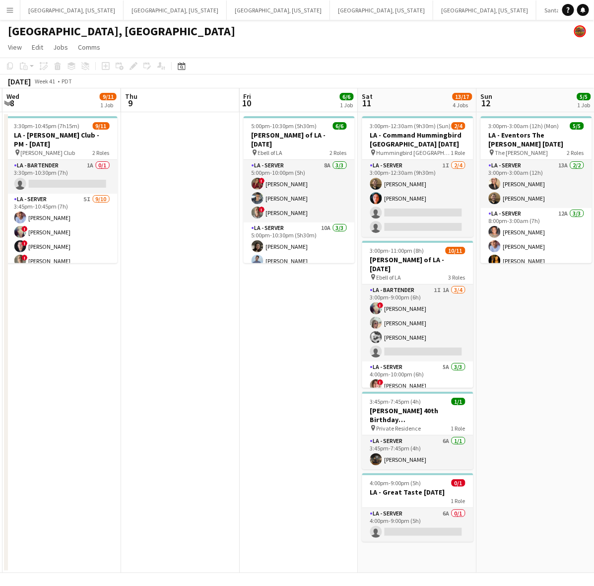
drag, startPoint x: 356, startPoint y: 289, endPoint x: 277, endPoint y: 319, distance: 85.0
click at [214, 319] on app-calendar-viewport "Sun 5 Mon 6 Tue 7 Wed 8 9/11 1 Job Thu 9 Fri 10 6/6 1 Job Sat 11 13/17 4 Jobs S…" at bounding box center [297, 330] width 594 height 485
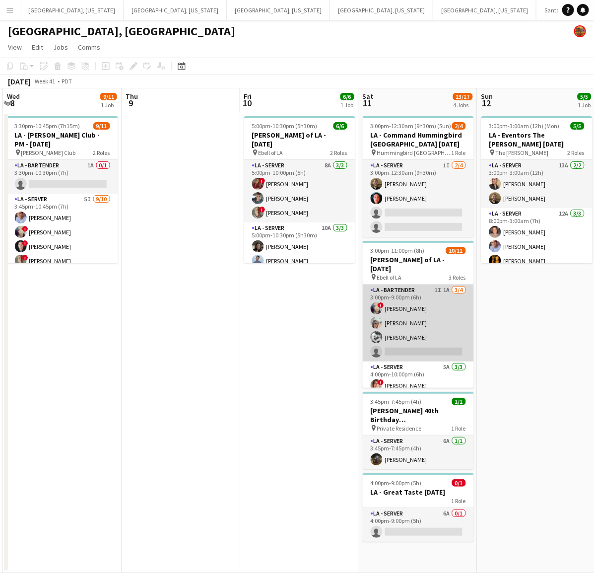
click at [408, 306] on app-card-role "LA - Bartender 1I 1A 3/4 3:00pm-9:00pm (6h) ! Christina Martinez Andrea Krulac …" at bounding box center [418, 323] width 111 height 77
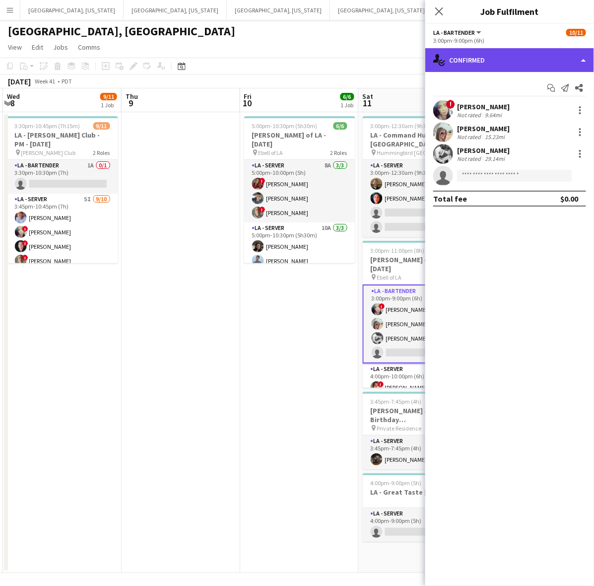
click at [494, 60] on div "single-neutral-actions-check-2 Confirmed" at bounding box center [510, 60] width 169 height 24
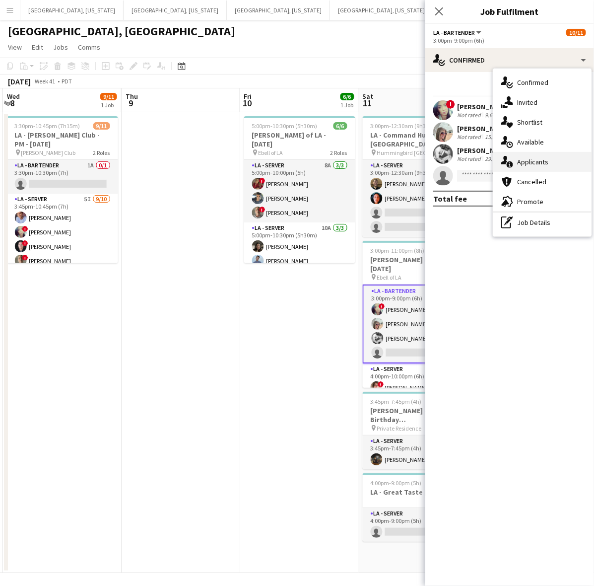
click at [547, 159] on span "Applicants" at bounding box center [532, 161] width 31 height 9
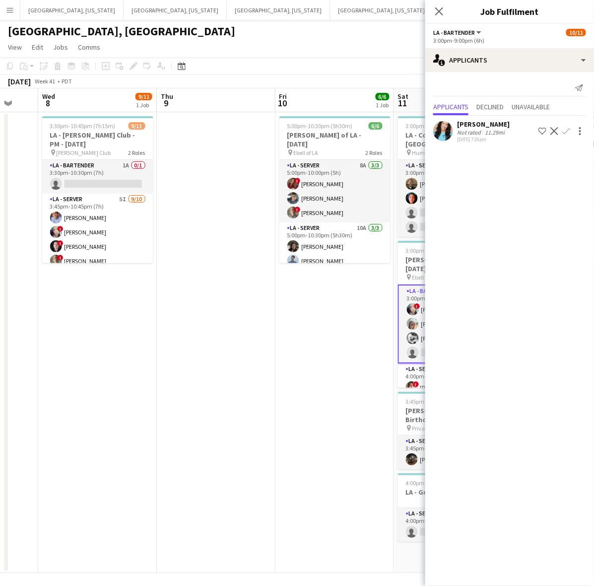
drag, startPoint x: 252, startPoint y: 349, endPoint x: 289, endPoint y: 340, distance: 37.8
click at [289, 340] on app-calendar-viewport "Sun 5 Mon 6 Tue 7 Wed 8 9/11 1 Job Thu 9 Fri 10 6/6 1 Job Sat 11 13/17 4 Jobs S…" at bounding box center [297, 330] width 594 height 485
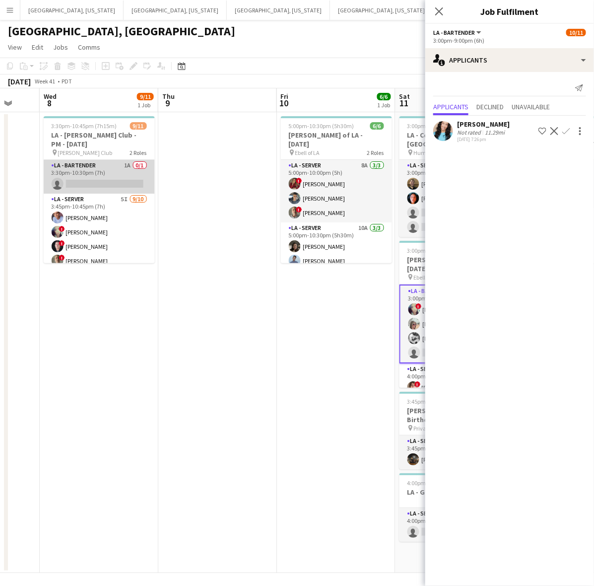
click at [102, 174] on app-card-role "LA - Bartender 1A 0/1 3:30pm-10:30pm (7h) single-neutral-actions" at bounding box center [99, 177] width 111 height 34
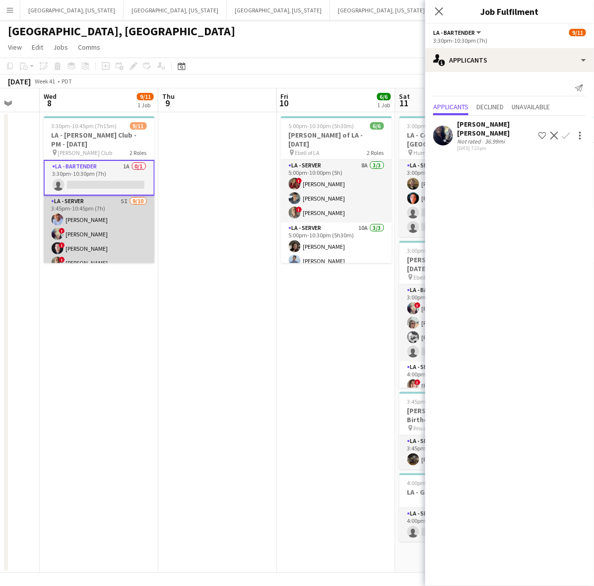
click at [109, 211] on app-card-role "LA - Server 5I [DATE] 3:45pm-10:45pm (7h) [PERSON_NAME] ! [PERSON_NAME] ! [PERS…" at bounding box center [99, 277] width 111 height 163
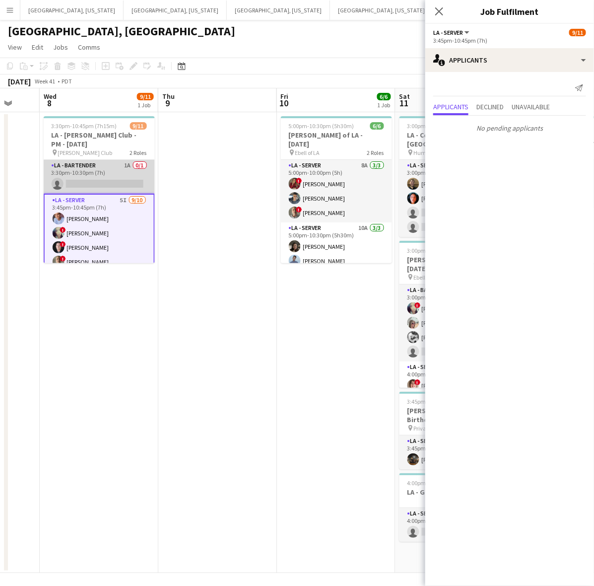
click at [99, 167] on app-card-role "LA - Bartender 1A 0/1 3:30pm-10:30pm (7h) single-neutral-actions" at bounding box center [99, 177] width 111 height 34
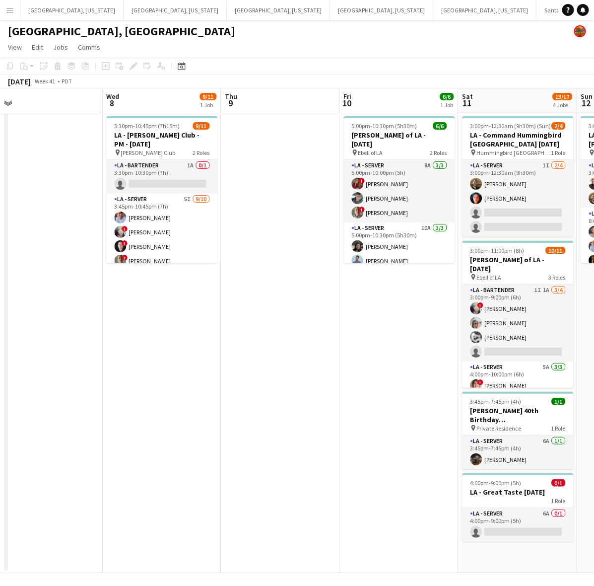
drag, startPoint x: 425, startPoint y: 381, endPoint x: 160, endPoint y: 477, distance: 281.5
click at [164, 477] on app-calendar-viewport "Fri 3 8/8 1 Job Sat 4 8/8 3 Jobs Sun 5 Mon 6 Tue 7 Wed 8 9/11 1 Job Thu 9 Fri 1…" at bounding box center [297, 330] width 594 height 485
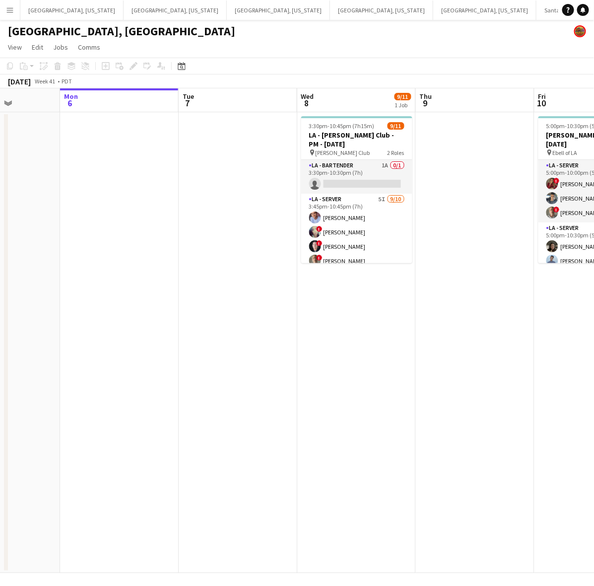
drag, startPoint x: 316, startPoint y: 416, endPoint x: 269, endPoint y: 422, distance: 48.1
click at [277, 425] on app-calendar-viewport "Fri 3 8/8 1 Job Sat 4 8/8 3 Jobs Sun 5 Mon 6 Tue 7 Wed 8 9/11 1 Job Thu 9 Fri 1…" at bounding box center [297, 330] width 594 height 485
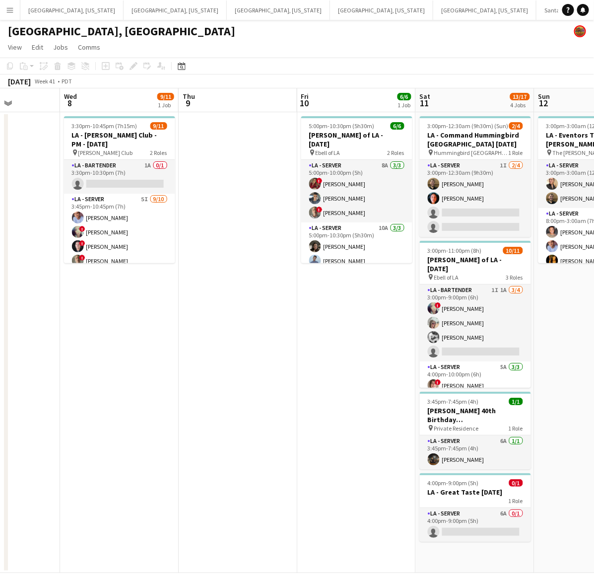
scroll to position [0, 300]
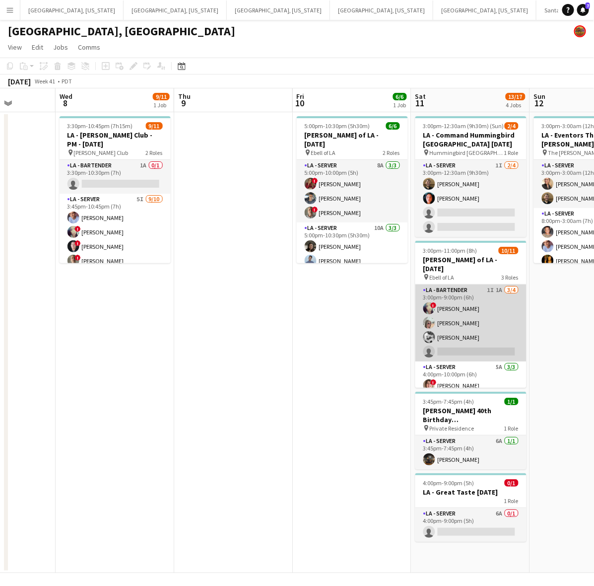
click at [474, 311] on app-card-role "LA - Bartender 1I 1A 3/4 3:00pm-9:00pm (6h) ! Christina Martinez Andrea Krulac …" at bounding box center [471, 323] width 111 height 77
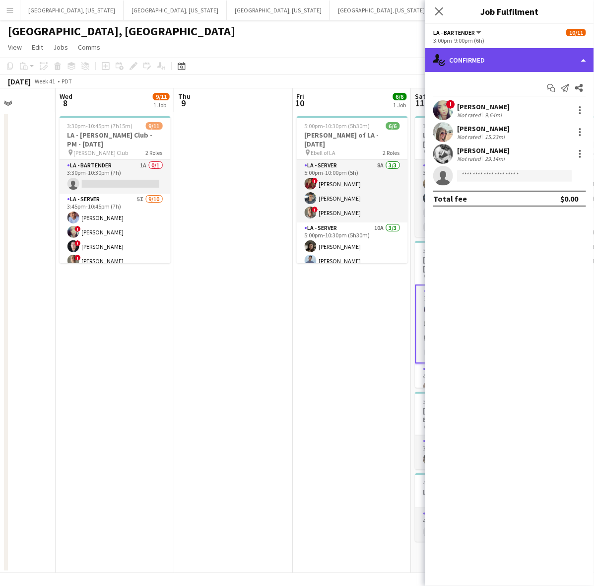
click at [480, 53] on div "single-neutral-actions-check-2 Confirmed" at bounding box center [510, 60] width 169 height 24
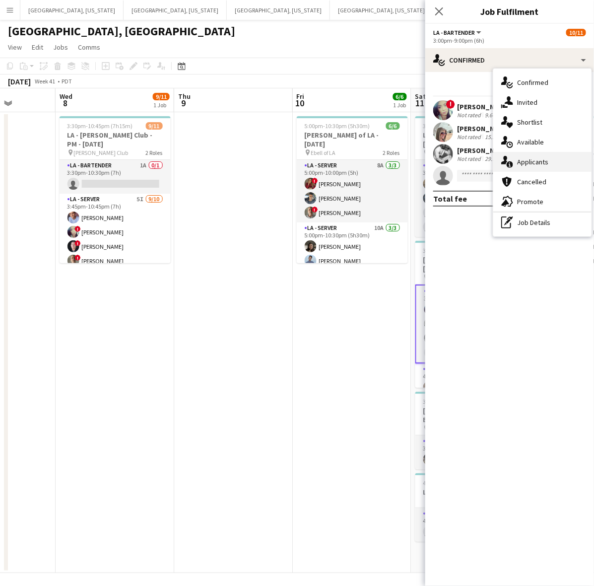
click at [532, 157] on span "Applicants" at bounding box center [532, 161] width 31 height 9
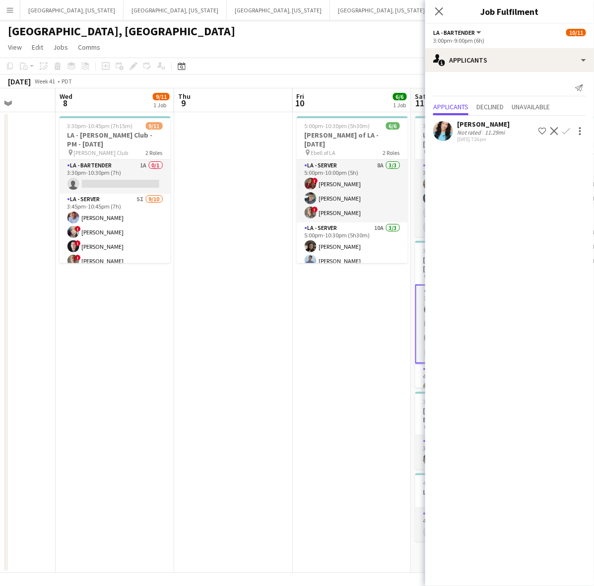
click at [462, 121] on div "Serena Kurtzuba" at bounding box center [483, 124] width 53 height 9
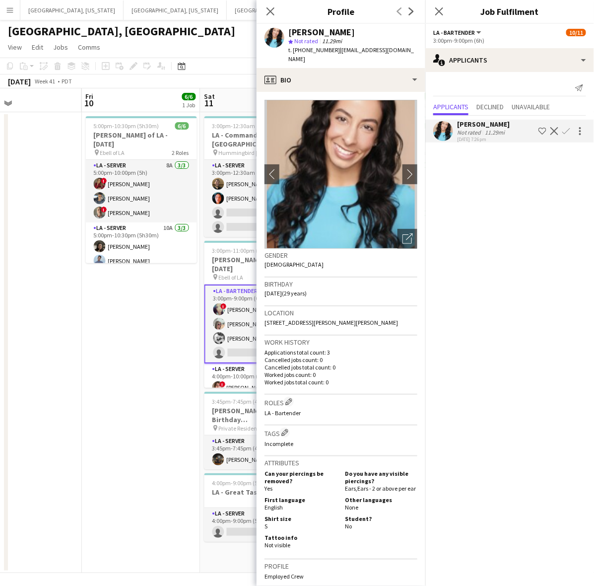
drag, startPoint x: 216, startPoint y: 388, endPoint x: -11, endPoint y: 463, distance: 239.3
click at [0, 463] on html "Menu Boards Boards Boards All jobs Status Workforce Workforce My Workforce Recr…" at bounding box center [297, 293] width 594 height 586
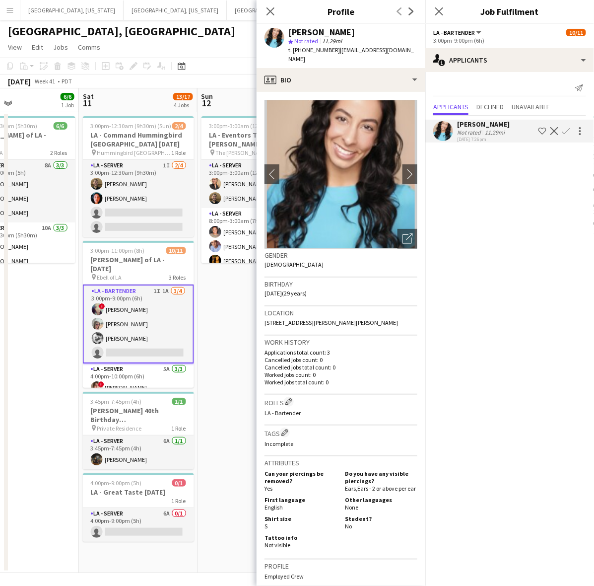
scroll to position [0, 397]
drag, startPoint x: 152, startPoint y: 408, endPoint x: 29, endPoint y: 437, distance: 126.5
click at [29, 437] on app-calendar-viewport "Tue 7 Wed 8 9/11 1 Job Thu 9 Fri 10 6/6 1 Job Sat 11 13/17 4 Jobs Sun 12 5/5 1 …" at bounding box center [297, 330] width 594 height 485
drag, startPoint x: 568, startPoint y: 130, endPoint x: 575, endPoint y: 154, distance: 25.4
click at [569, 130] on app-icon "Confirm" at bounding box center [567, 131] width 8 height 8
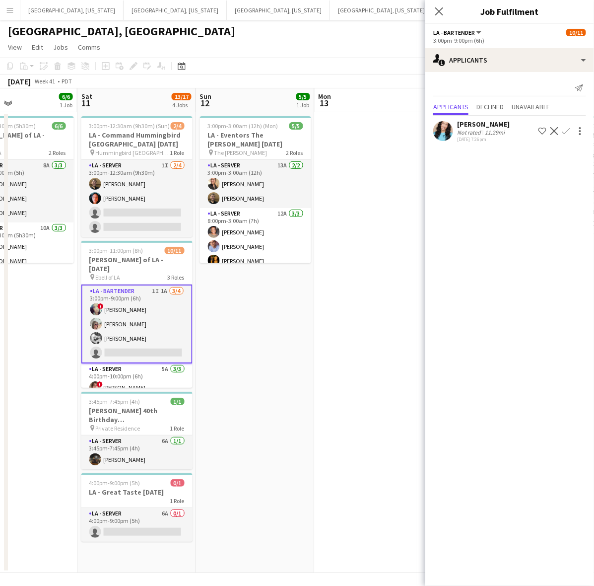
click at [563, 131] on app-icon "Confirm" at bounding box center [567, 131] width 8 height 8
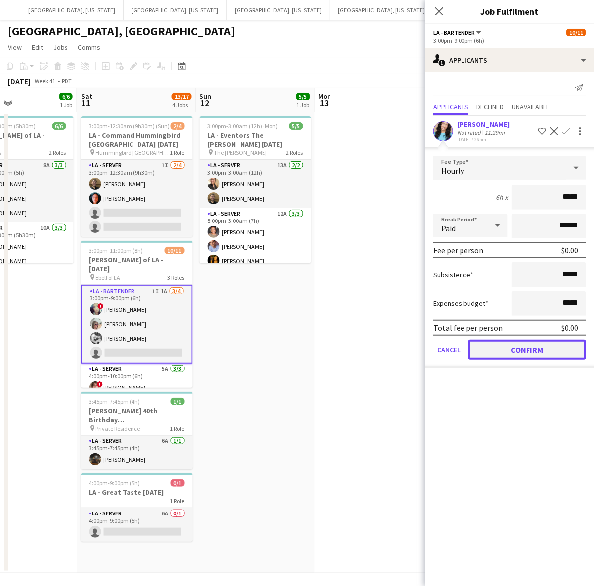
click at [514, 351] on button "Confirm" at bounding box center [528, 350] width 118 height 20
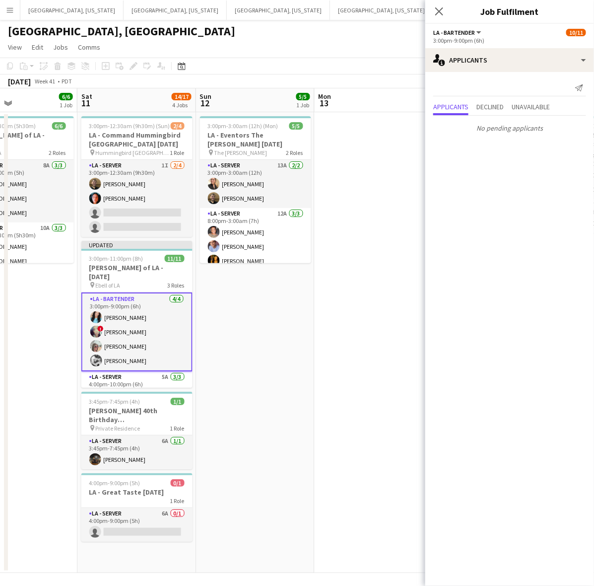
drag, startPoint x: 389, startPoint y: 326, endPoint x: 393, endPoint y: 303, distance: 23.3
click at [389, 322] on app-date-cell at bounding box center [374, 342] width 119 height 461
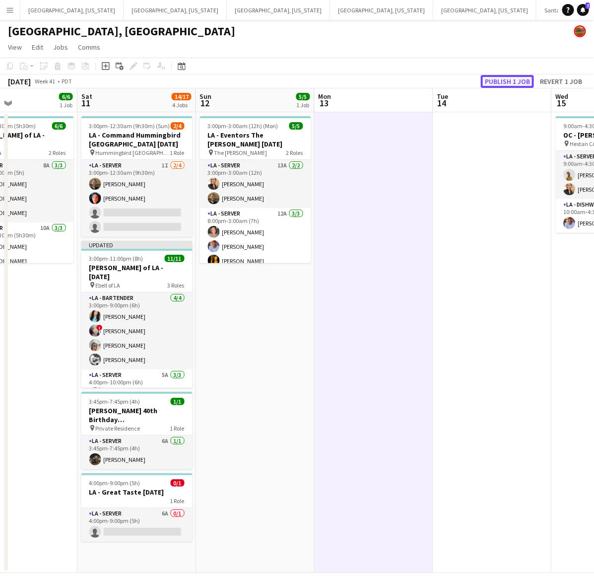
click at [515, 80] on button "Publish 1 job" at bounding box center [507, 81] width 53 height 13
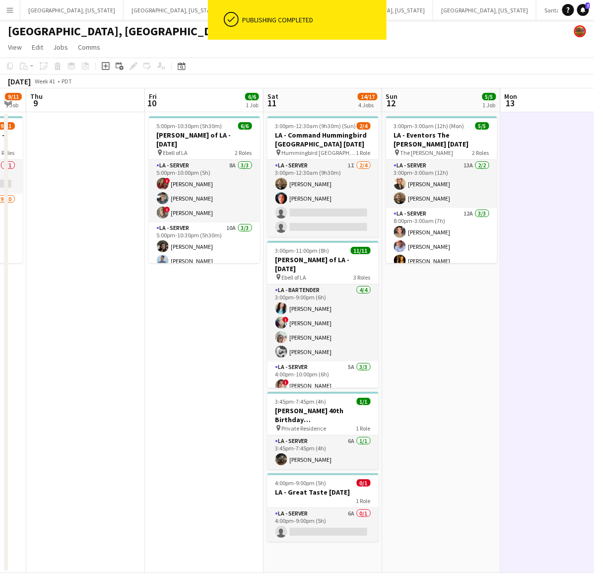
scroll to position [0, 210]
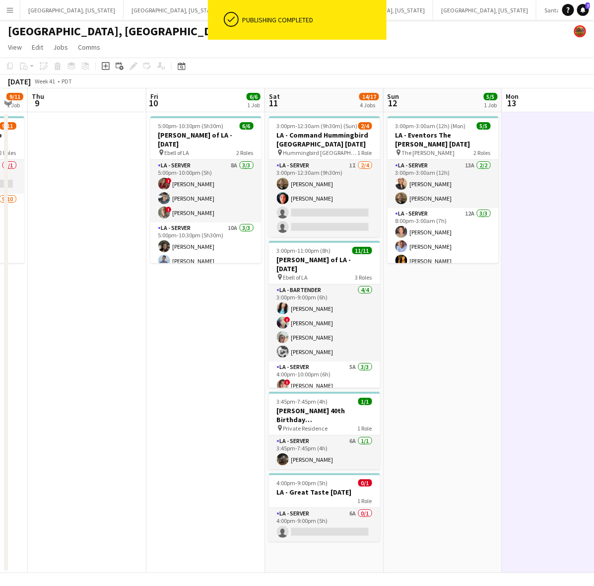
drag, startPoint x: 99, startPoint y: 447, endPoint x: 218, endPoint y: 421, distance: 122.1
click at [218, 421] on app-calendar-viewport "Tue 7 Wed 8 9/11 1 Job Thu 9 Fri 10 6/6 1 Job Sat 11 14/17 4 Jobs Sun 12 5/5 1 …" at bounding box center [297, 330] width 594 height 485
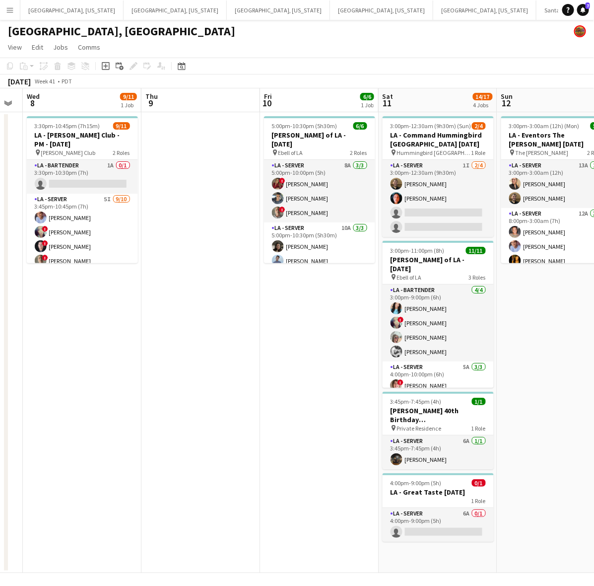
drag, startPoint x: 96, startPoint y: 318, endPoint x: 216, endPoint y: 284, distance: 125.1
click at [219, 288] on app-calendar-viewport "Mon 6 Tue 7 Wed 8 9/11 1 Job Thu 9 Fri 10 6/6 1 Job Sat 11 14/17 4 Jobs Sun 12 …" at bounding box center [297, 330] width 594 height 485
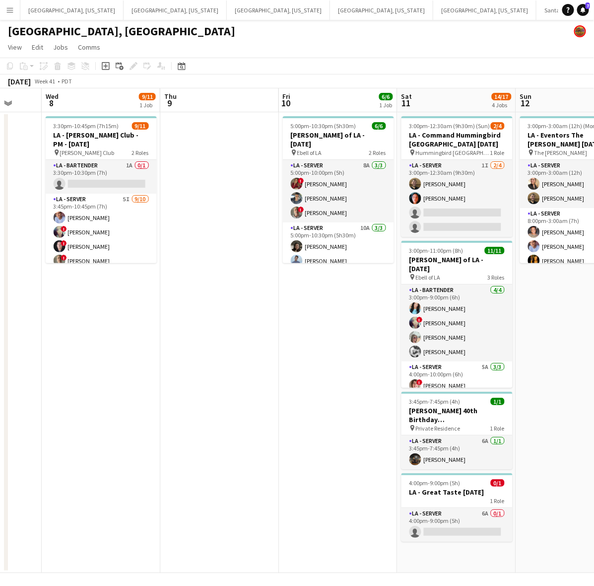
drag, startPoint x: 75, startPoint y: 172, endPoint x: 266, endPoint y: 146, distance: 192.6
click at [76, 172] on app-card-role "LA - Bartender 1A 0/1 3:30pm-10:30pm (7h) single-neutral-actions" at bounding box center [101, 177] width 111 height 34
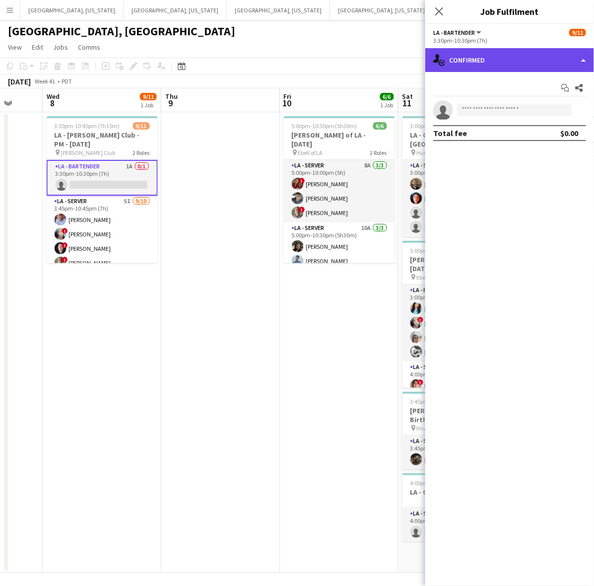
click at [509, 49] on div "single-neutral-actions-check-2 Confirmed" at bounding box center [510, 60] width 169 height 24
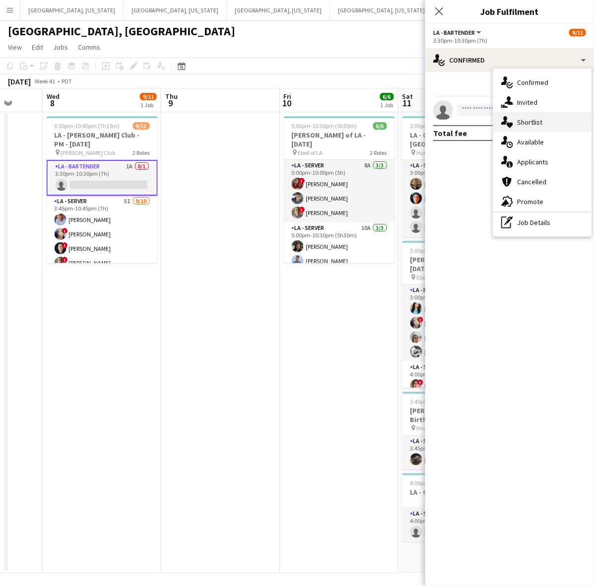
click at [519, 122] on span "Shortlist" at bounding box center [529, 122] width 25 height 9
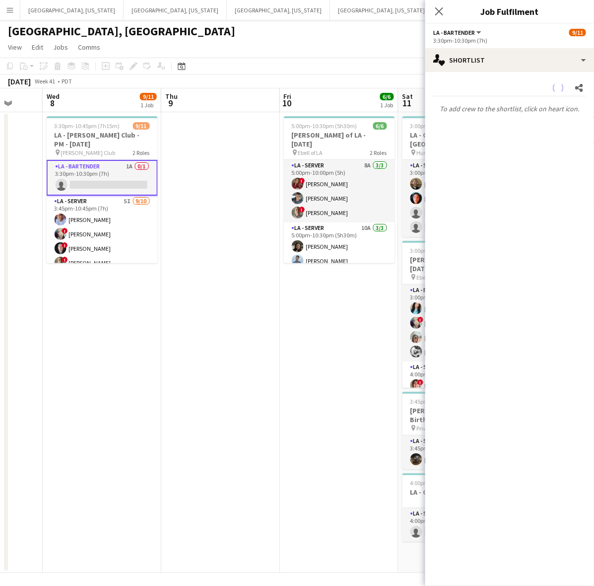
click at [512, 72] on div "Share To add crew to the shortlist, click on heart icon." at bounding box center [510, 98] width 169 height 53
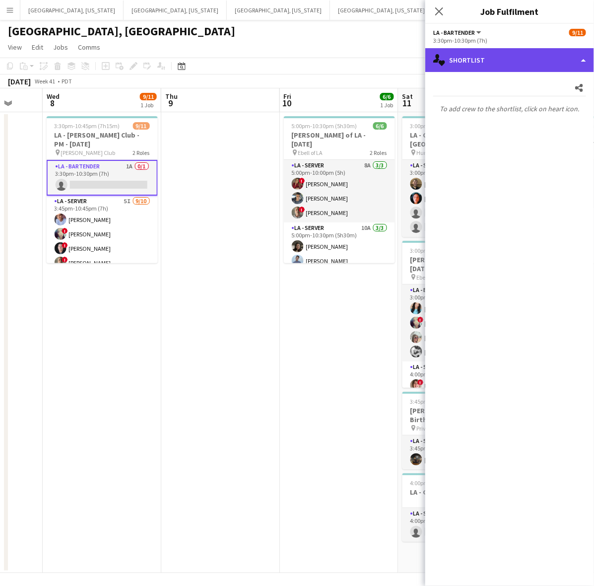
click at [513, 58] on div "single-neutral-actions-heart Shortlist" at bounding box center [510, 60] width 169 height 24
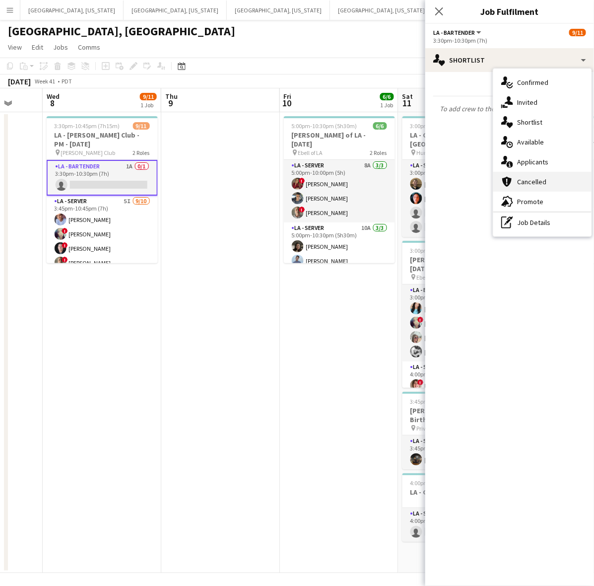
click at [537, 180] on span "Cancelled" at bounding box center [531, 181] width 29 height 9
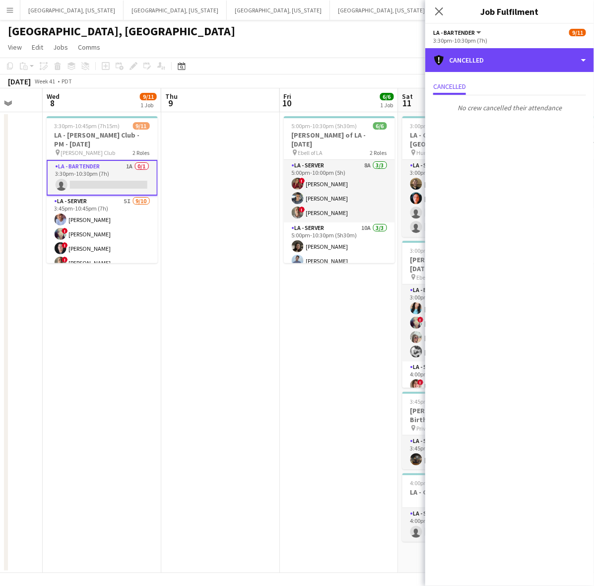
click at [508, 65] on div "cancellation Cancelled" at bounding box center [510, 60] width 169 height 24
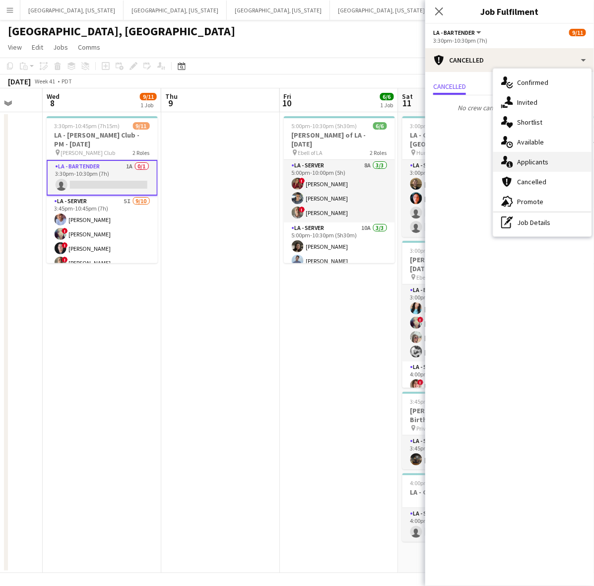
click at [540, 158] on span "Applicants" at bounding box center [532, 161] width 31 height 9
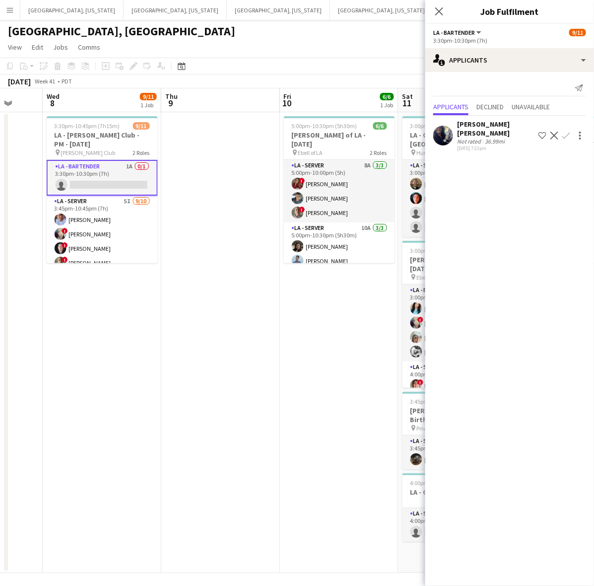
click at [447, 133] on app-user-avatar at bounding box center [444, 136] width 20 height 20
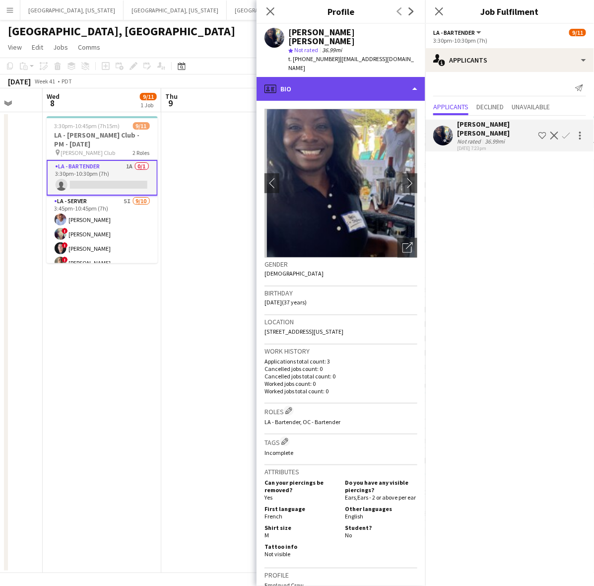
click at [371, 77] on div "profile Bio" at bounding box center [341, 89] width 169 height 24
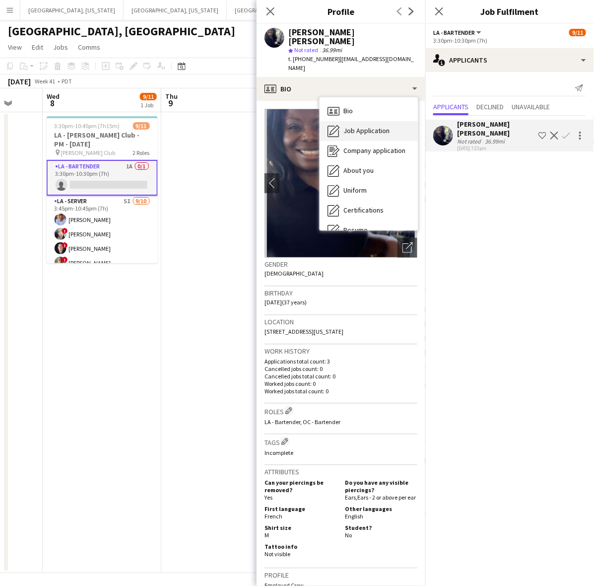
click at [376, 122] on div "Job Application Job Application" at bounding box center [369, 131] width 98 height 20
